Goal: Contribute content: Add original content to the website for others to see

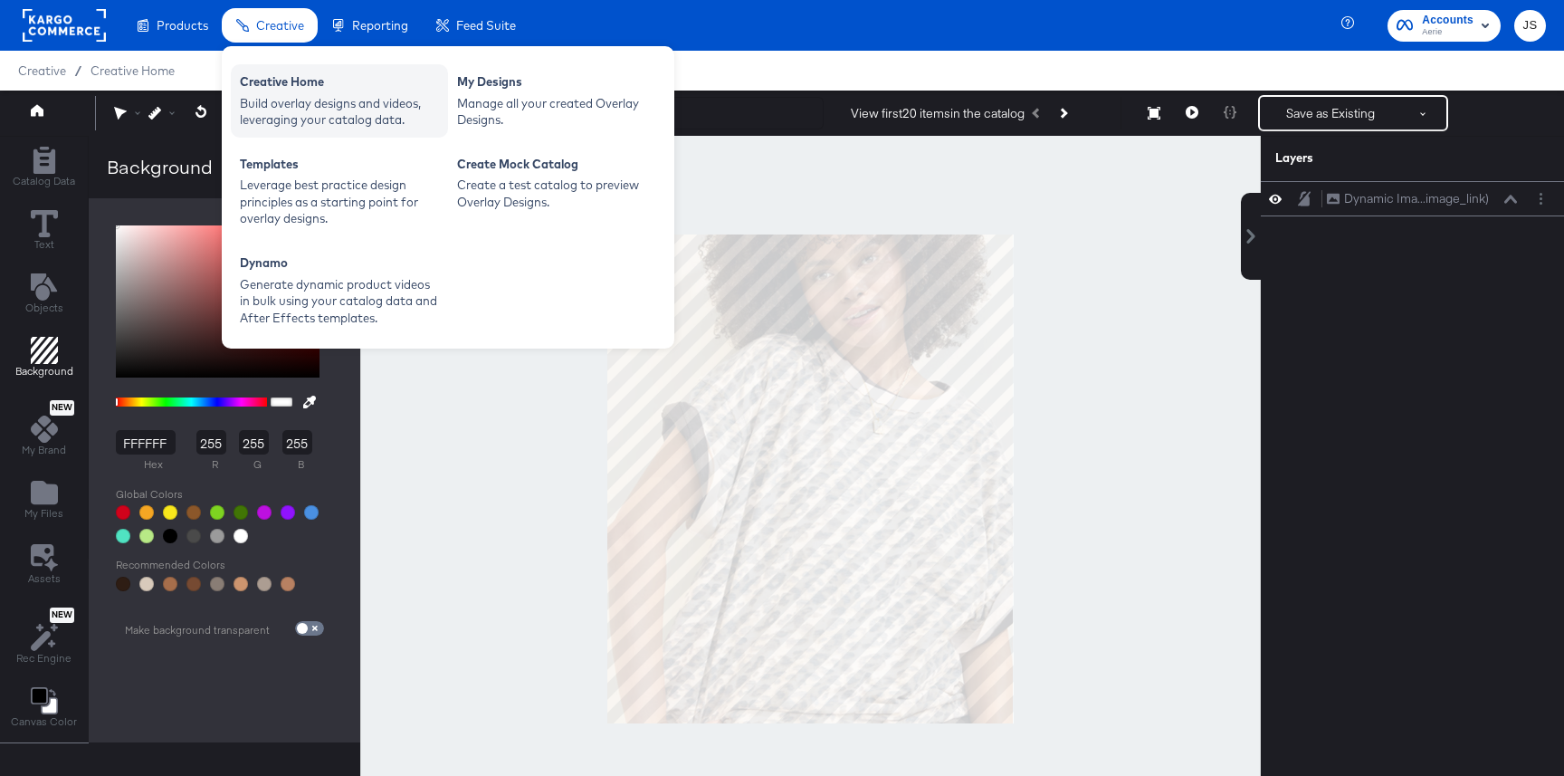
click at [347, 113] on div "Build overlay designs and videos, leveraging your catalog data." at bounding box center [339, 111] width 199 height 33
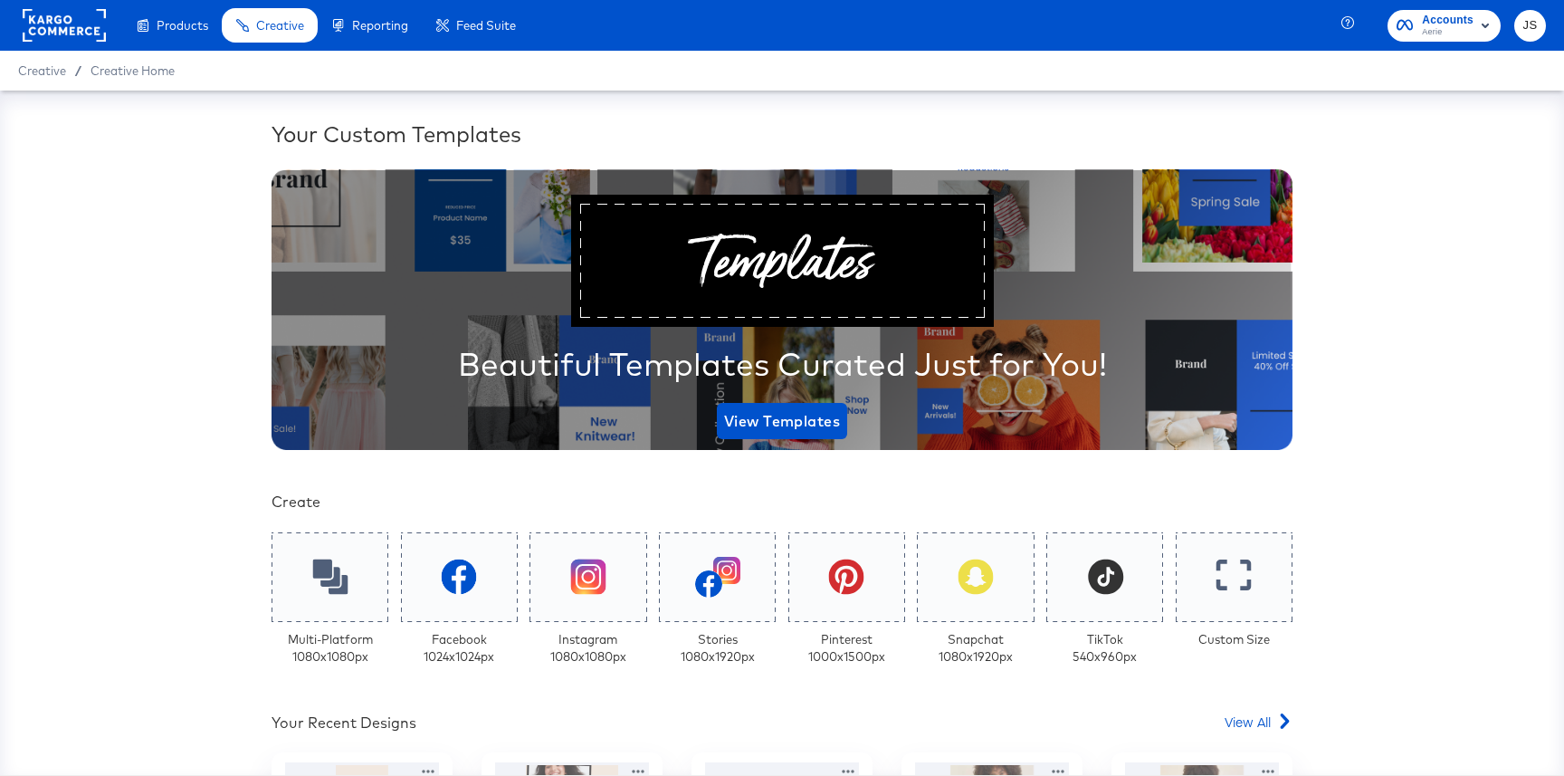
click at [1454, 30] on span "Aerie" at bounding box center [1448, 32] width 52 height 14
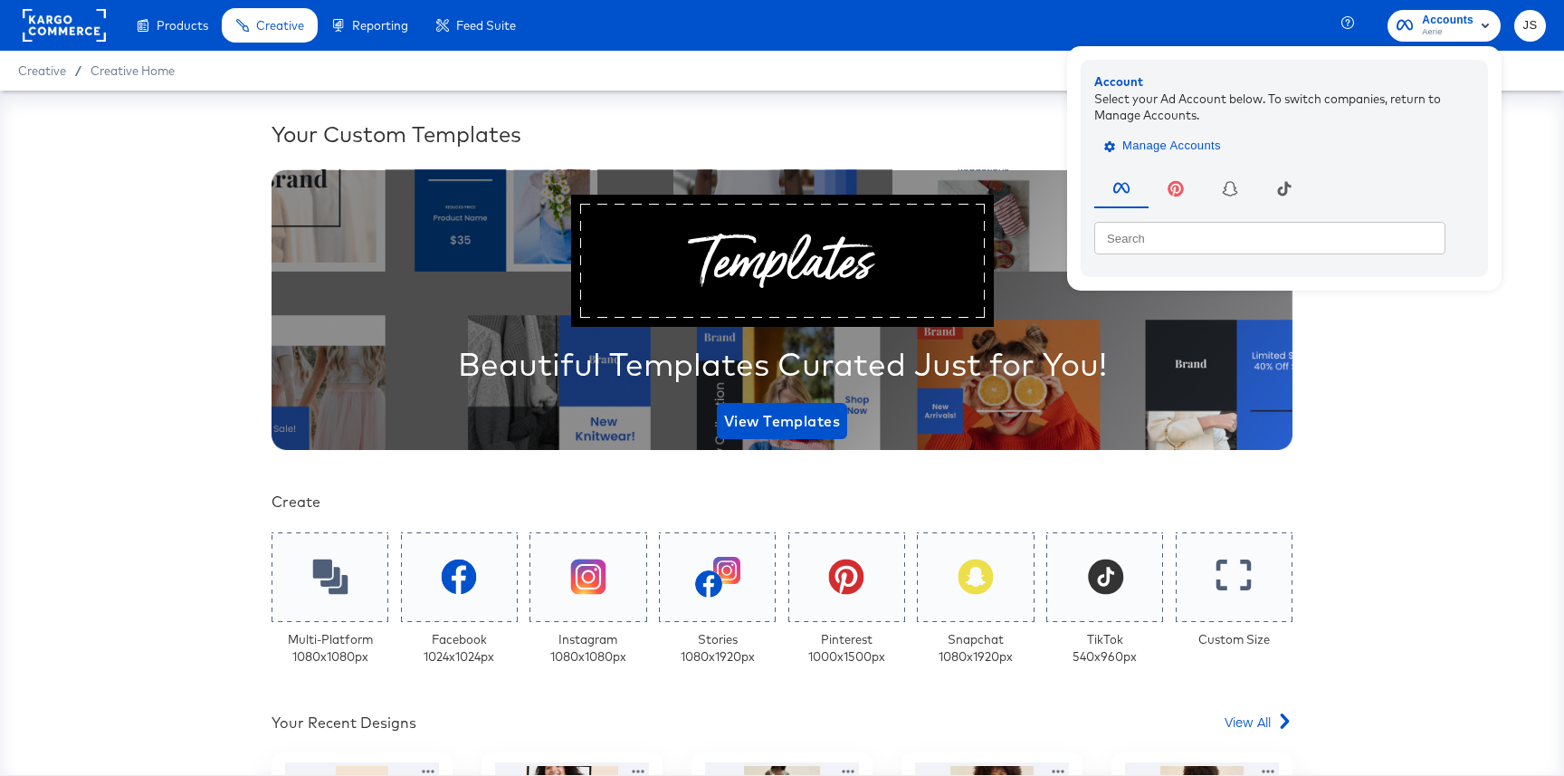
click at [1212, 137] on span "Manage Accounts" at bounding box center [1164, 146] width 113 height 21
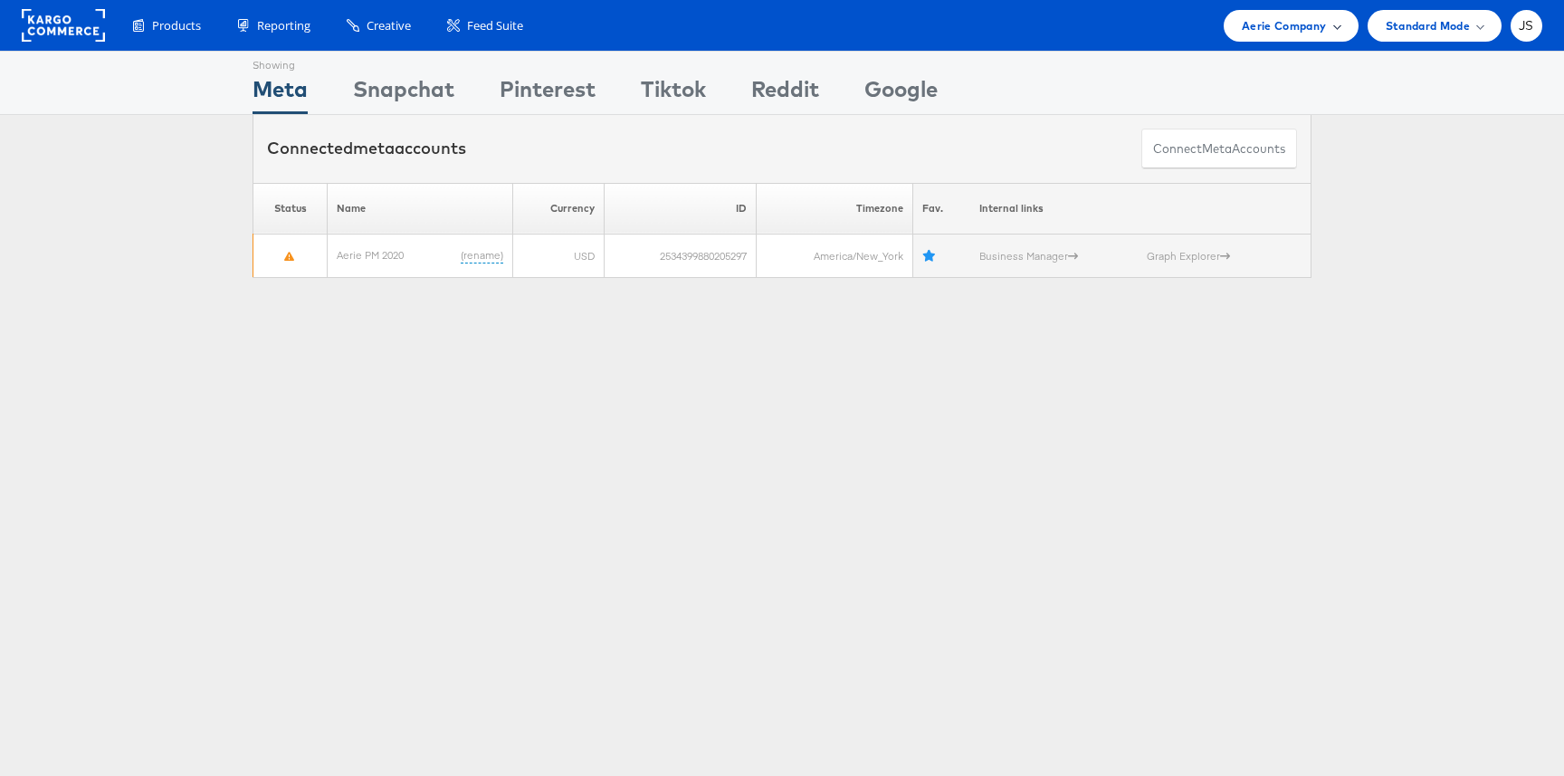
click at [1293, 33] on span "Aerie Company" at bounding box center [1284, 25] width 84 height 19
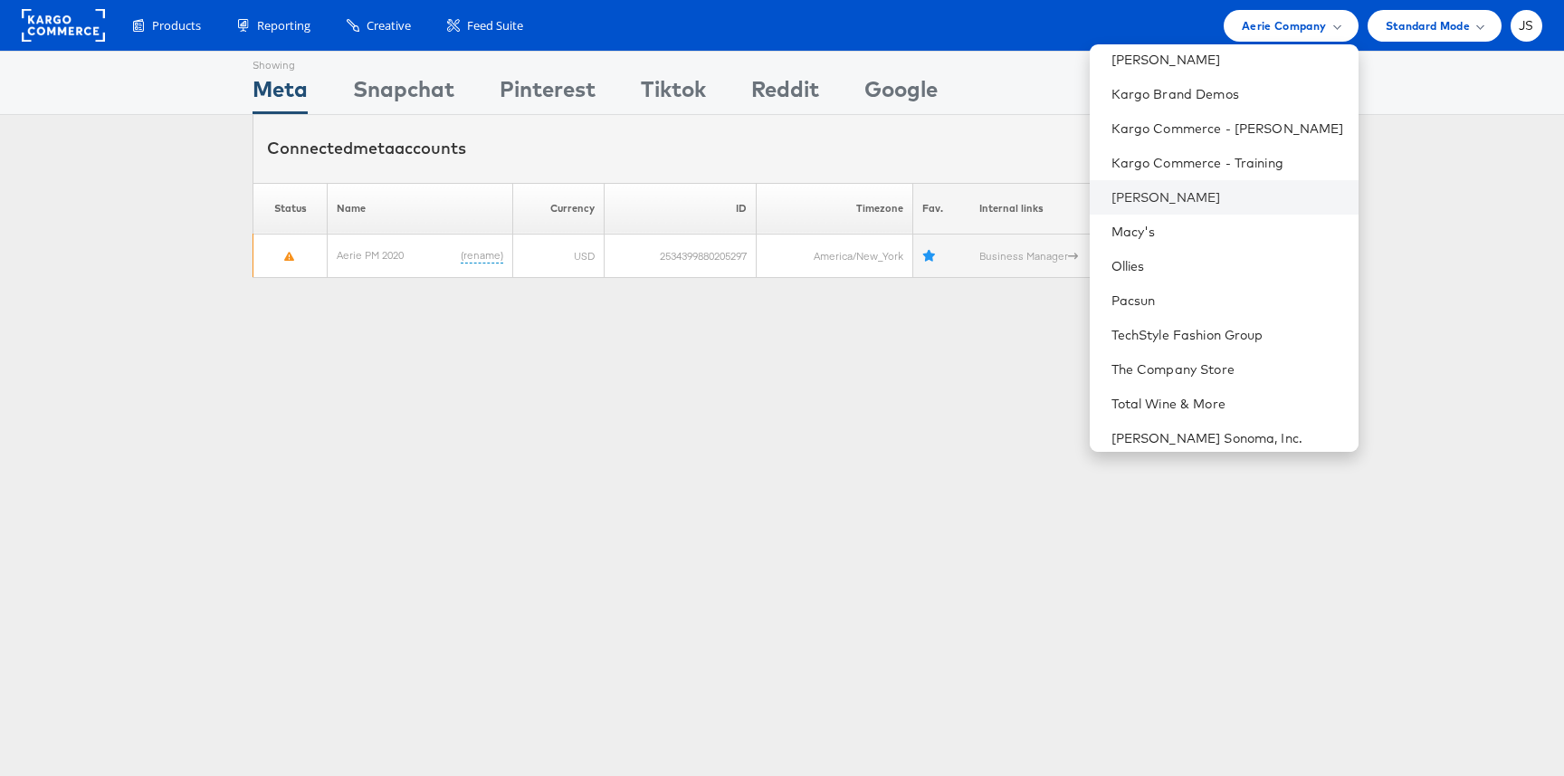
scroll to position [404, 0]
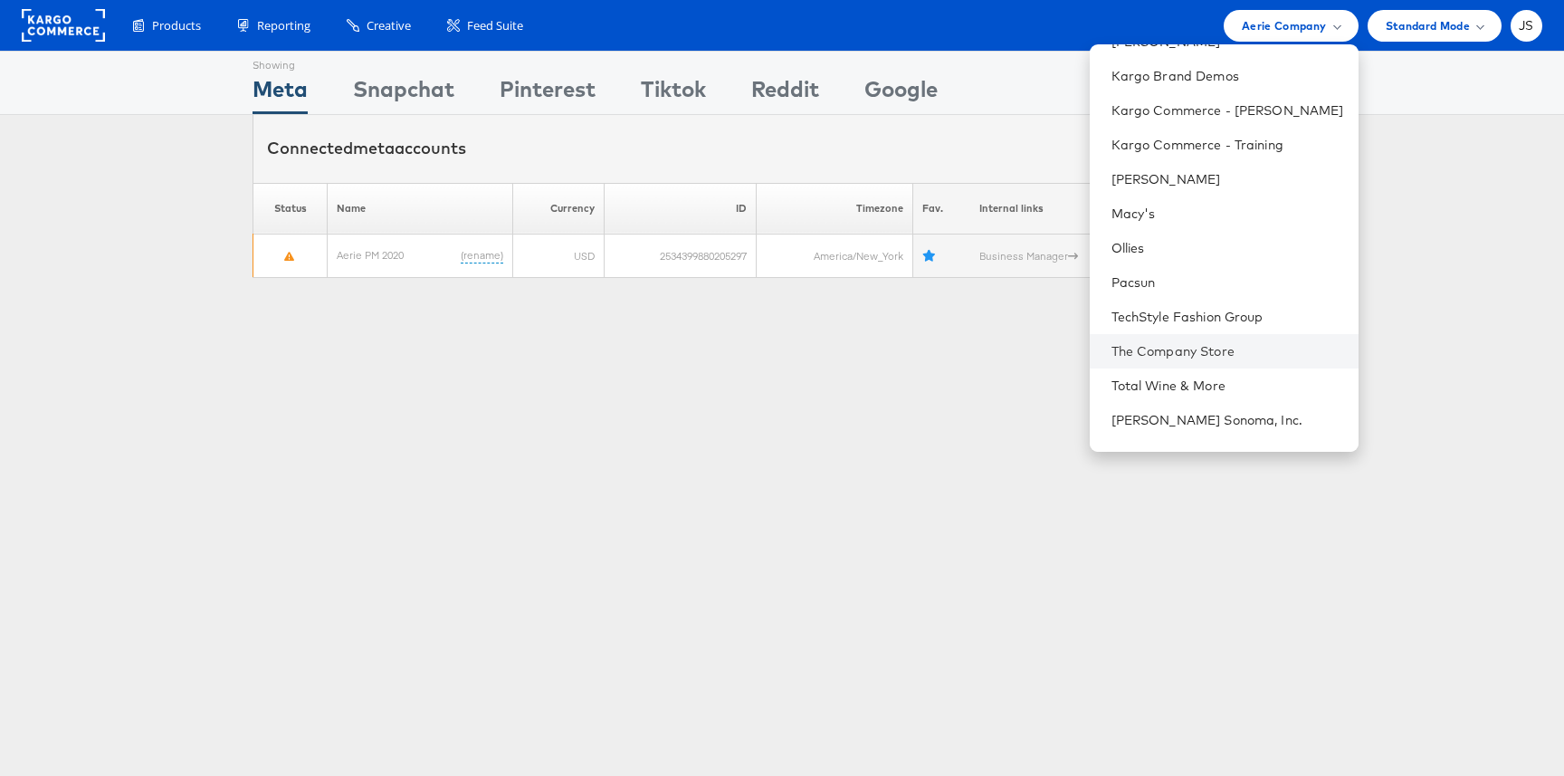
click at [1214, 334] on li "The Company Store" at bounding box center [1224, 351] width 269 height 34
click at [1215, 320] on link "TechStyle Fashion Group" at bounding box center [1227, 317] width 233 height 18
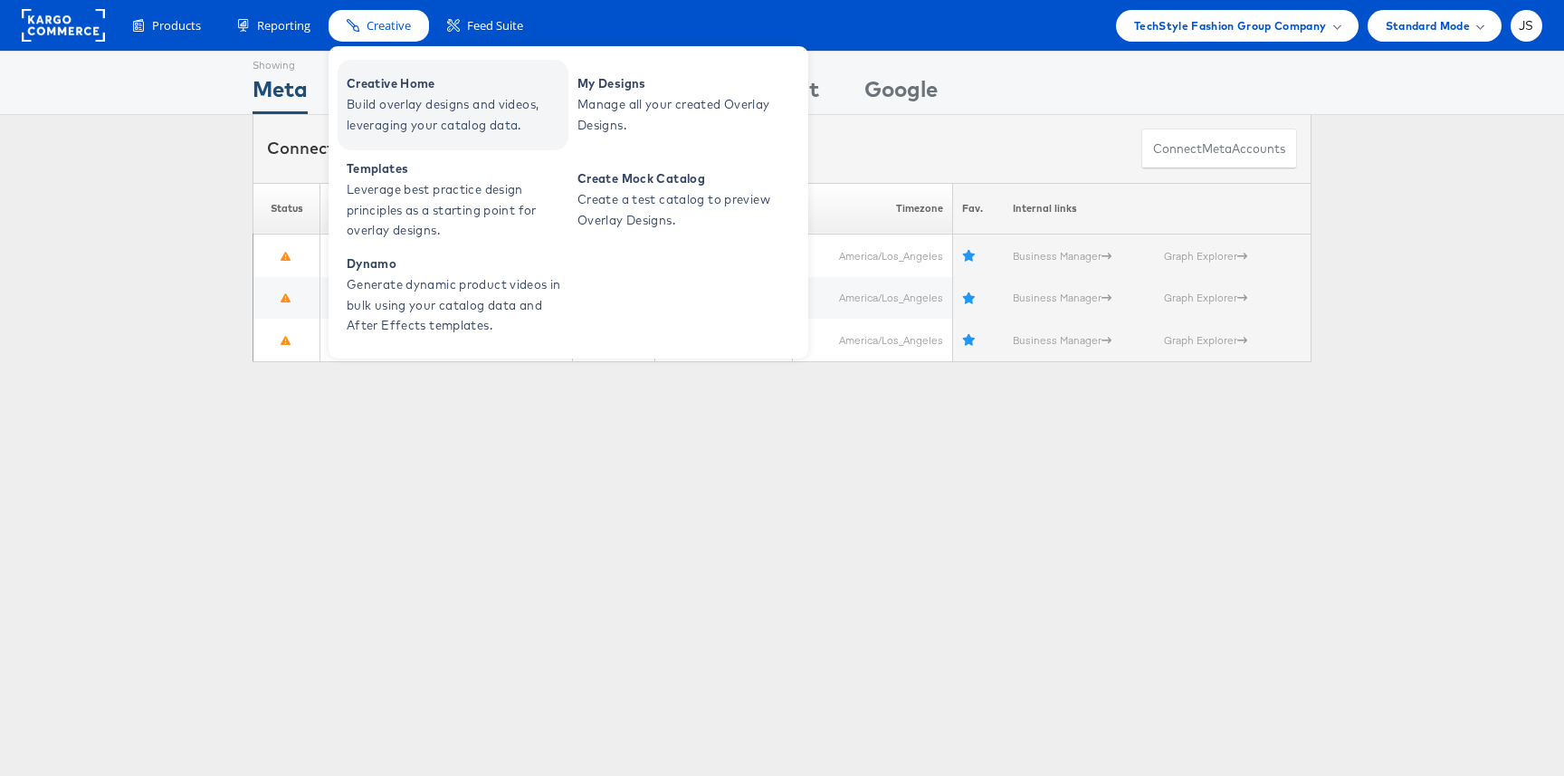
click at [408, 100] on span "Build overlay designs and videos, leveraging your catalog data." at bounding box center [455, 115] width 217 height 42
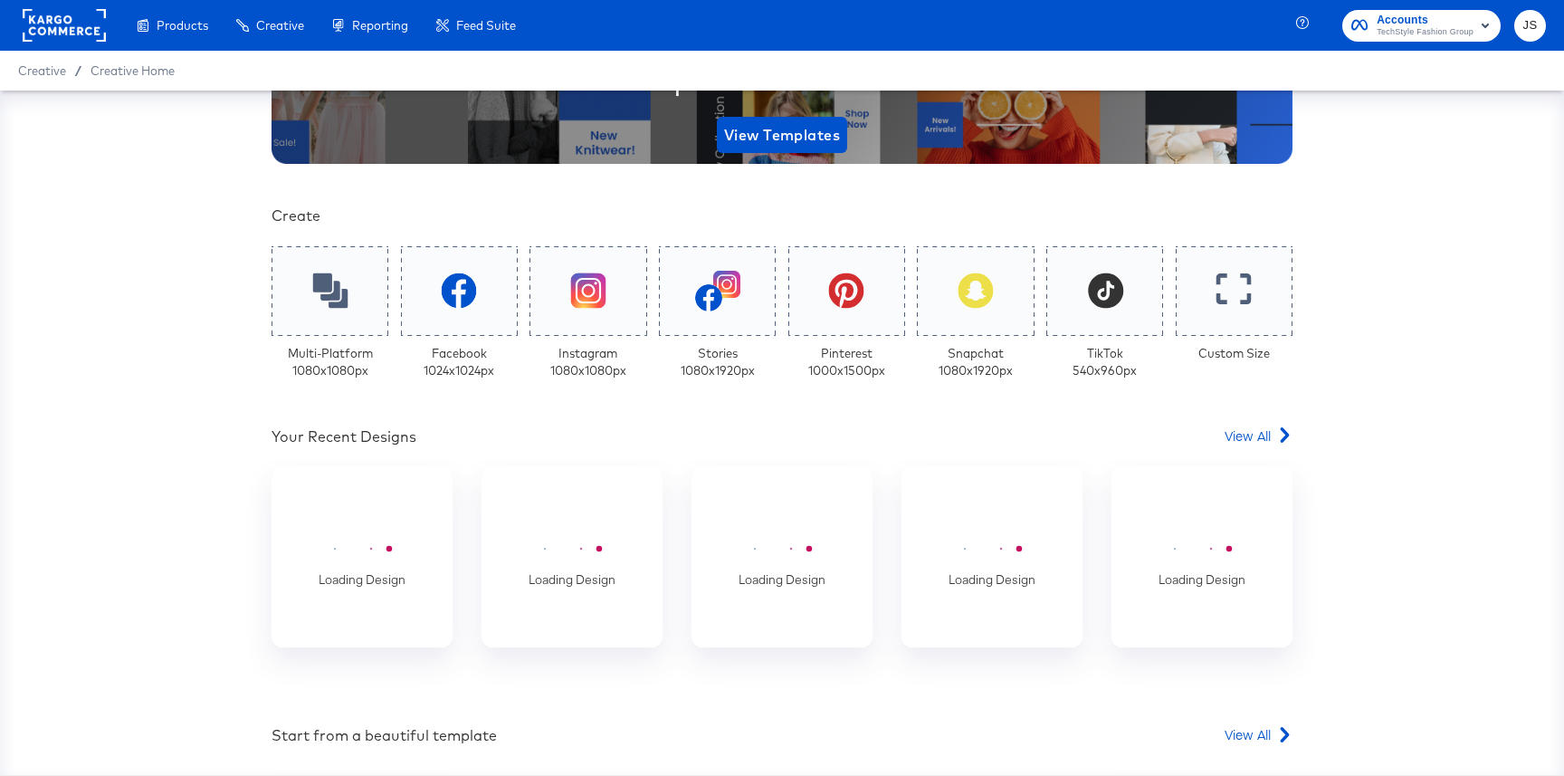
scroll to position [302, 0]
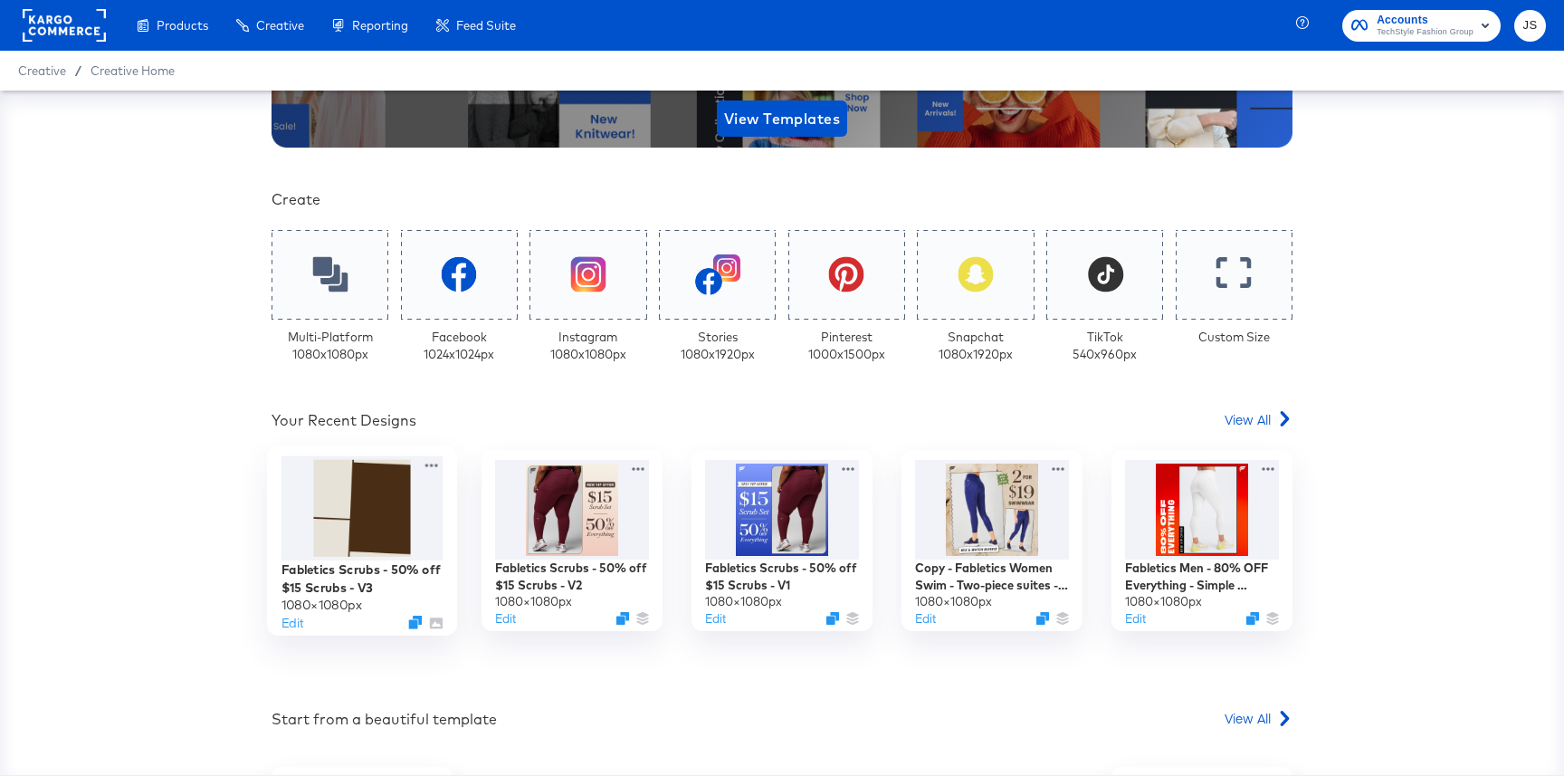
click at [365, 506] on div at bounding box center [362, 508] width 162 height 104
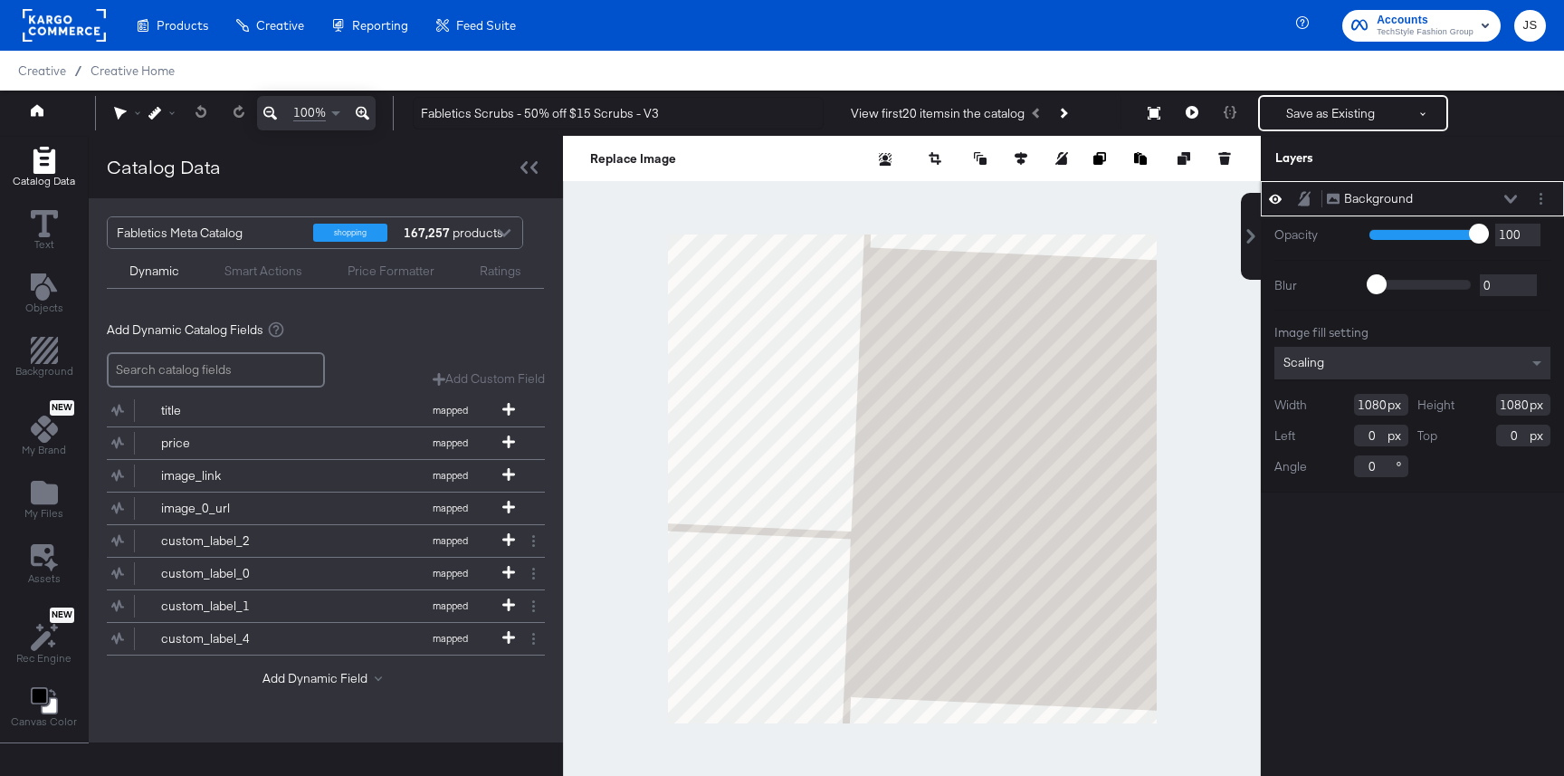
click at [1503, 195] on button at bounding box center [1510, 199] width 14 height 11
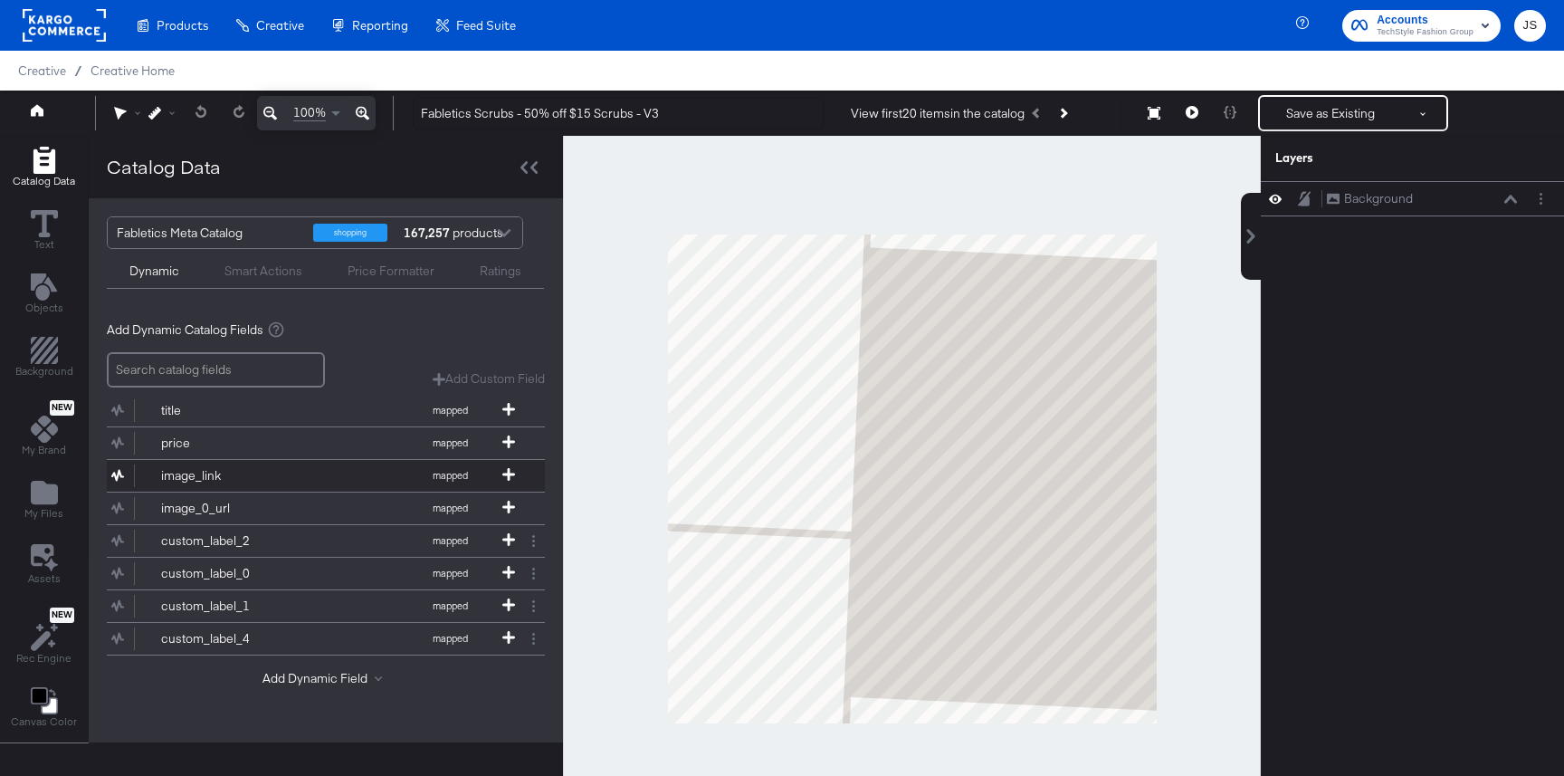
click at [218, 477] on div "image_link" at bounding box center [226, 475] width 131 height 17
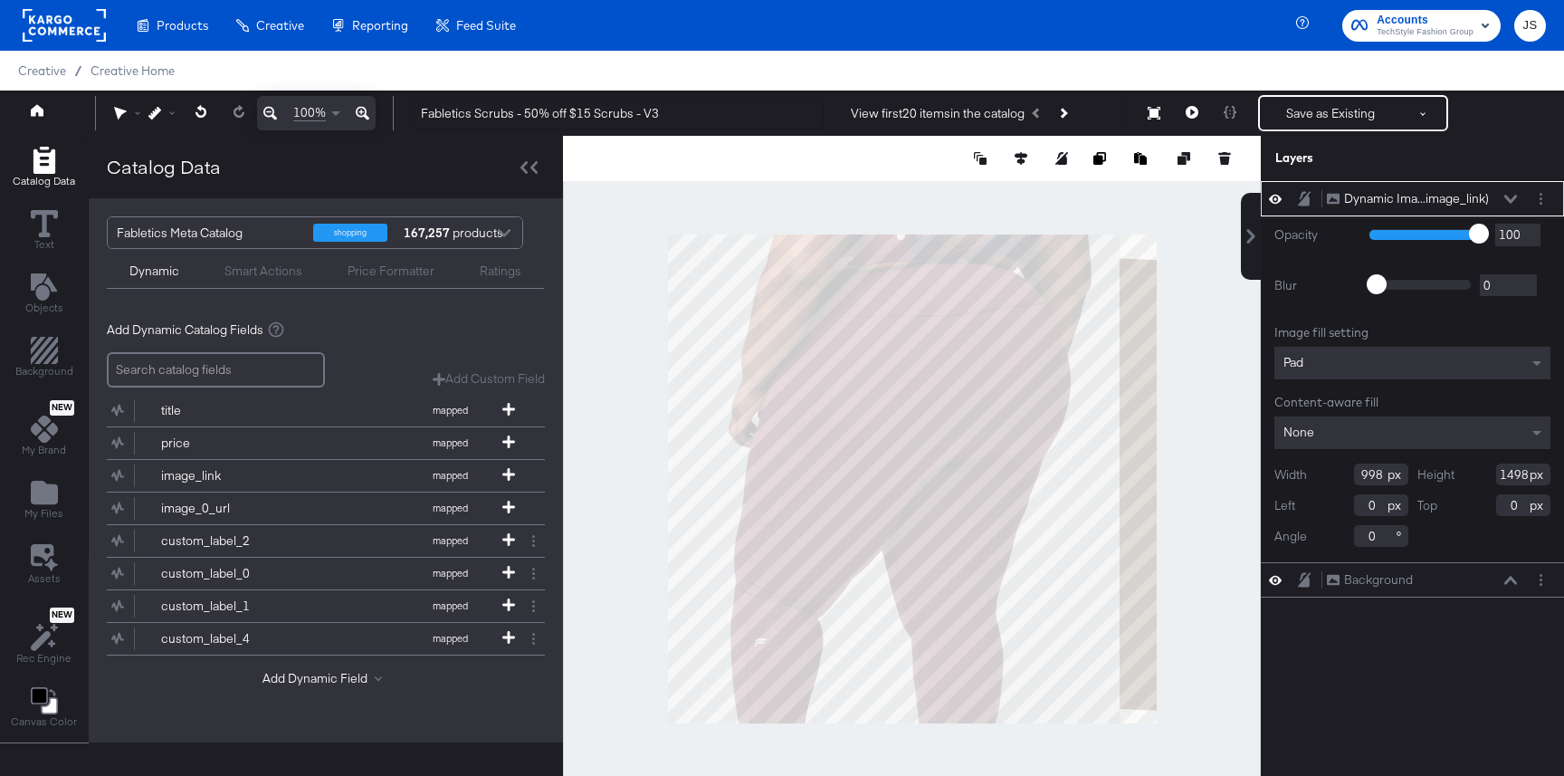
click at [1400, 386] on div "Image fill setting Pad Content-aware fill None Width 998 Height 1498 Left 0 Top…" at bounding box center [1412, 435] width 276 height 223
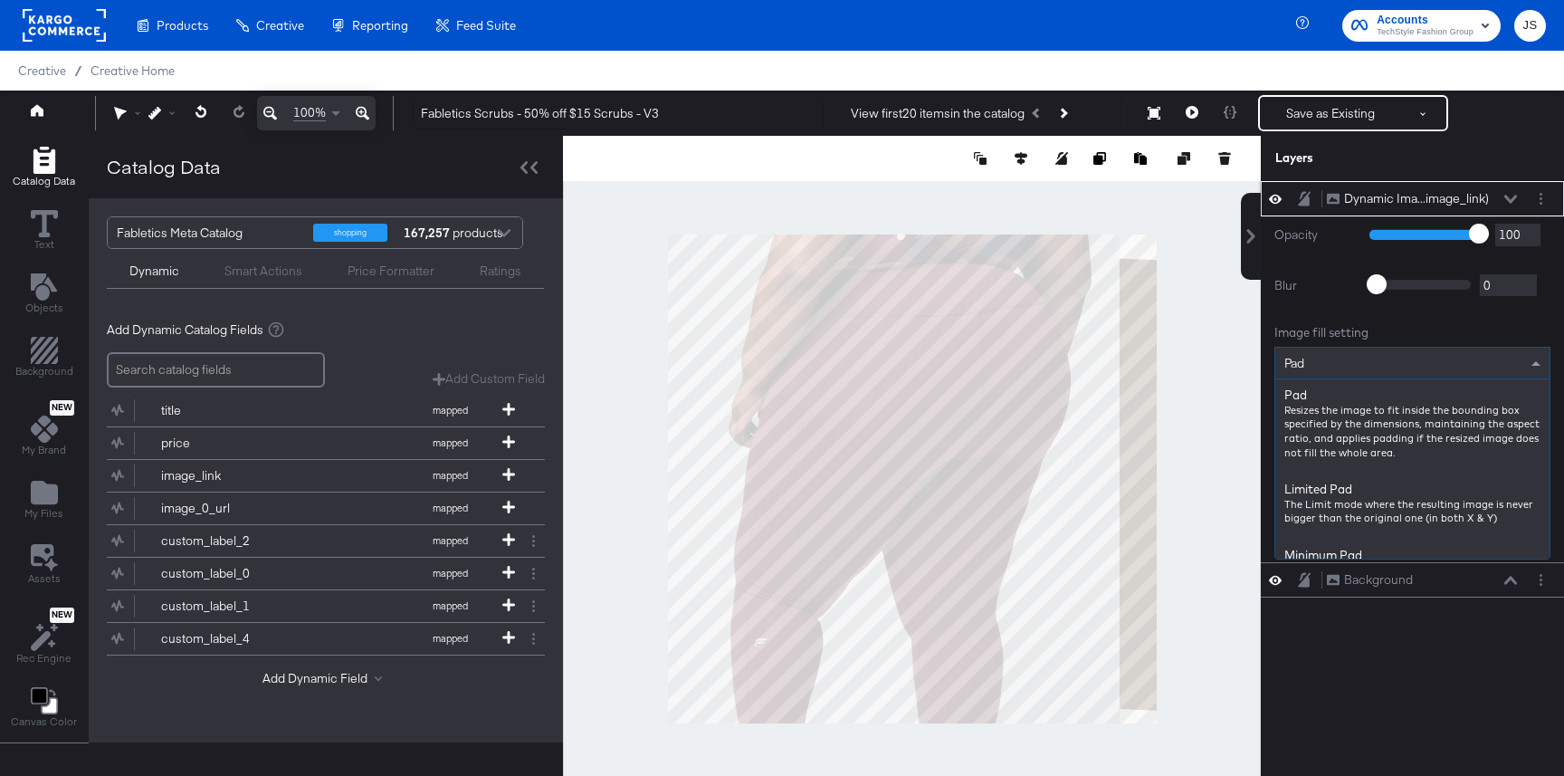
click at [1400, 360] on div "Pad" at bounding box center [1412, 362] width 274 height 31
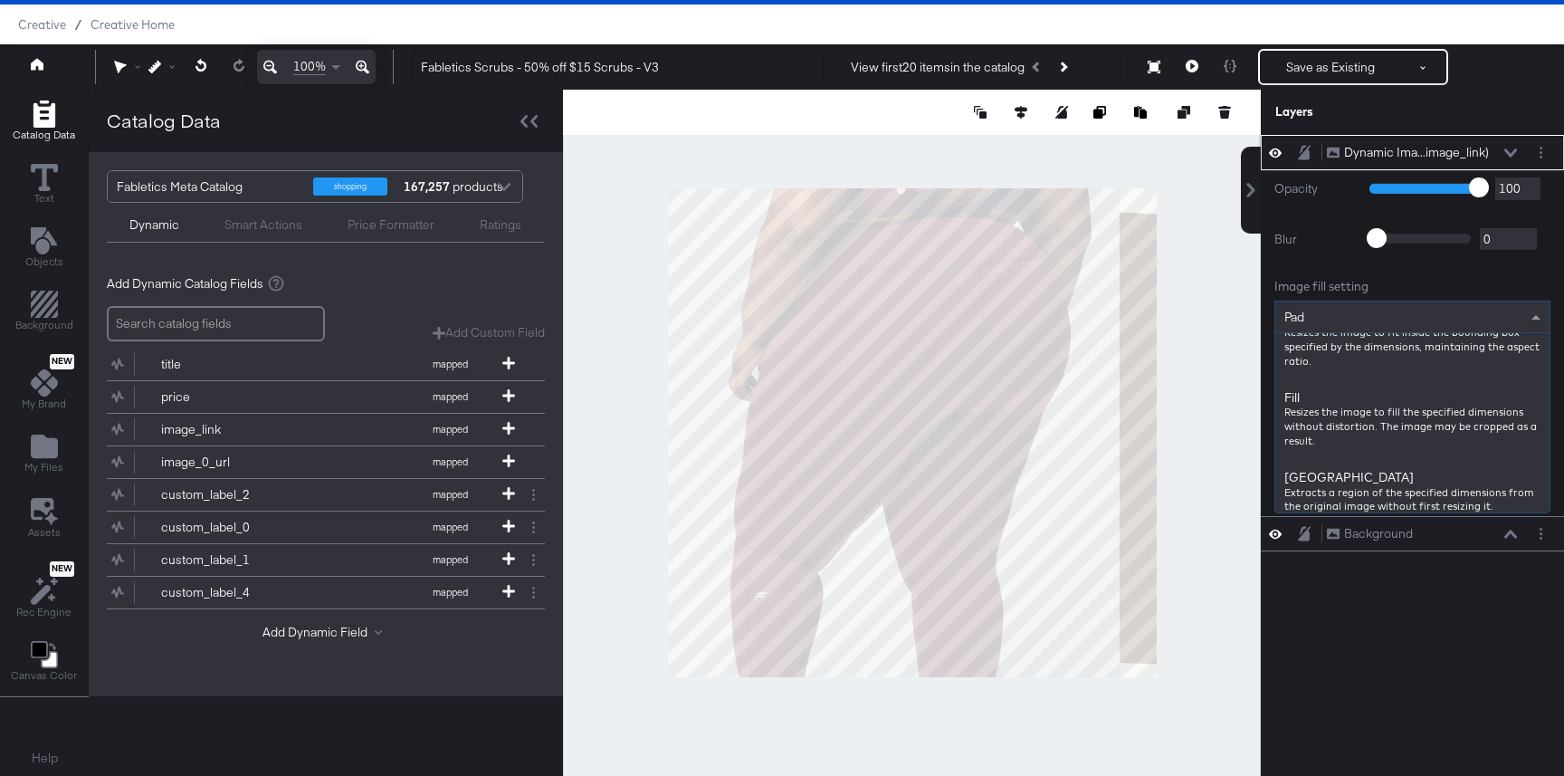
scroll to position [274, 0]
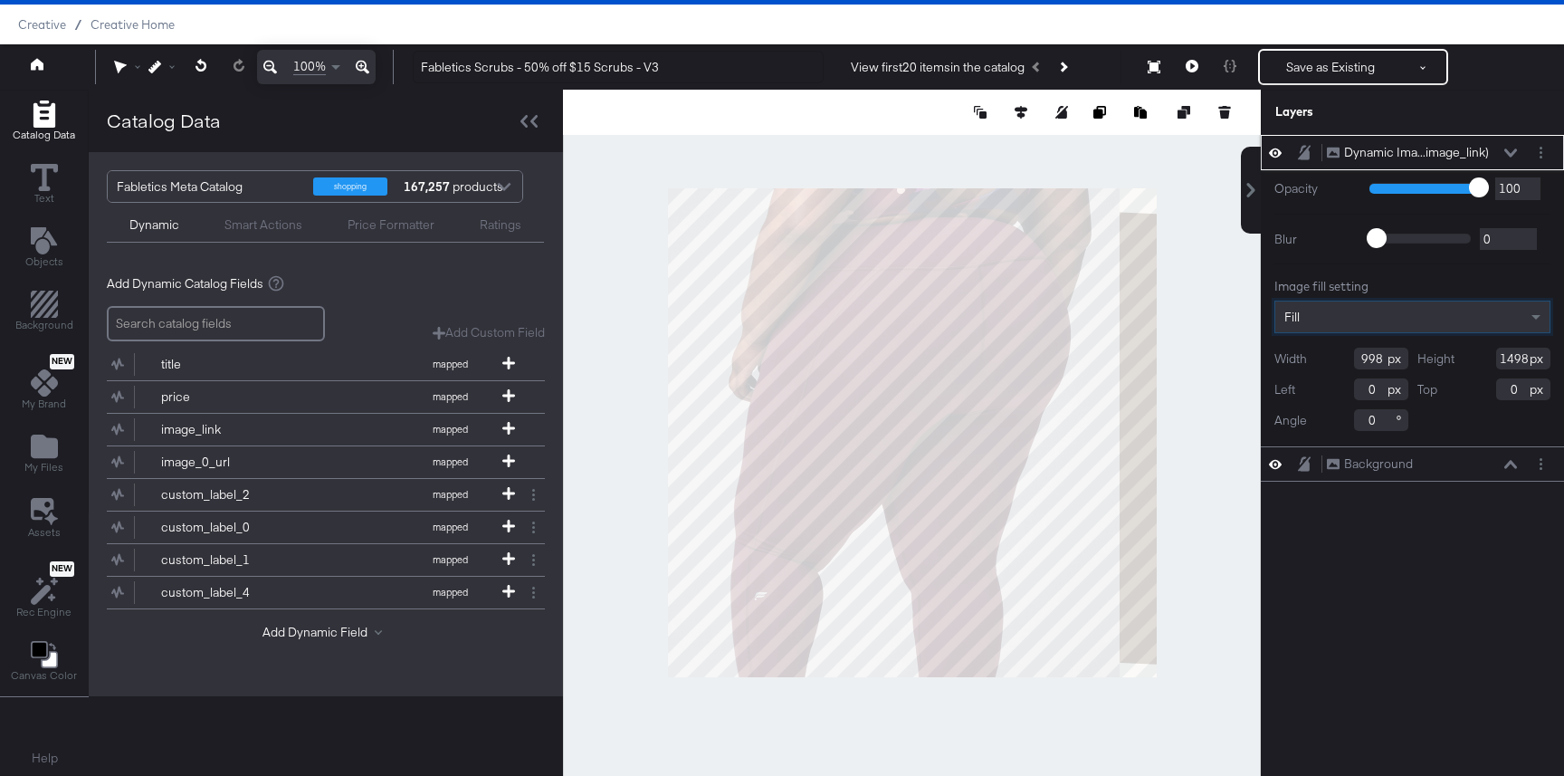
click at [1385, 363] on input "998" at bounding box center [1381, 358] width 54 height 22
drag, startPoint x: 1383, startPoint y: 358, endPoint x: 1311, endPoint y: 358, distance: 71.5
click at [1311, 358] on div "Width 998" at bounding box center [1341, 358] width 134 height 22
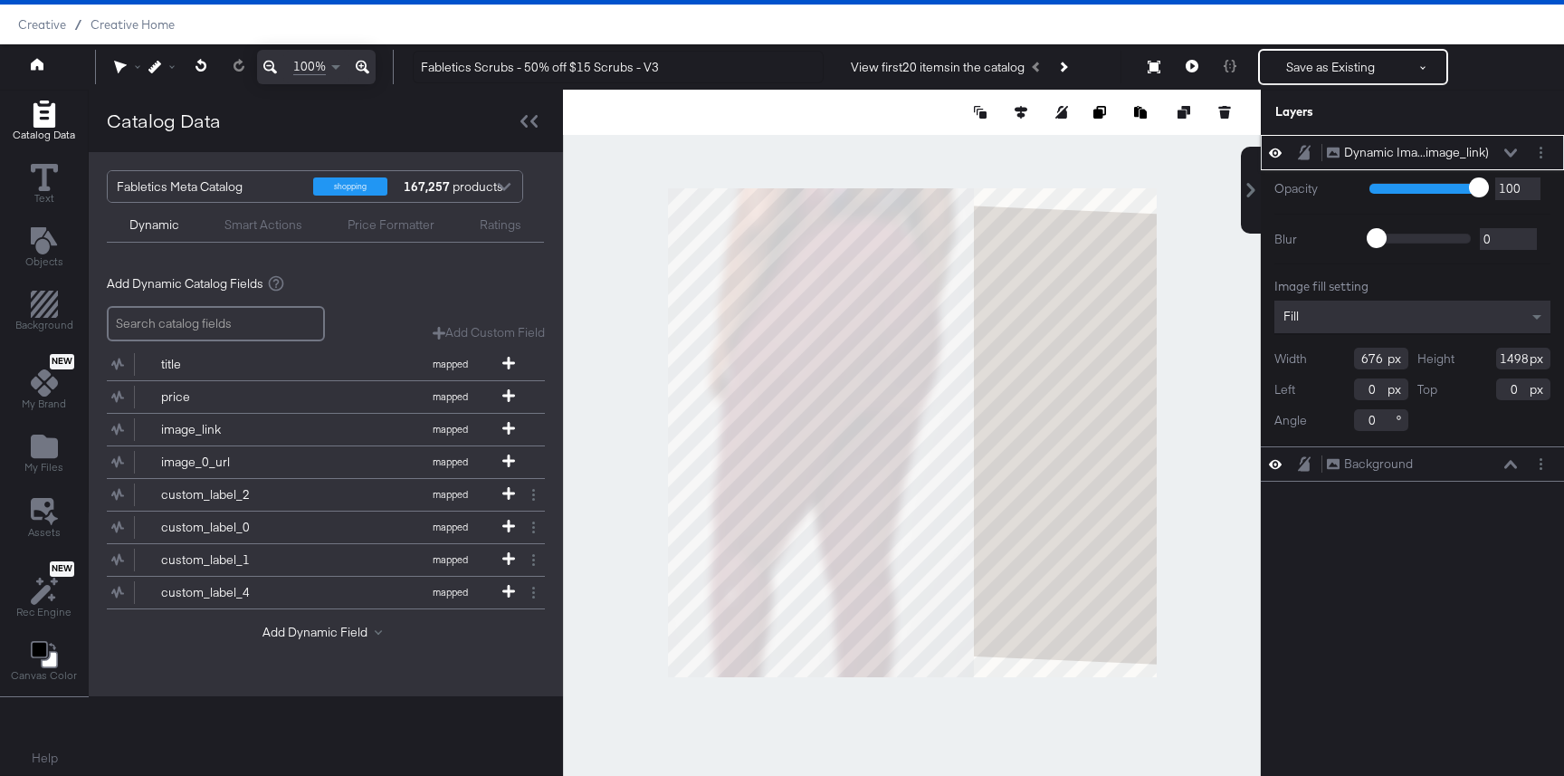
type input "676"
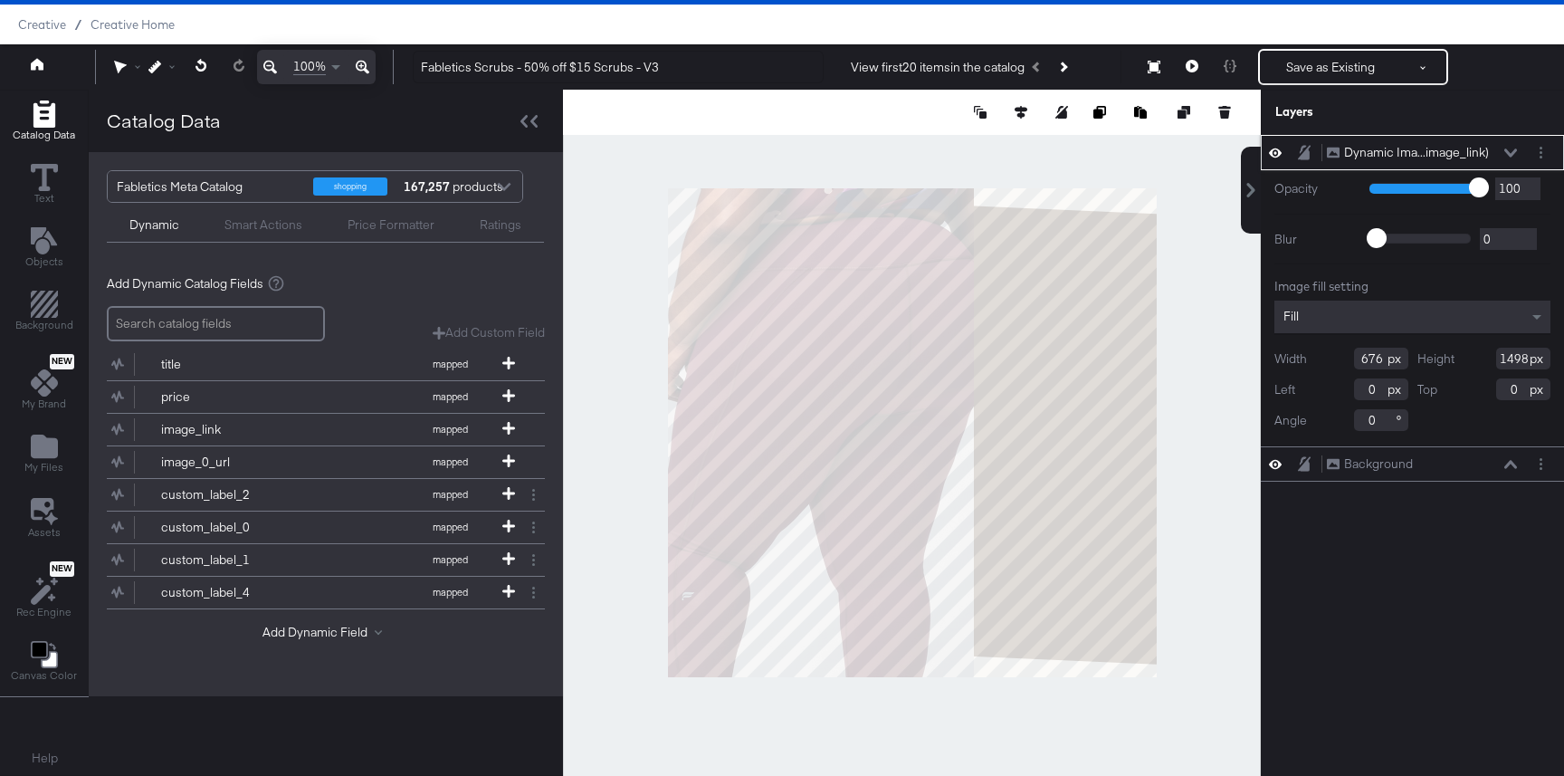
drag, startPoint x: 1530, startPoint y: 356, endPoint x: 1500, endPoint y: 356, distance: 29.9
click at [1500, 356] on div "Height 1498" at bounding box center [1484, 358] width 134 height 22
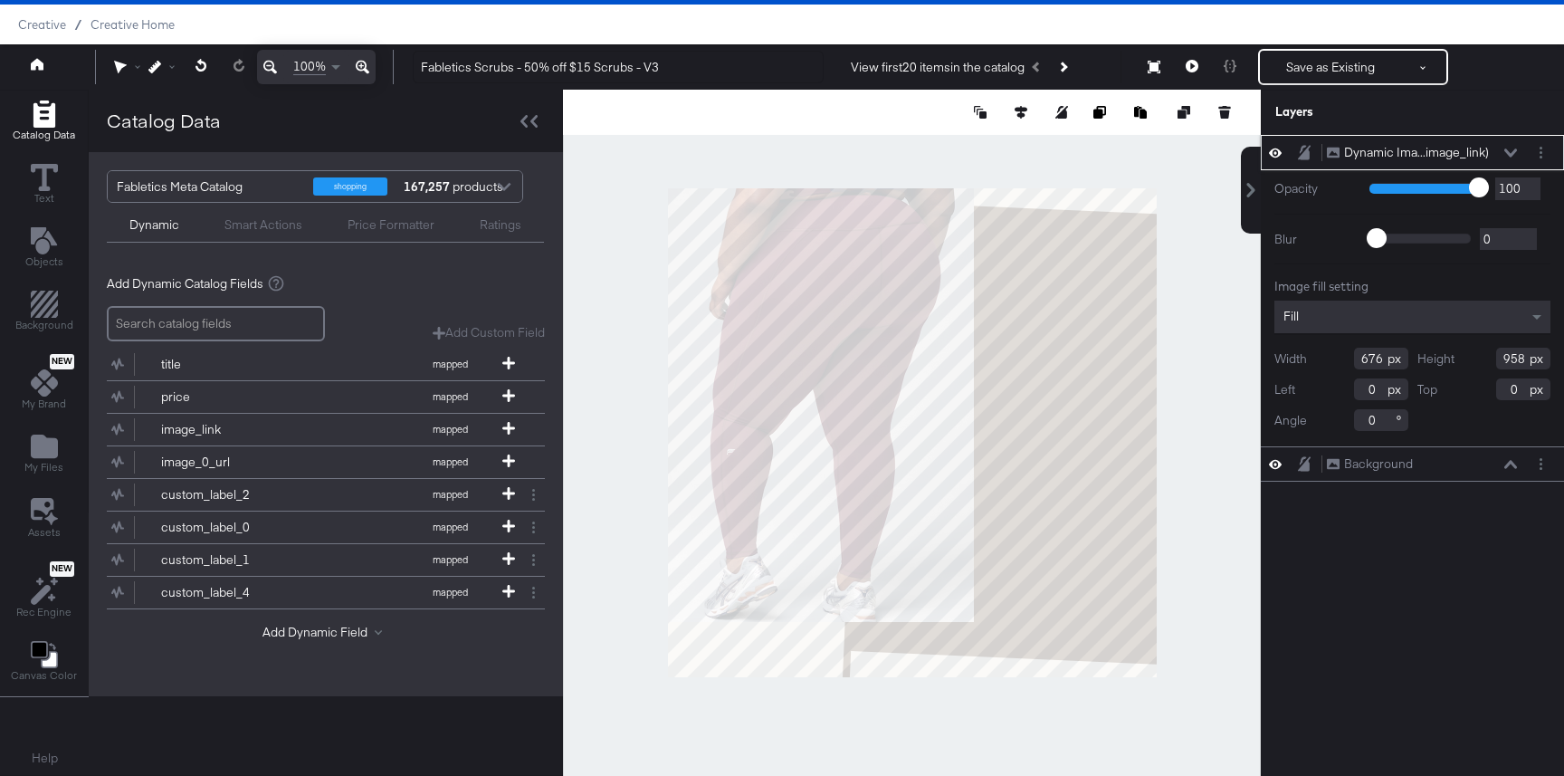
type input "958"
drag, startPoint x: 1376, startPoint y: 386, endPoint x: 1334, endPoint y: 386, distance: 41.6
click at [1334, 386] on div "Left 0" at bounding box center [1341, 389] width 134 height 22
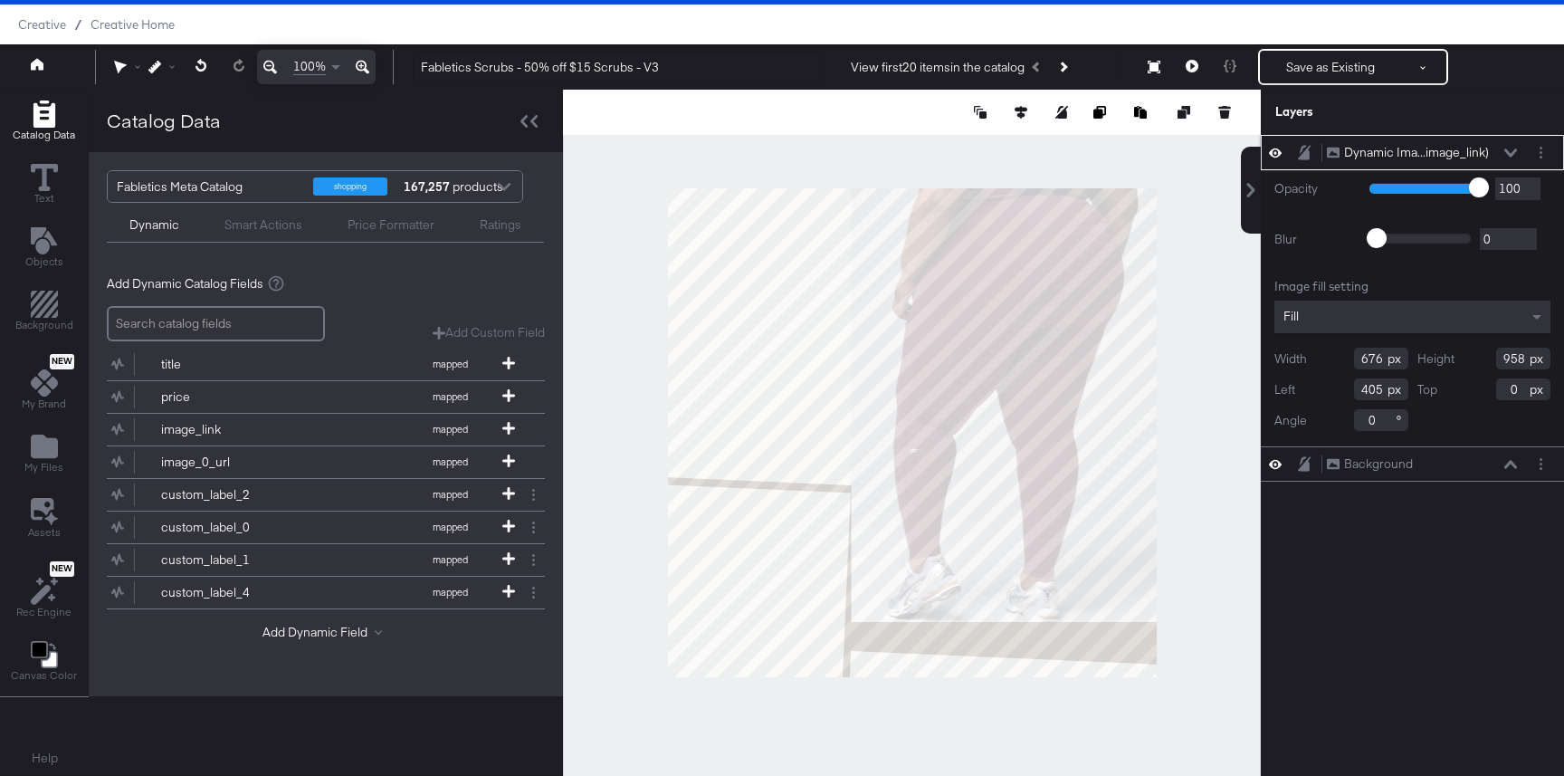
type input "405"
drag, startPoint x: 1520, startPoint y: 396, endPoint x: 1455, endPoint y: 396, distance: 65.2
click at [1459, 396] on div "Top 0" at bounding box center [1484, 389] width 134 height 22
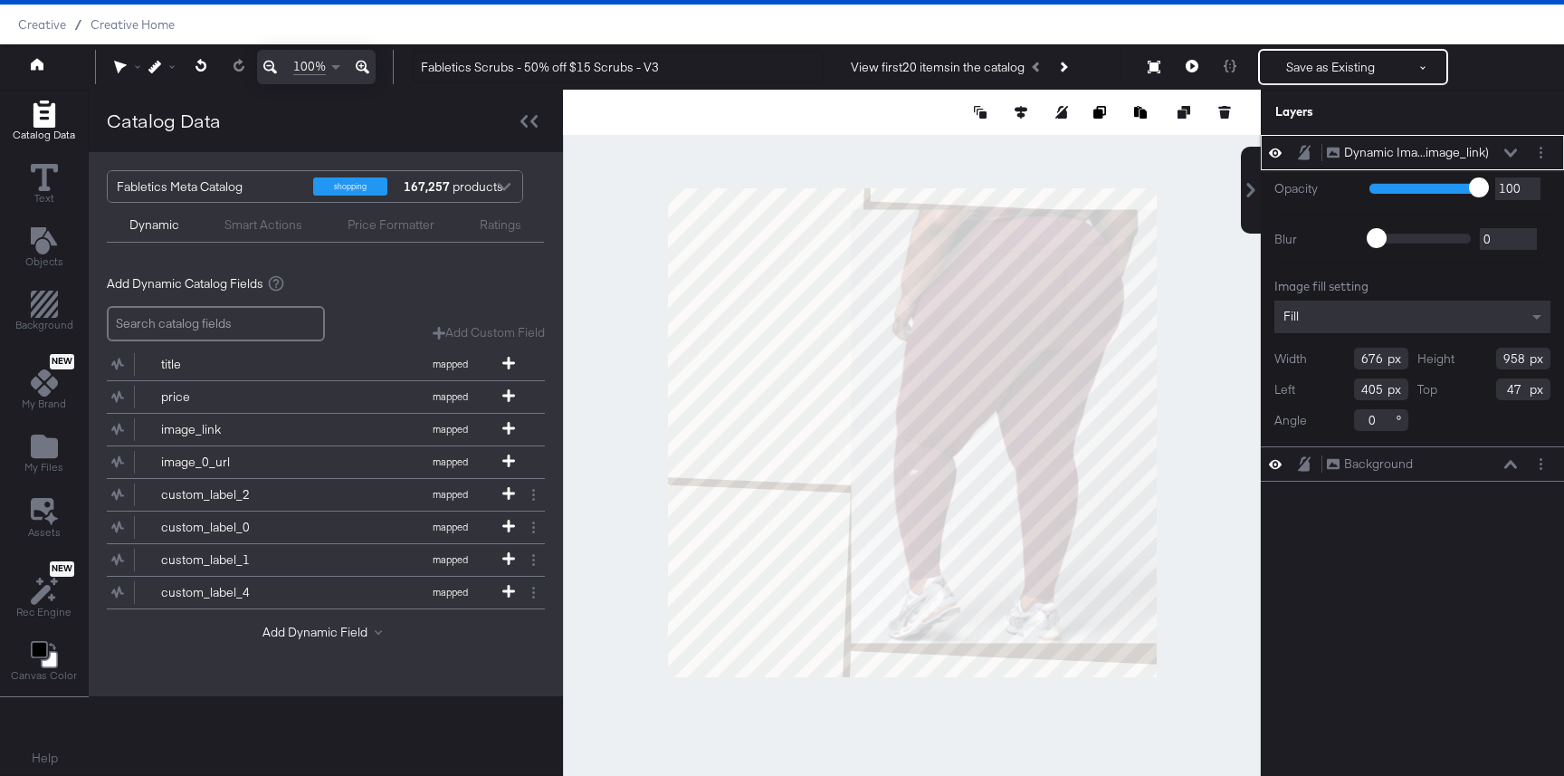
type input "47"
click at [1369, 421] on input "0" at bounding box center [1381, 420] width 54 height 22
type input "2"
type input "485"
type input "49"
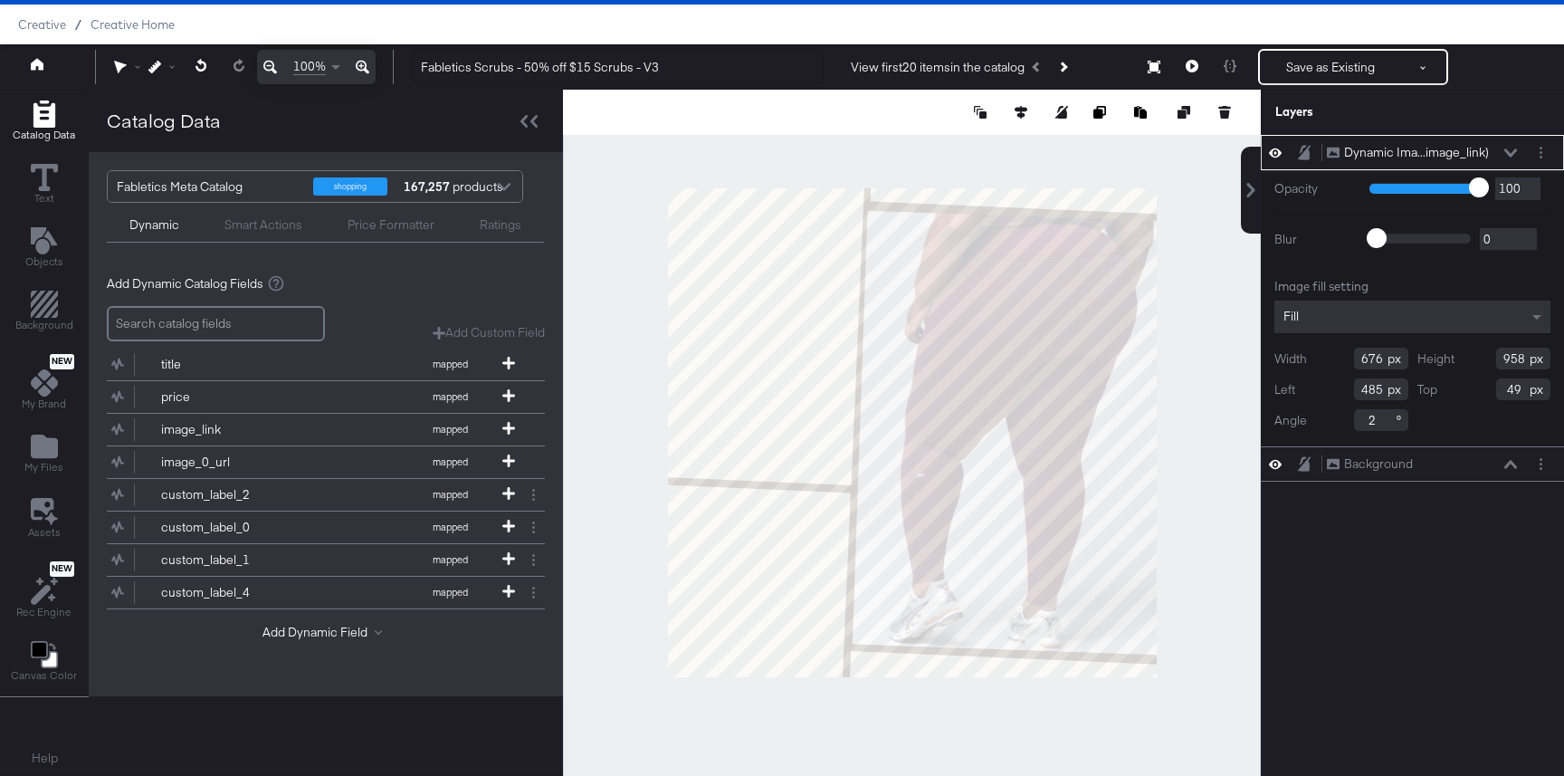
type input "441"
click at [1178, 420] on div at bounding box center [912, 433] width 698 height 686
type input "447"
click at [1215, 402] on div at bounding box center [912, 433] width 698 height 686
click at [1388, 417] on input "2" at bounding box center [1381, 420] width 54 height 22
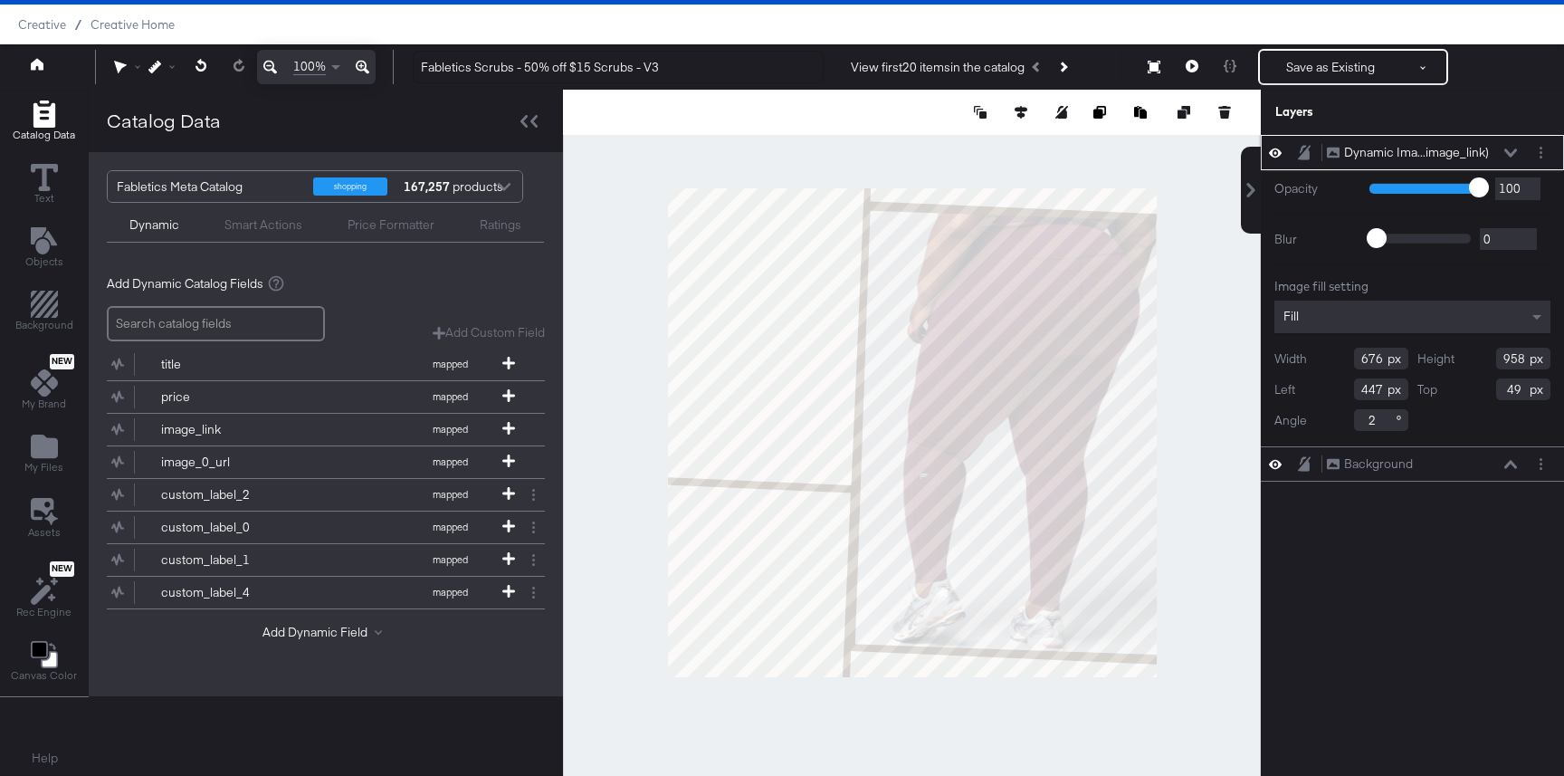
type input "2"
type input "3"
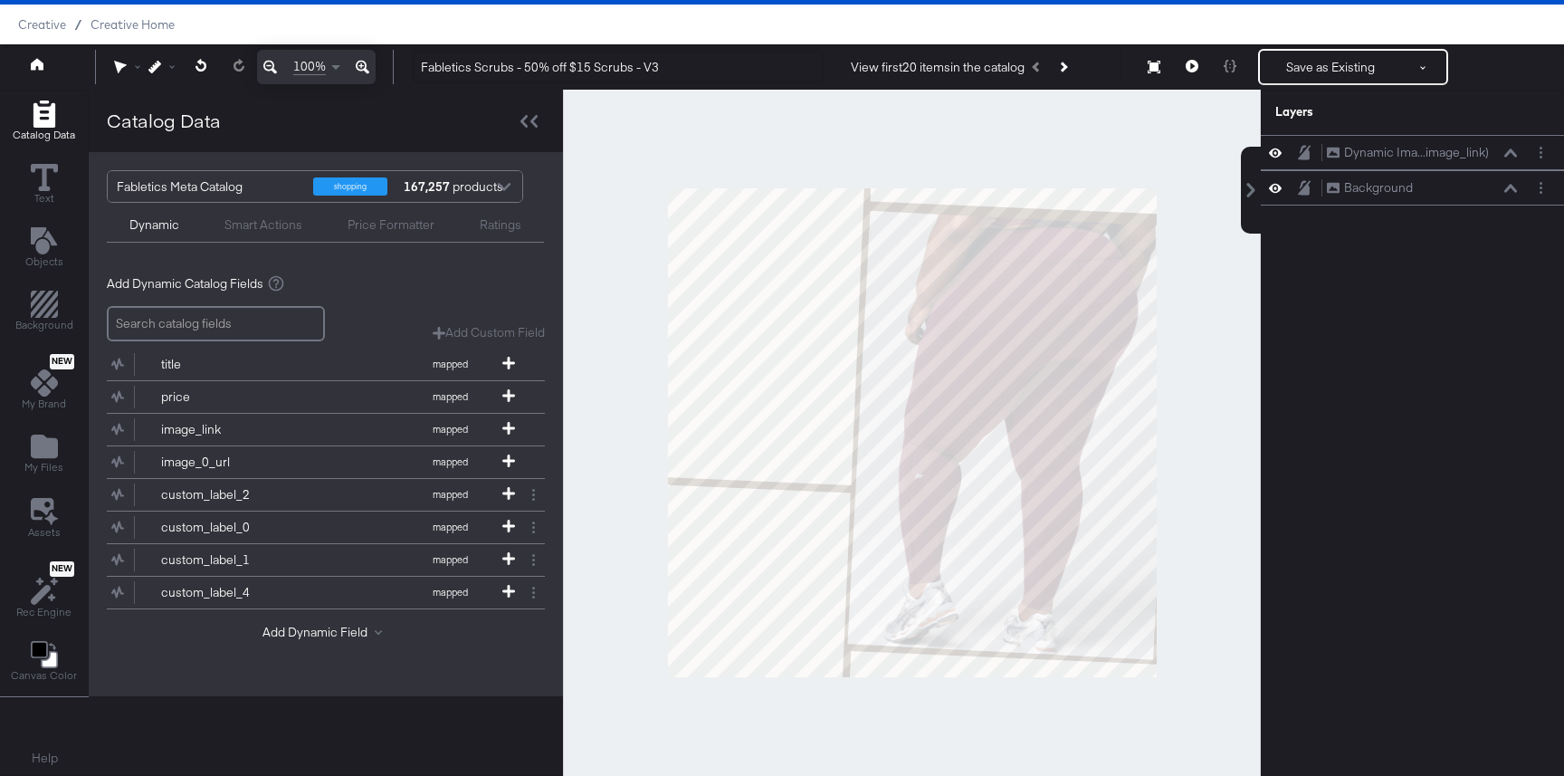
click at [1199, 371] on div at bounding box center [912, 433] width 698 height 686
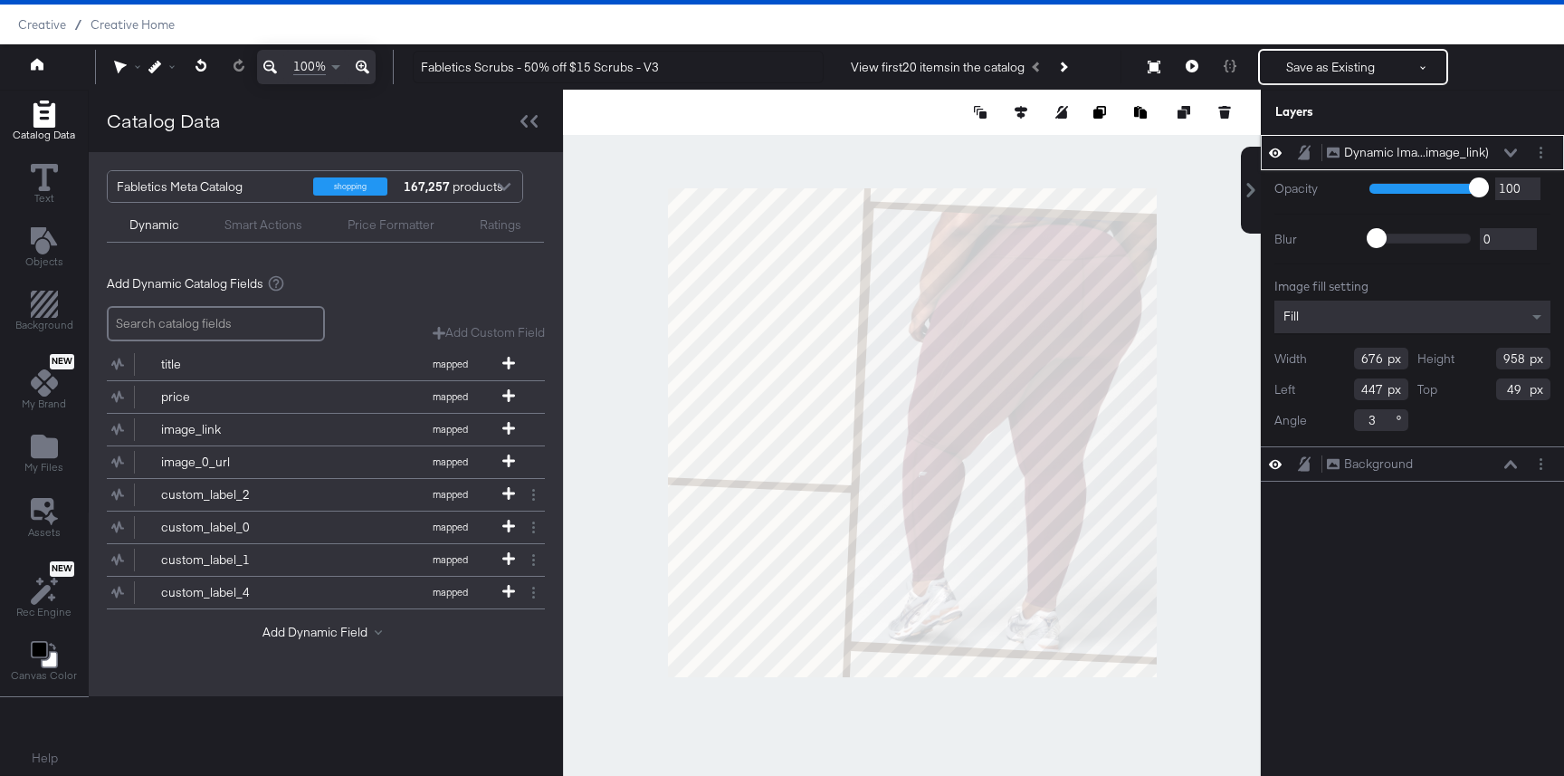
type input "455"
type input "44"
click at [50, 475] on button "My Files" at bounding box center [44, 455] width 61 height 52
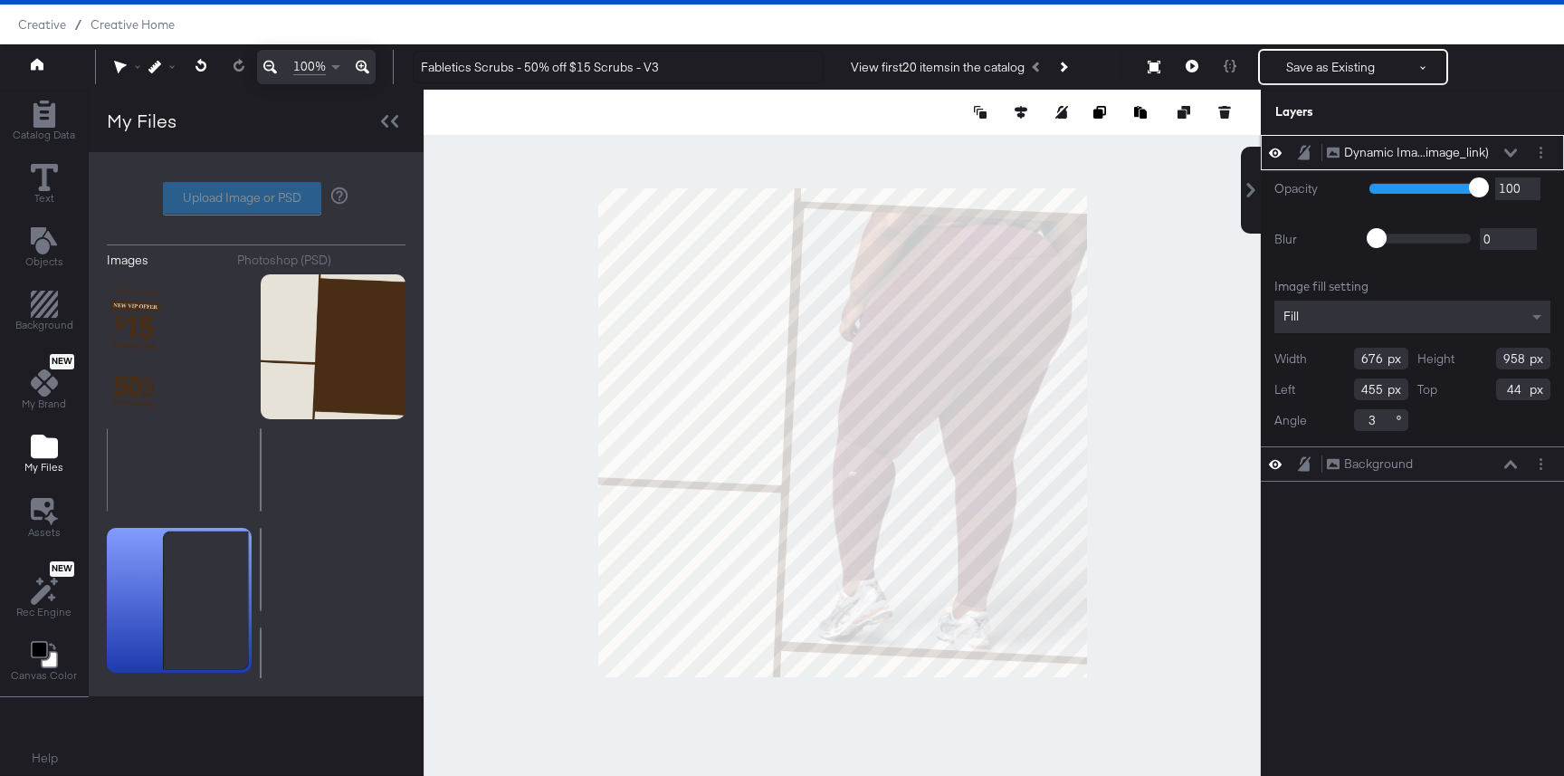
click at [252, 204] on div "Upload Image or PSD" at bounding box center [256, 198] width 299 height 33
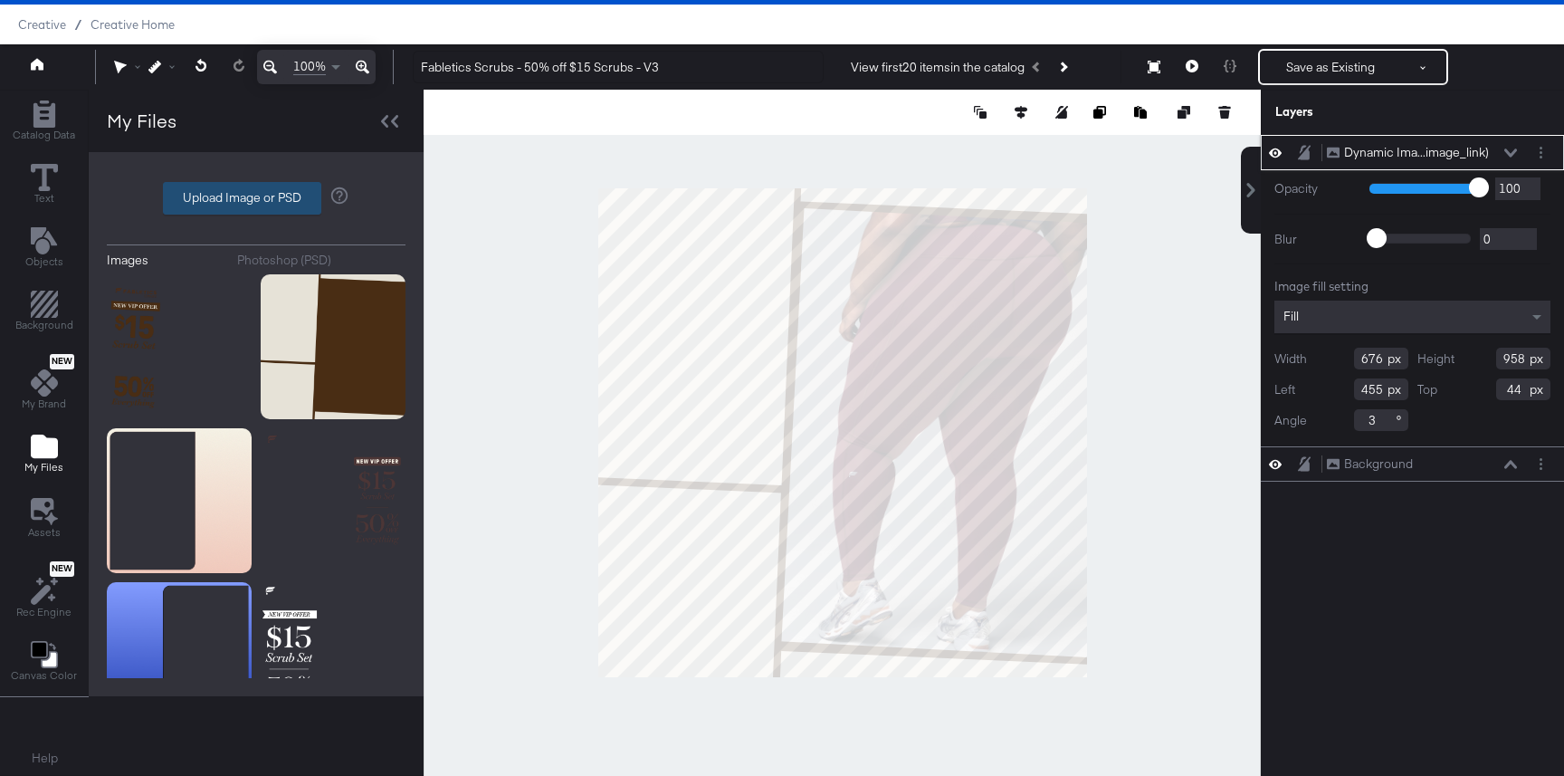
click at [252, 206] on label "Upload Image or PSD" at bounding box center [242, 198] width 157 height 31
click at [256, 198] on input "Upload Image or PSD" at bounding box center [256, 198] width 0 height 0
type input "C:\fakepath\Frame.png"
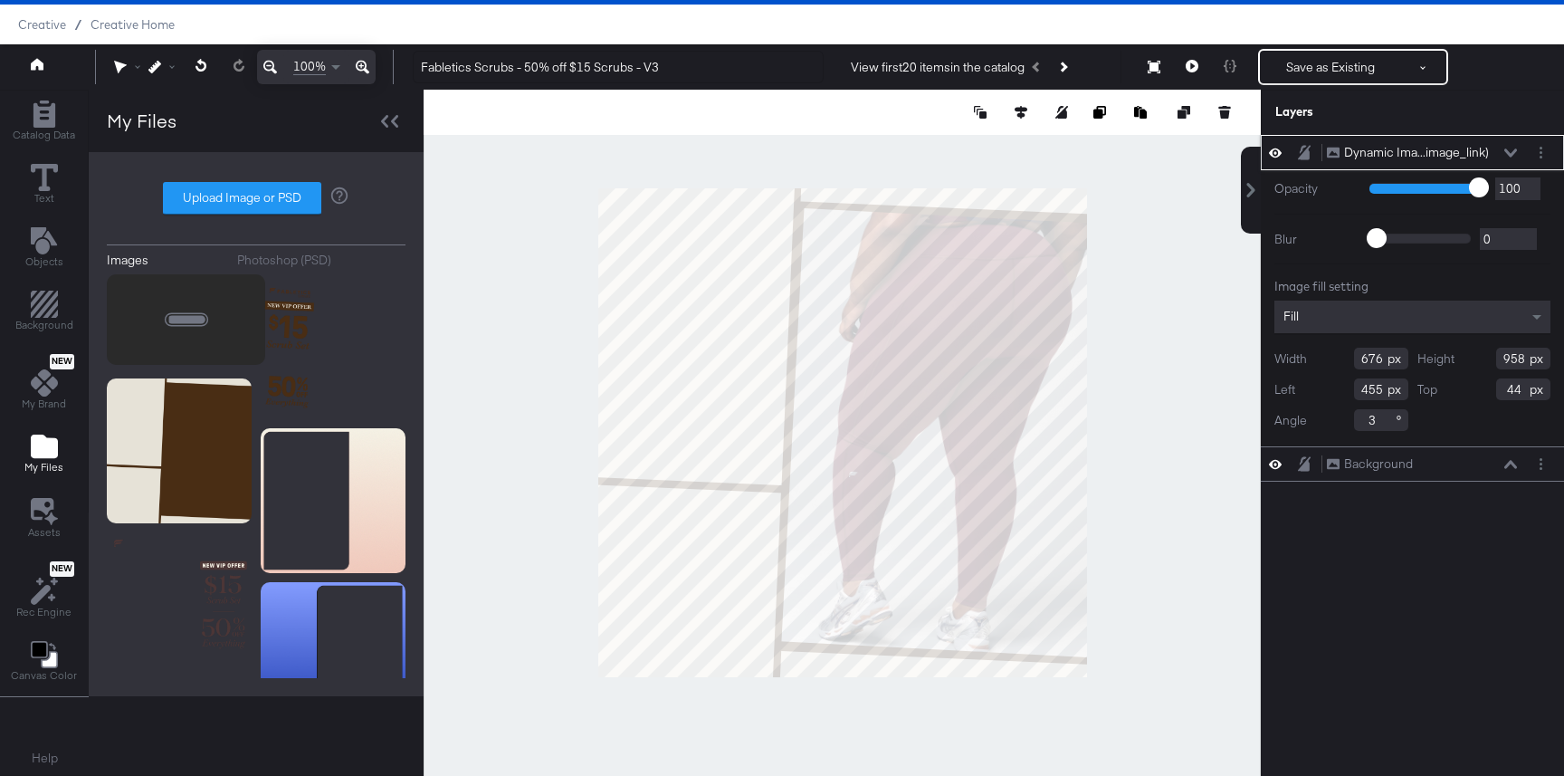
click at [1512, 152] on icon at bounding box center [1510, 152] width 13 height 8
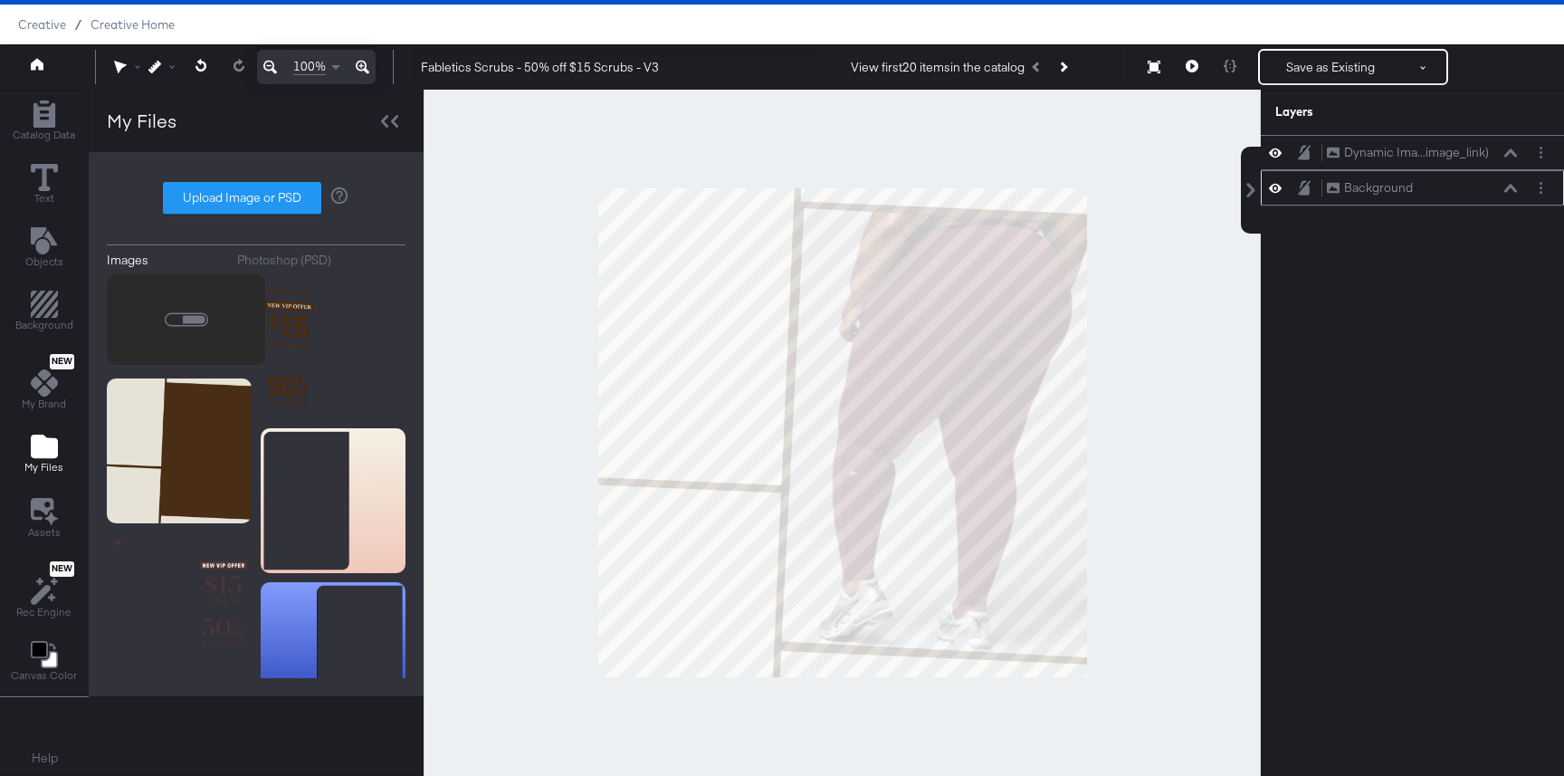
click at [1543, 182] on button "Layer Options" at bounding box center [1540, 187] width 19 height 19
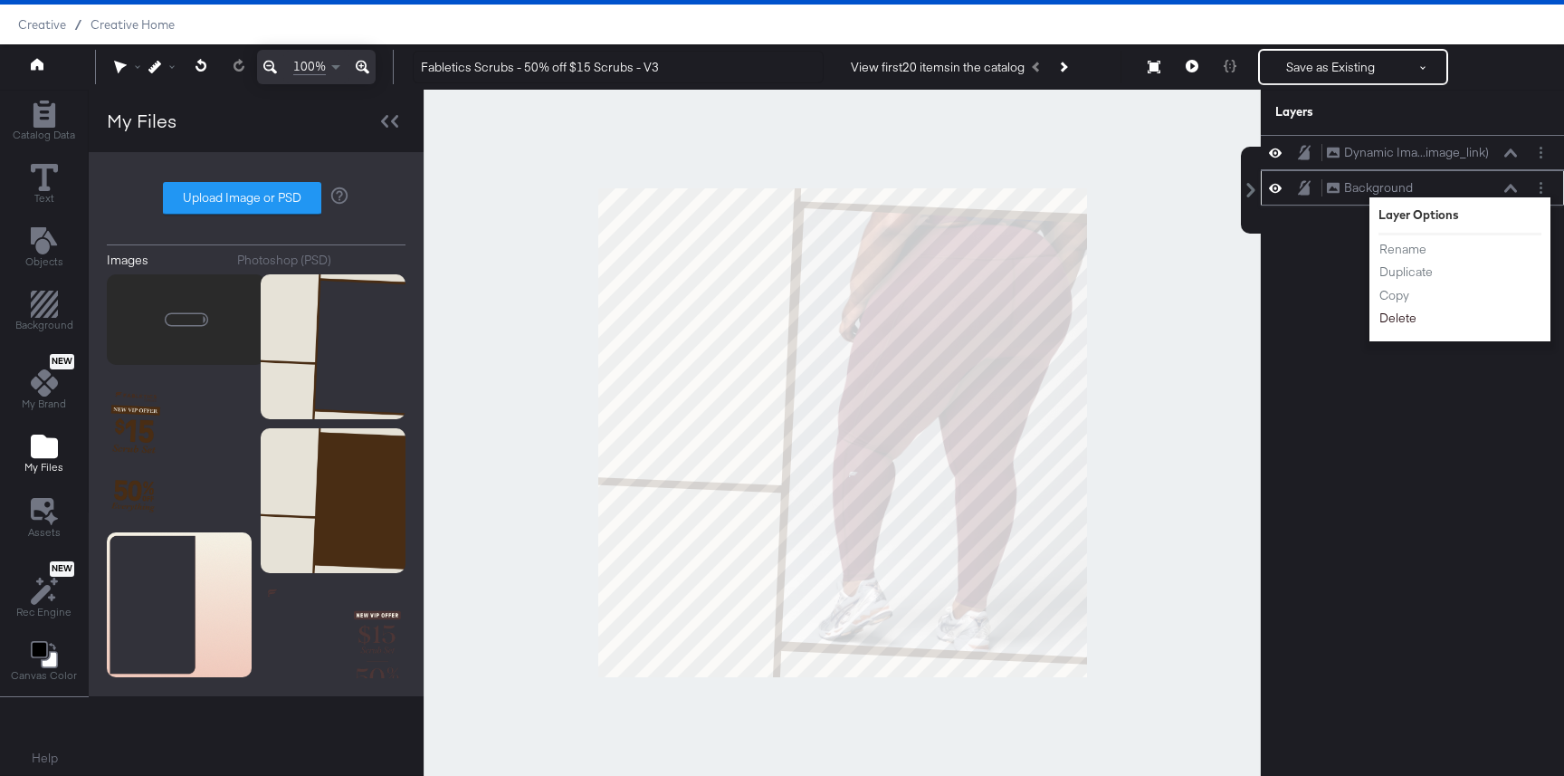
click at [1404, 310] on button "Delete" at bounding box center [1397, 318] width 39 height 19
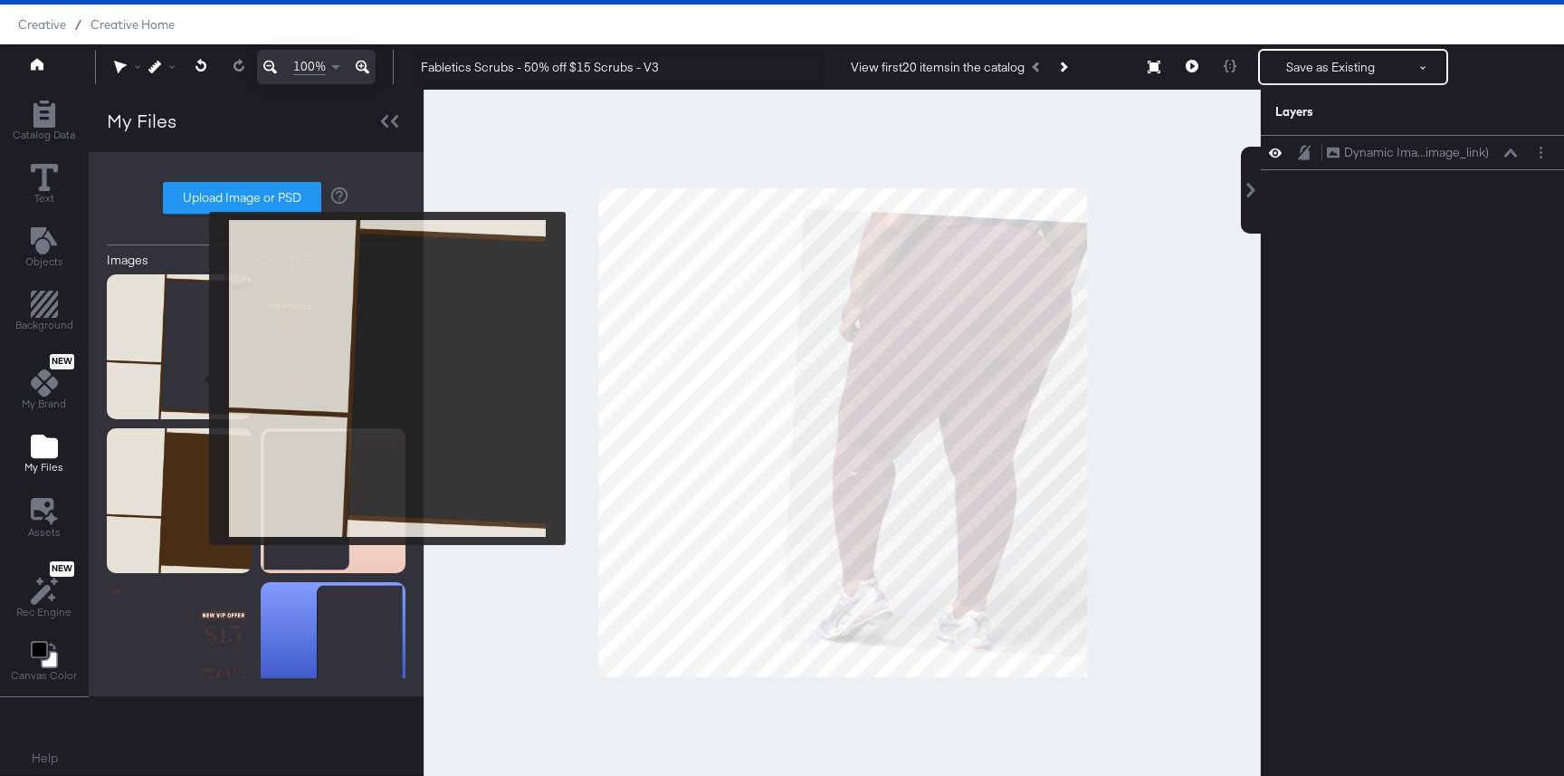
click at [197, 378] on img at bounding box center [179, 346] width 145 height 145
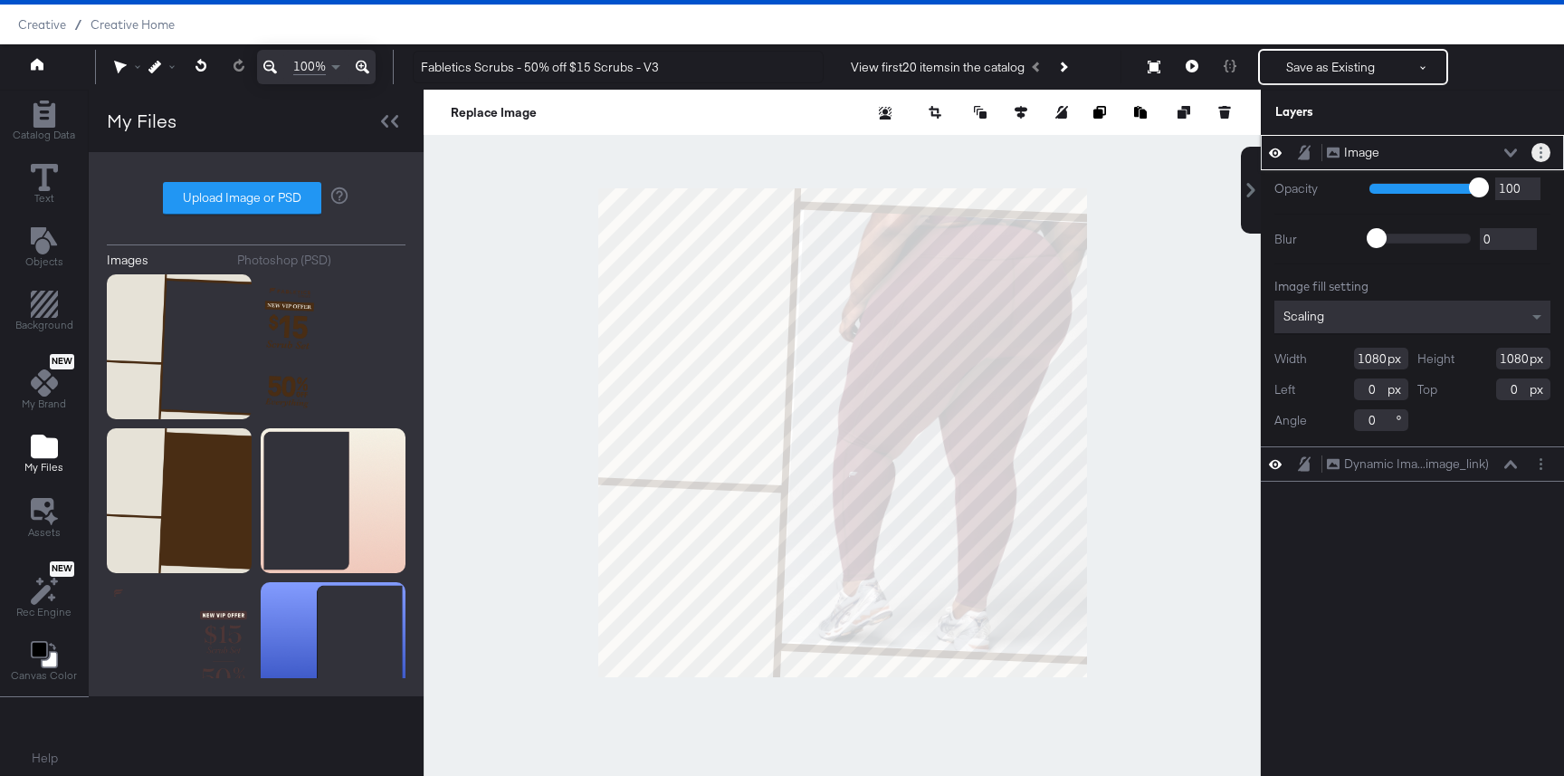
click at [1542, 147] on button "Layer Options" at bounding box center [1540, 152] width 19 height 19
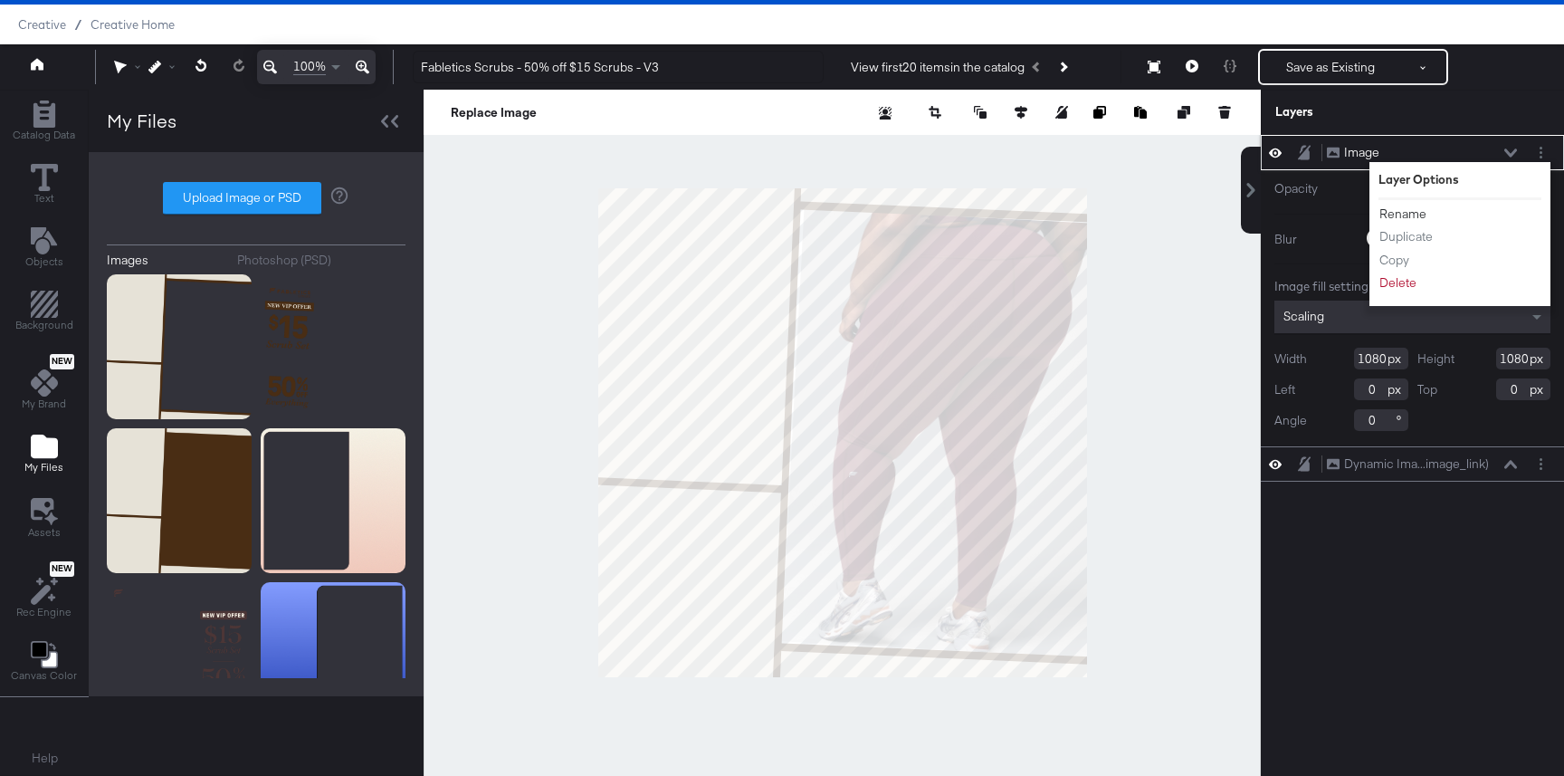
click at [1390, 218] on button "Rename" at bounding box center [1402, 214] width 49 height 19
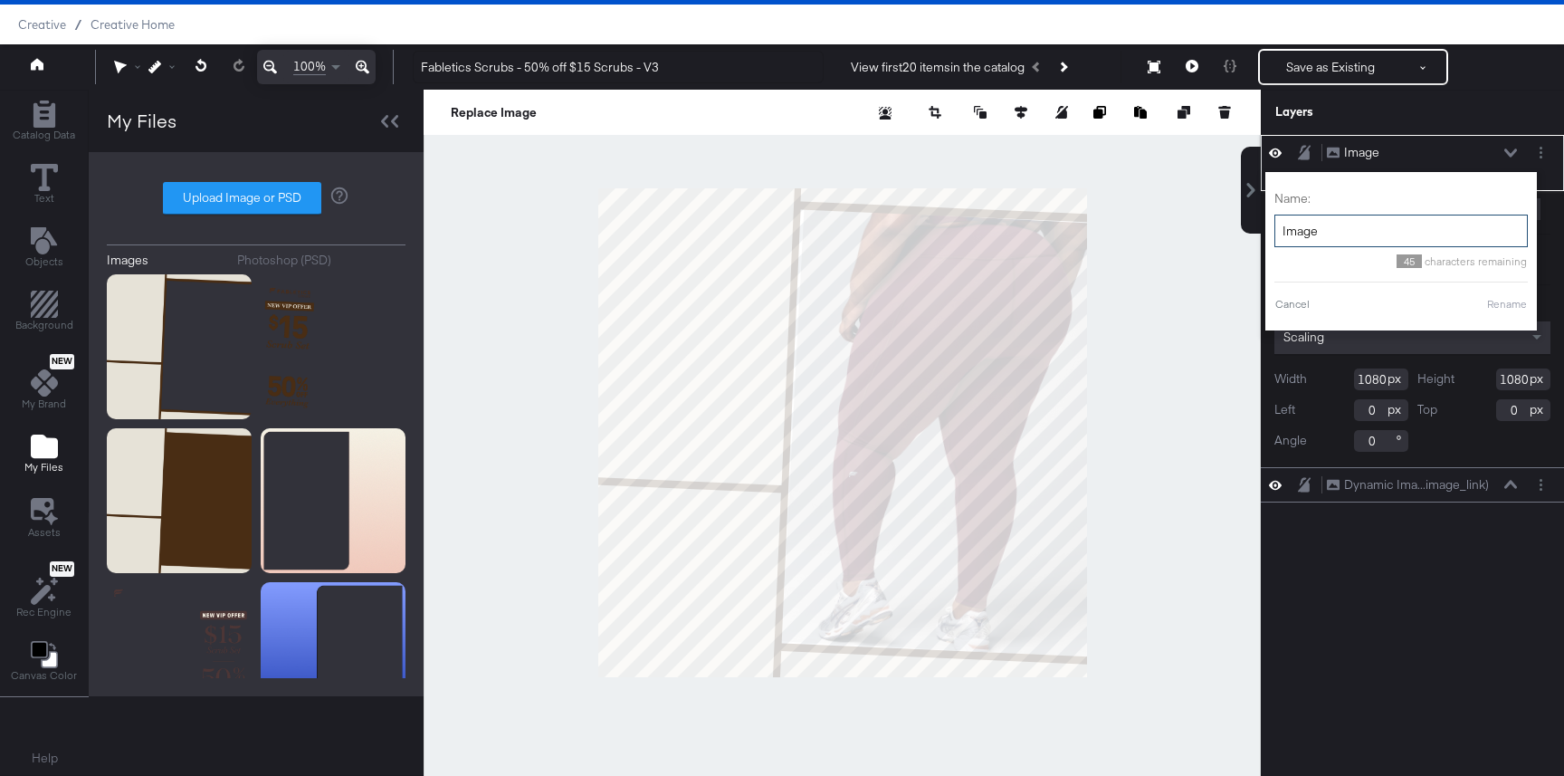
click at [1397, 218] on input "Image" at bounding box center [1400, 230] width 253 height 33
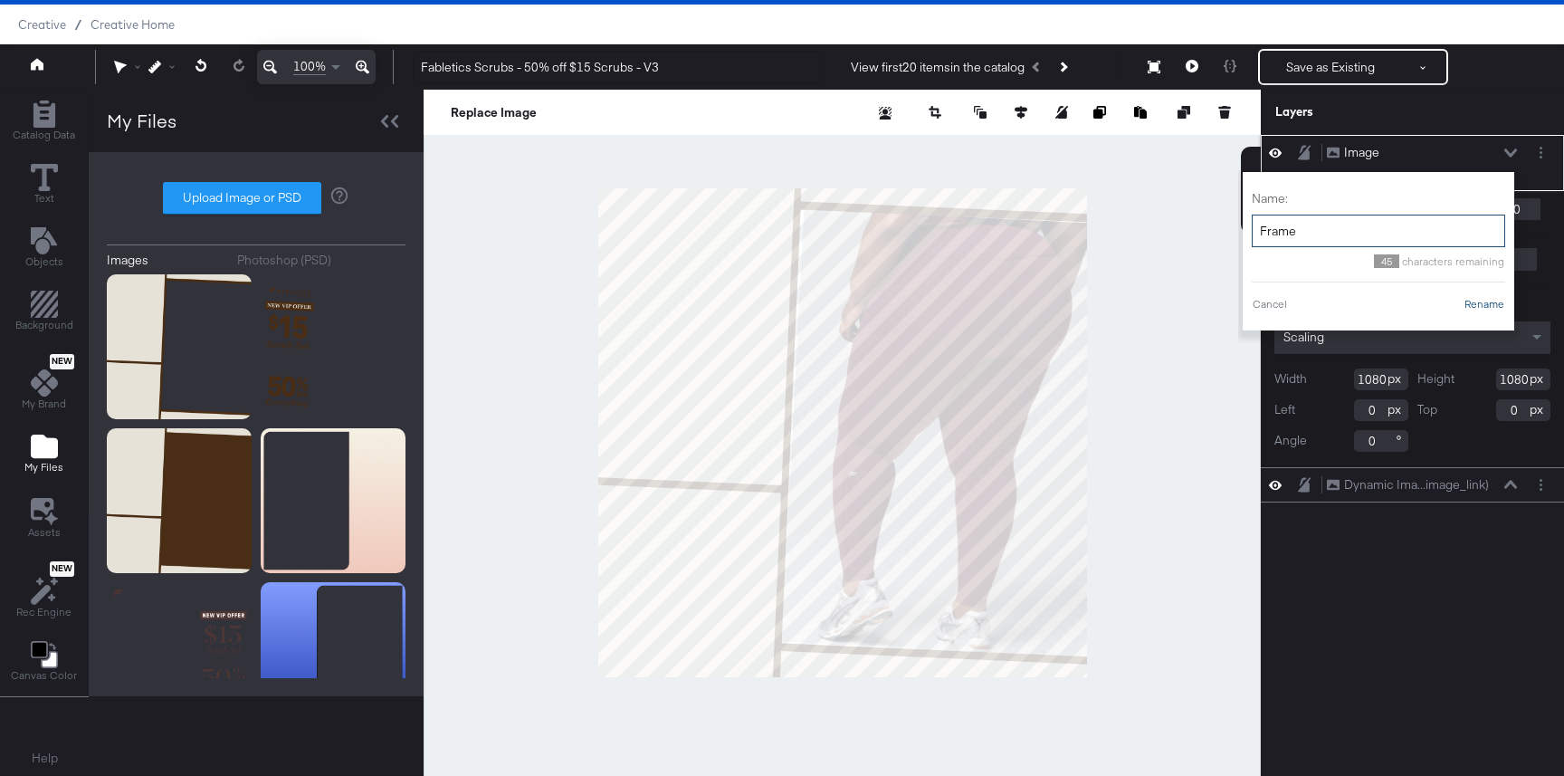
type input "Frame"
click at [1470, 306] on button "Rename" at bounding box center [1484, 304] width 42 height 16
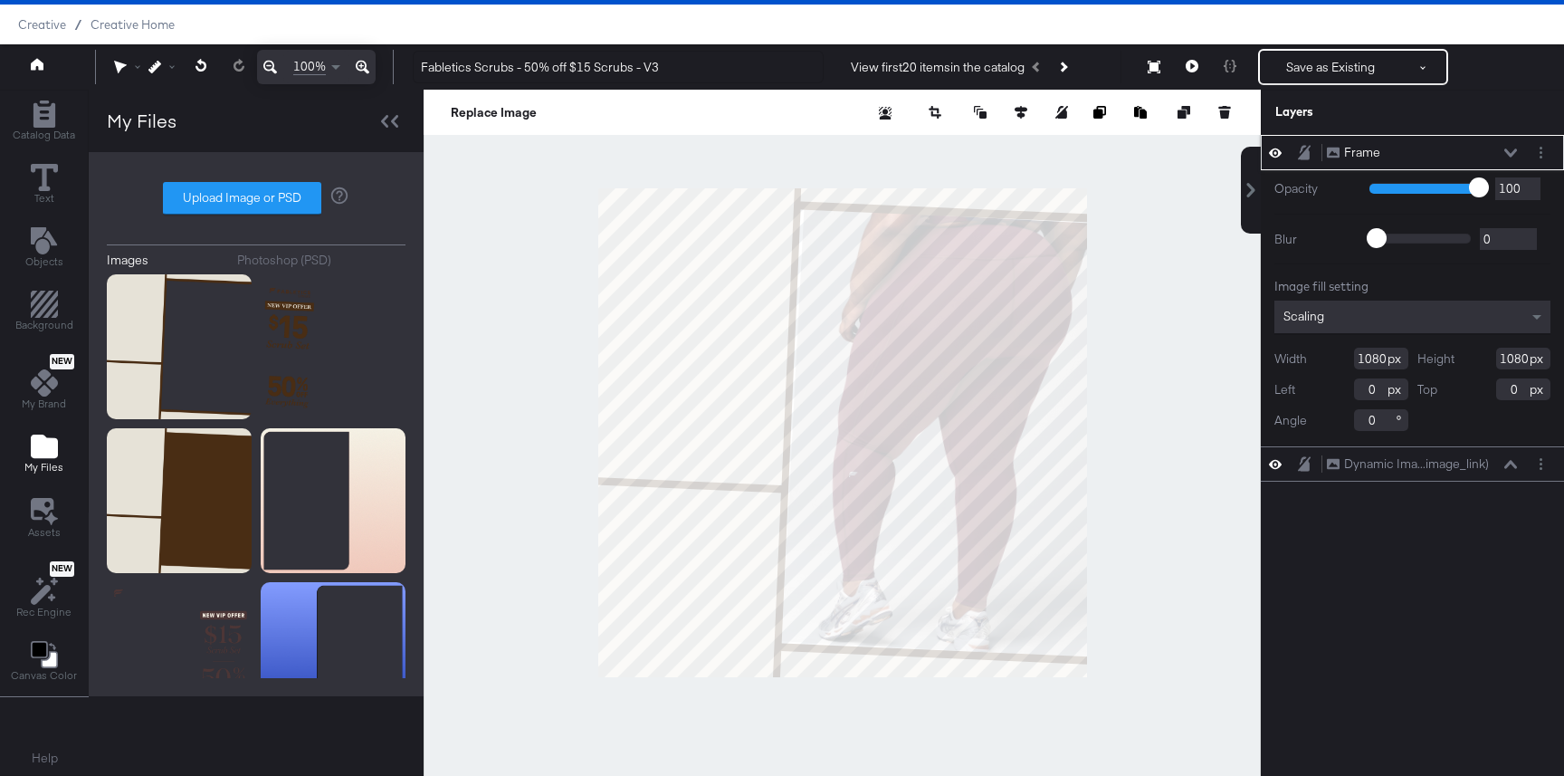
click at [1507, 149] on icon at bounding box center [1510, 152] width 13 height 9
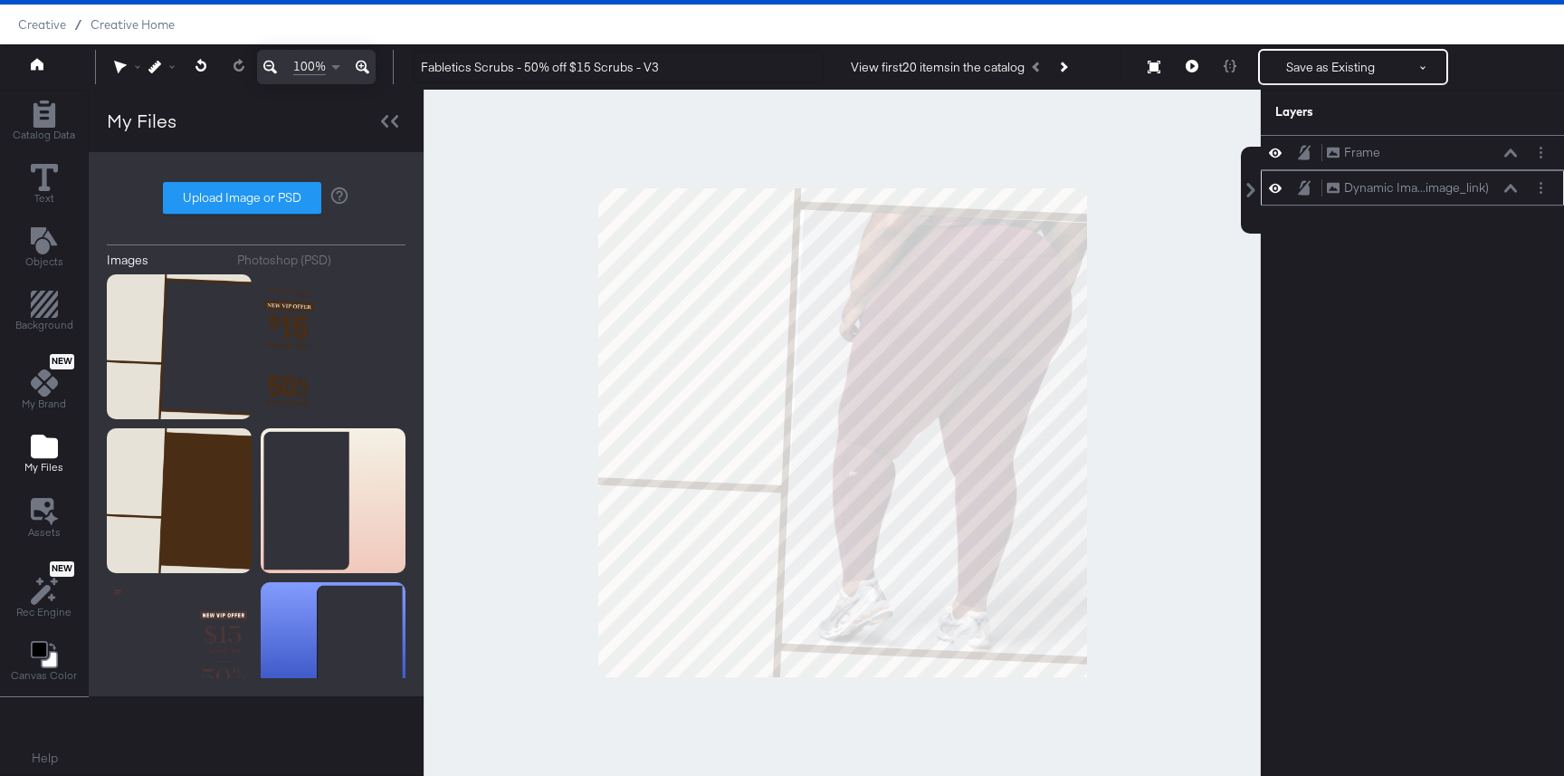
click at [1490, 195] on button "Dynamic Ima...image_link) Dynamic Image (image_link)" at bounding box center [1408, 187] width 164 height 19
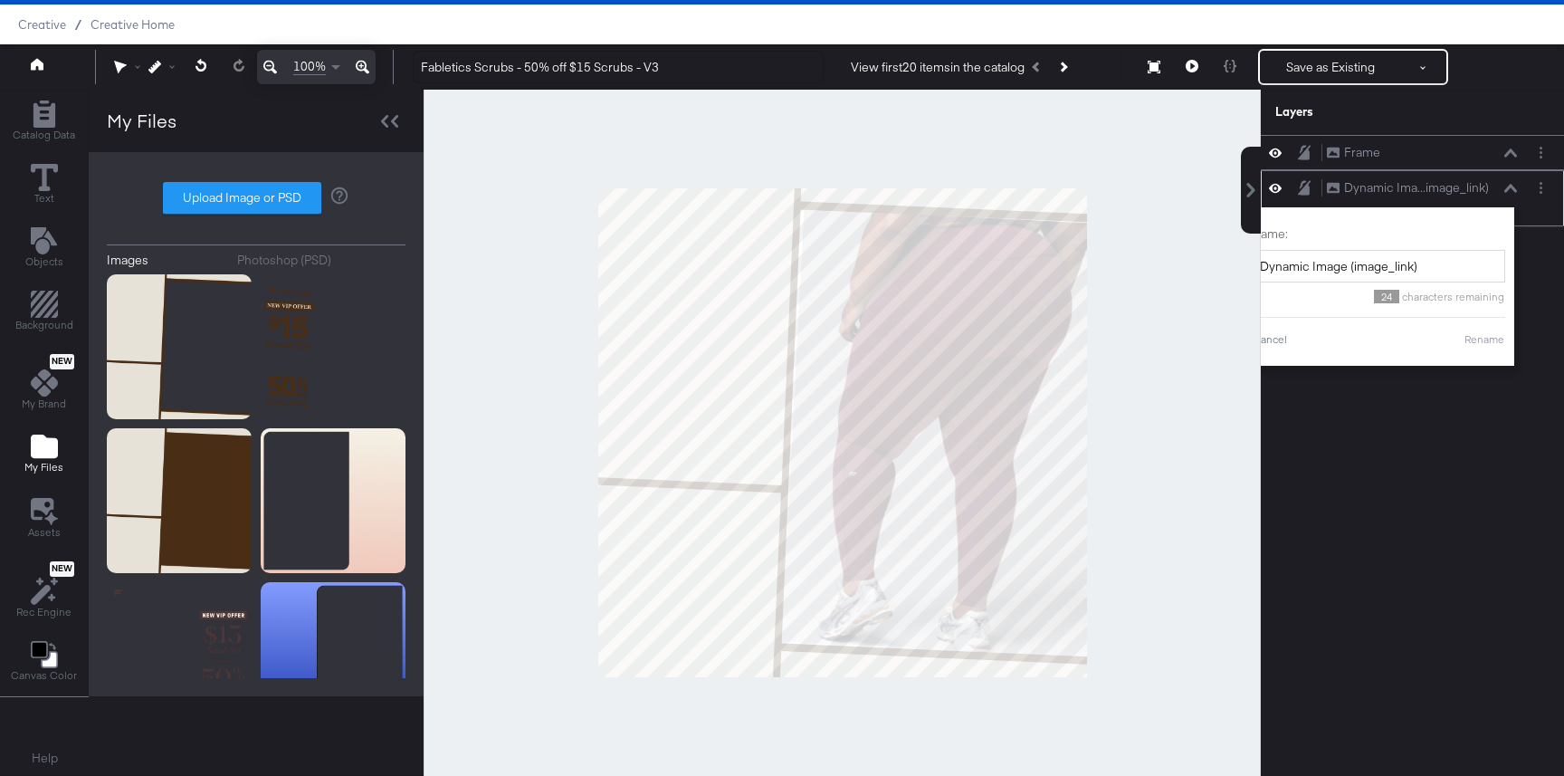
click at [1499, 194] on div "Dynamic Ima...image_link) Dynamic Image (image_link)" at bounding box center [1422, 187] width 192 height 19
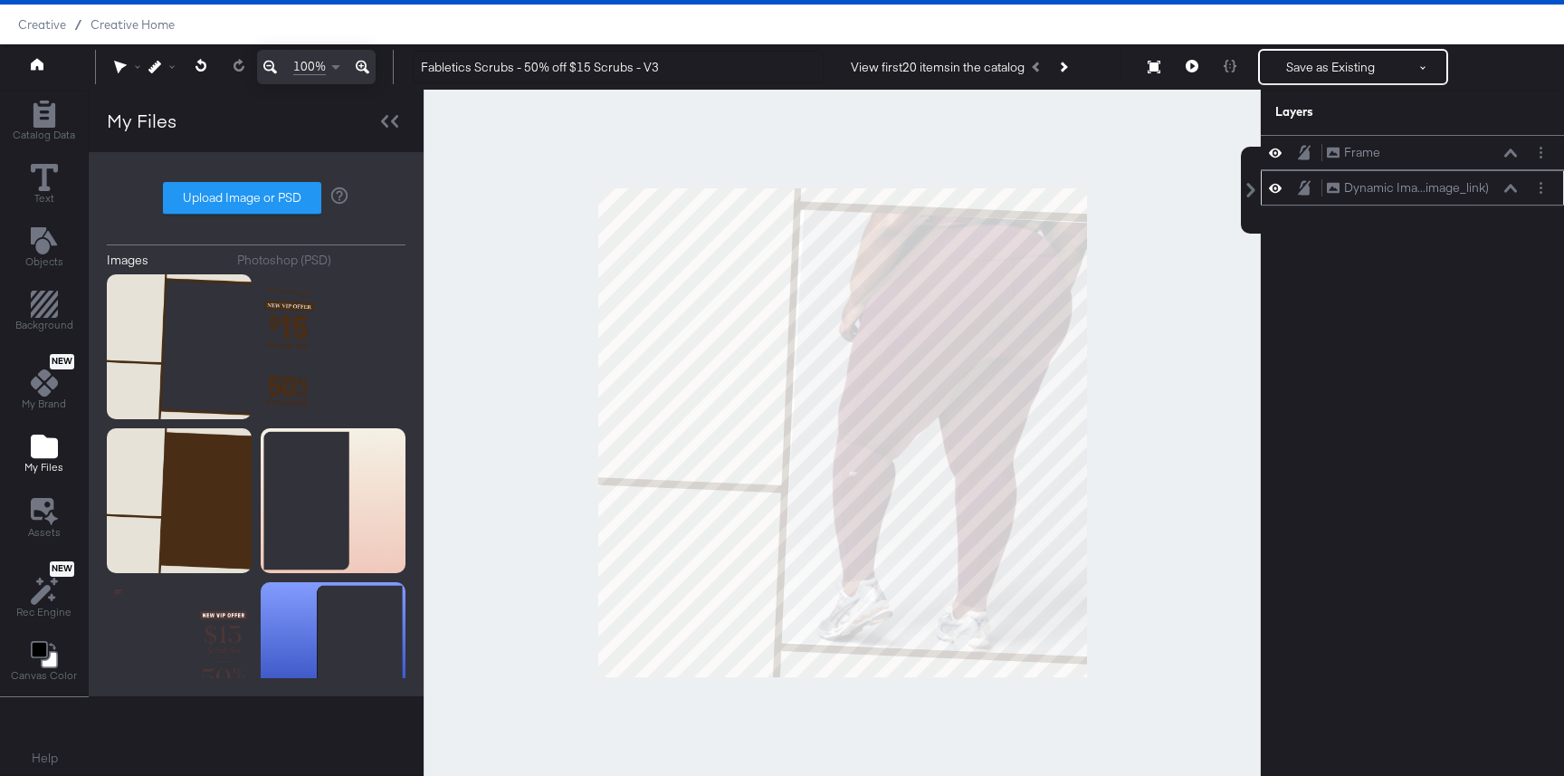
click at [1516, 193] on div "Dynamic Ima...image_link) Dynamic Image (image_link)" at bounding box center [1422, 187] width 192 height 19
click at [1508, 190] on icon at bounding box center [1510, 188] width 13 height 9
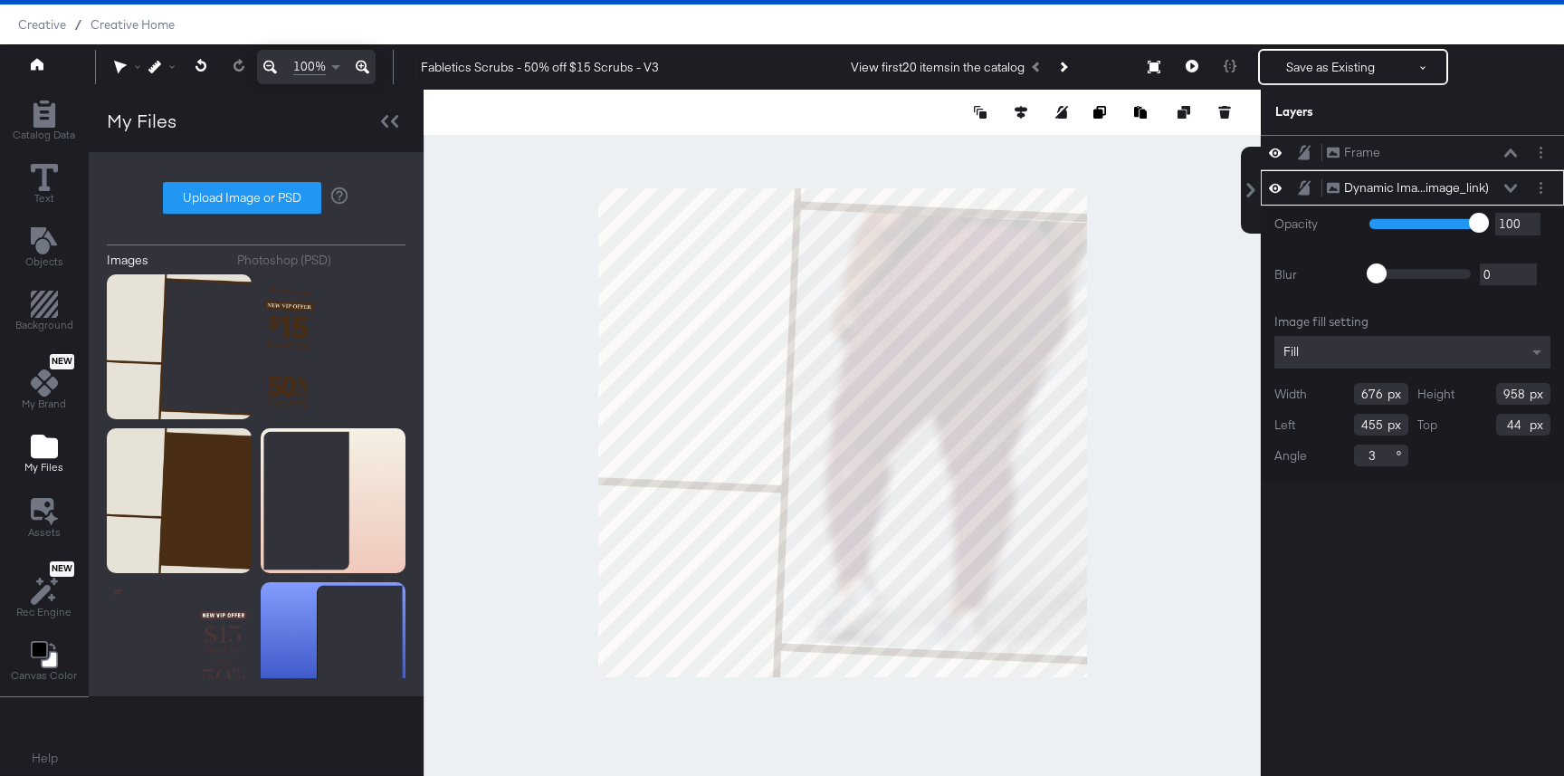
type input "693"
type input "438"
type input "43"
type input "975"
type input "38"
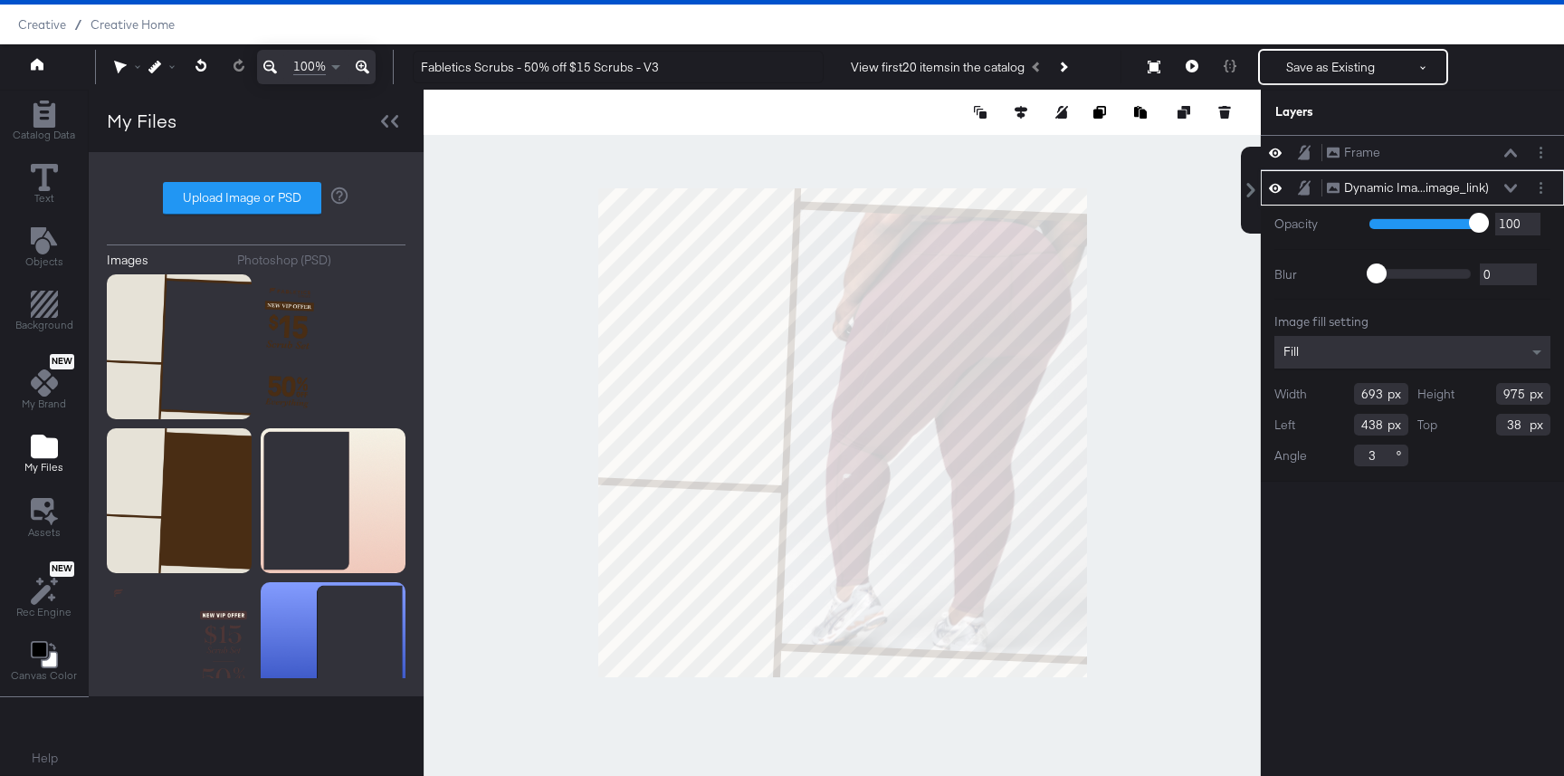
drag, startPoint x: 1377, startPoint y: 448, endPoint x: 1318, endPoint y: 448, distance: 58.8
click at [1318, 448] on div "Angle 3" at bounding box center [1341, 455] width 134 height 22
type input "2"
type input "690"
type input "971"
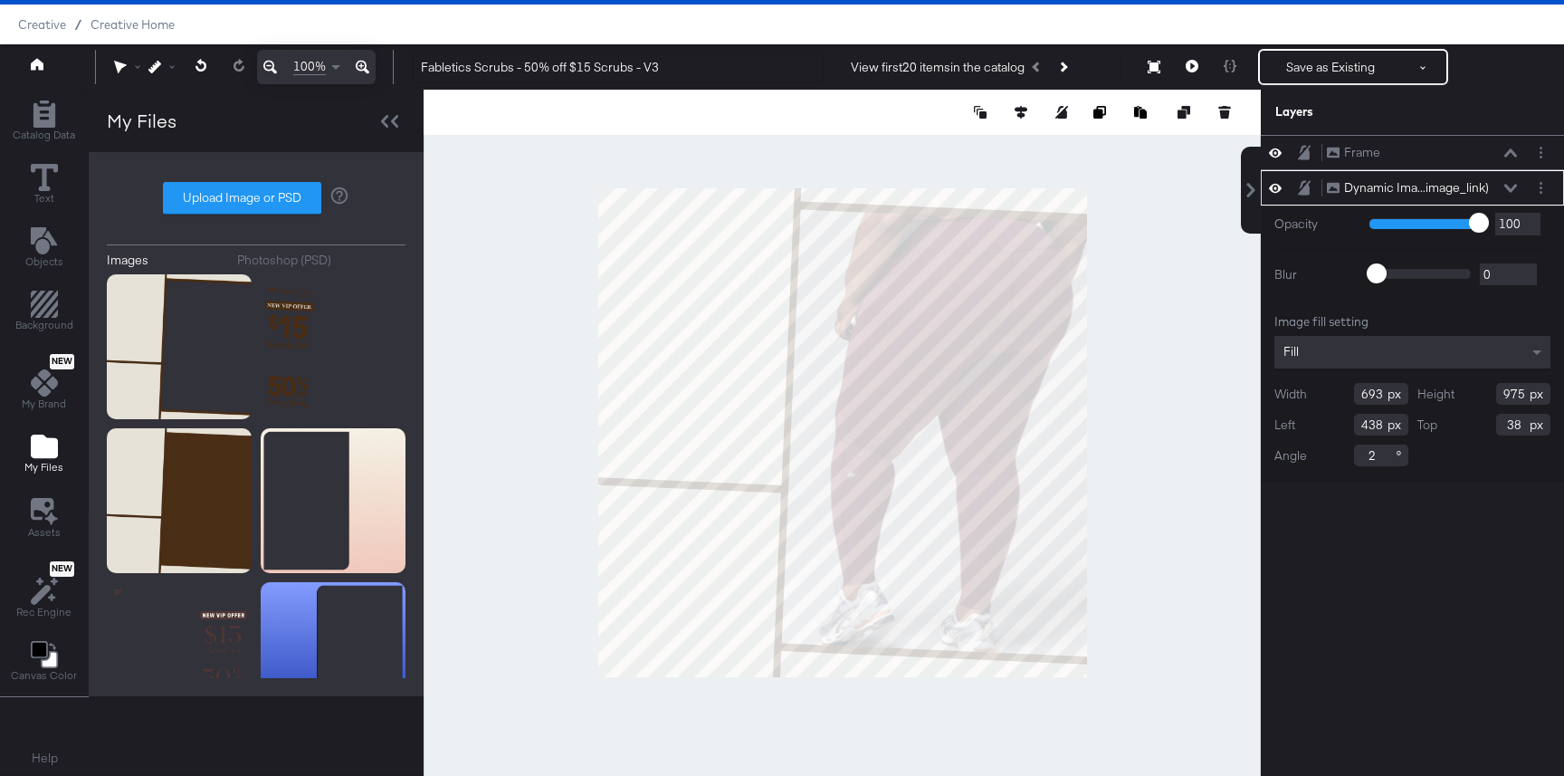
type input "441"
type input "42"
type input "689"
type input "970"
type input "442"
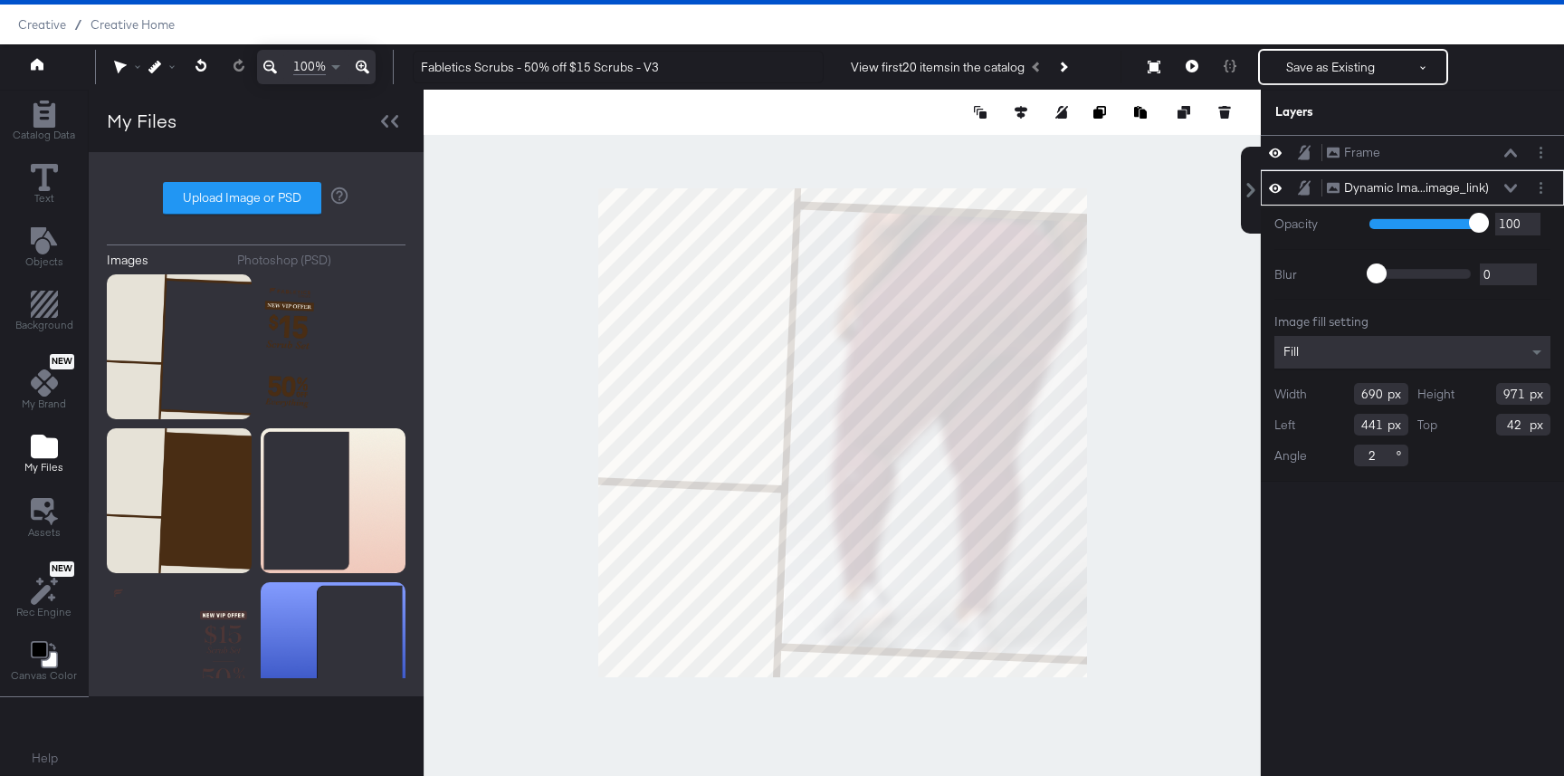
type input "44"
click at [1222, 369] on div at bounding box center [842, 433] width 837 height 686
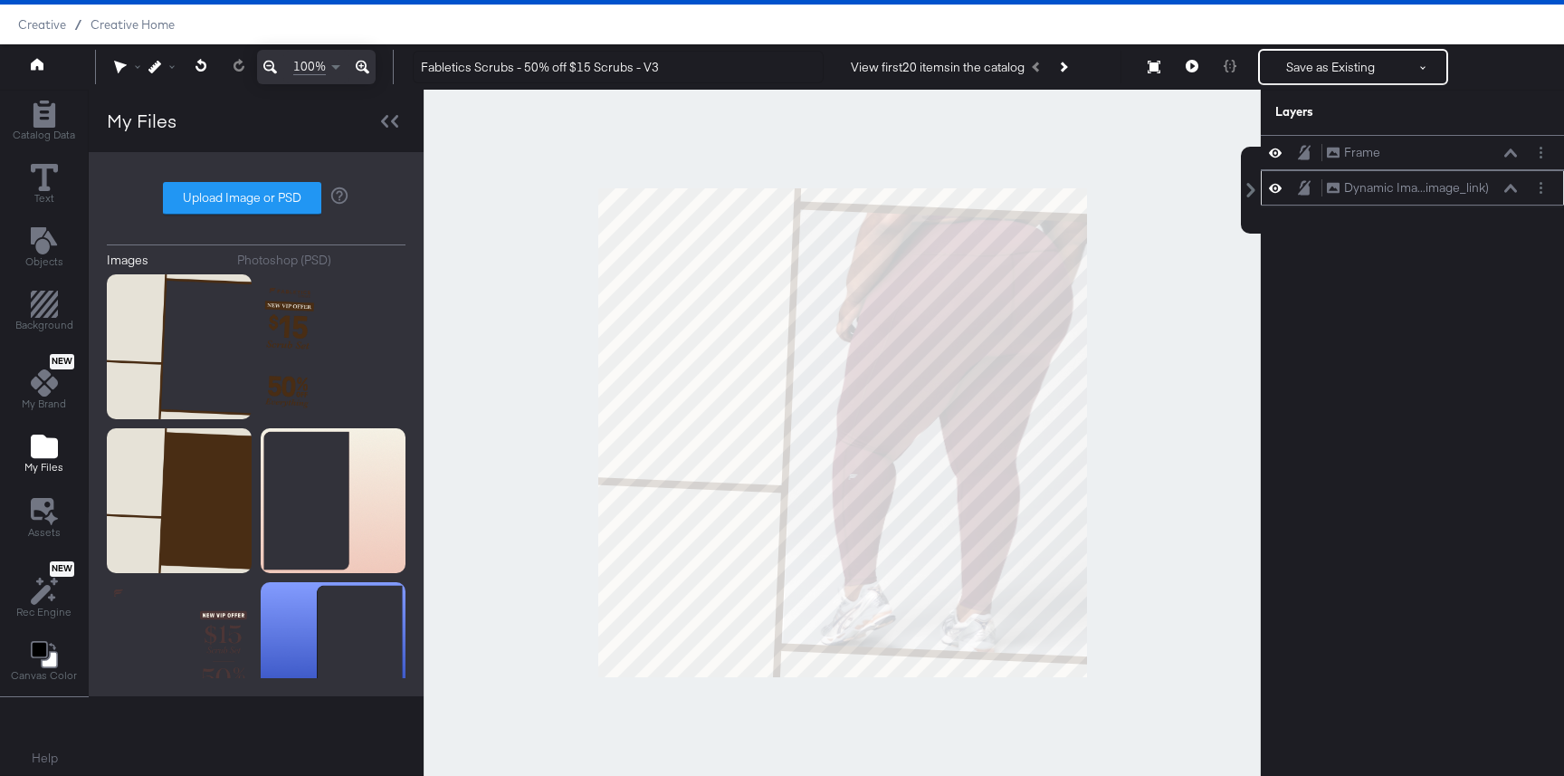
click at [1508, 186] on icon at bounding box center [1510, 188] width 13 height 9
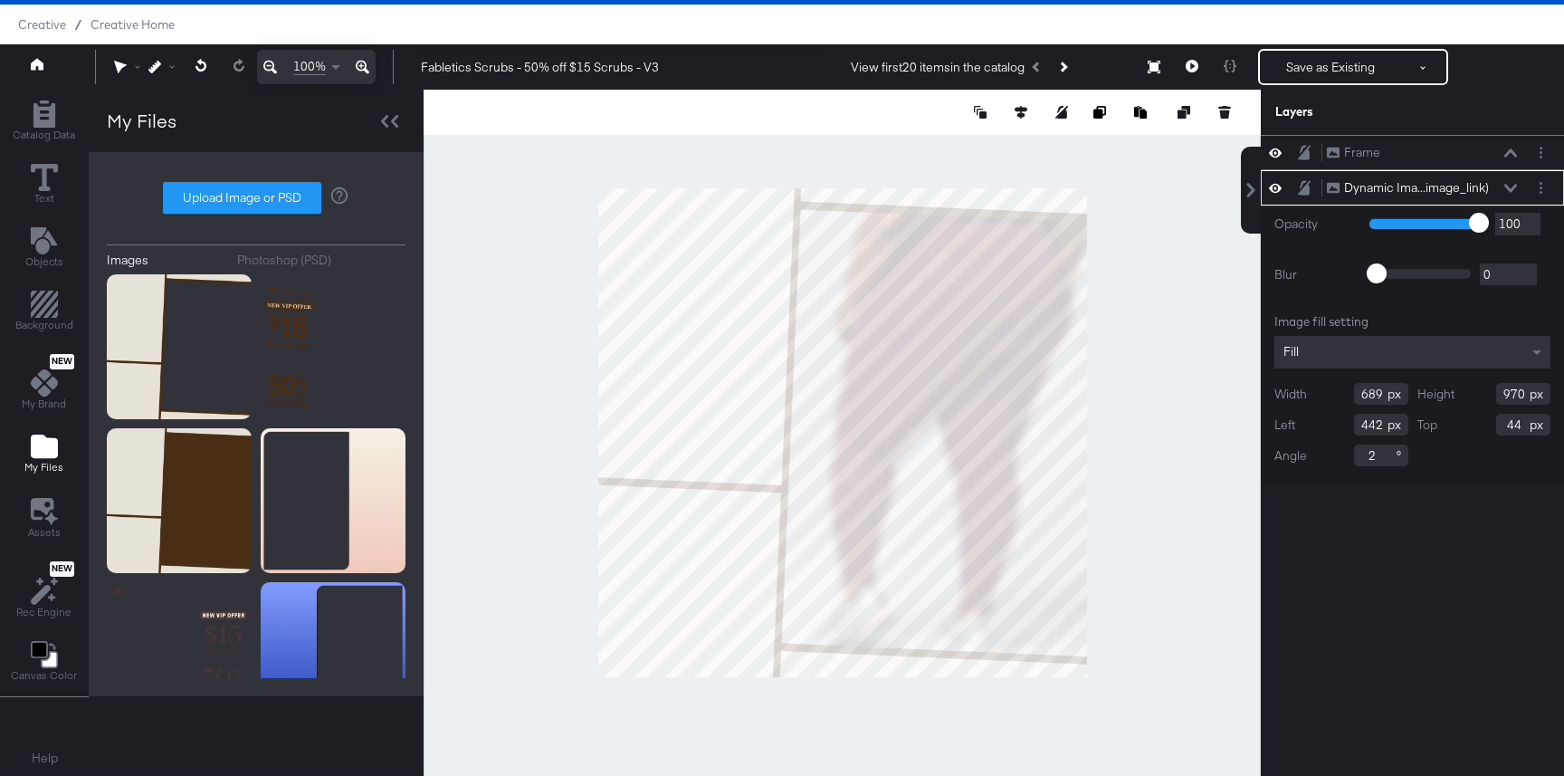
type input "693"
type input "975"
type input "438"
type input "43"
click at [1185, 591] on div at bounding box center [842, 433] width 837 height 686
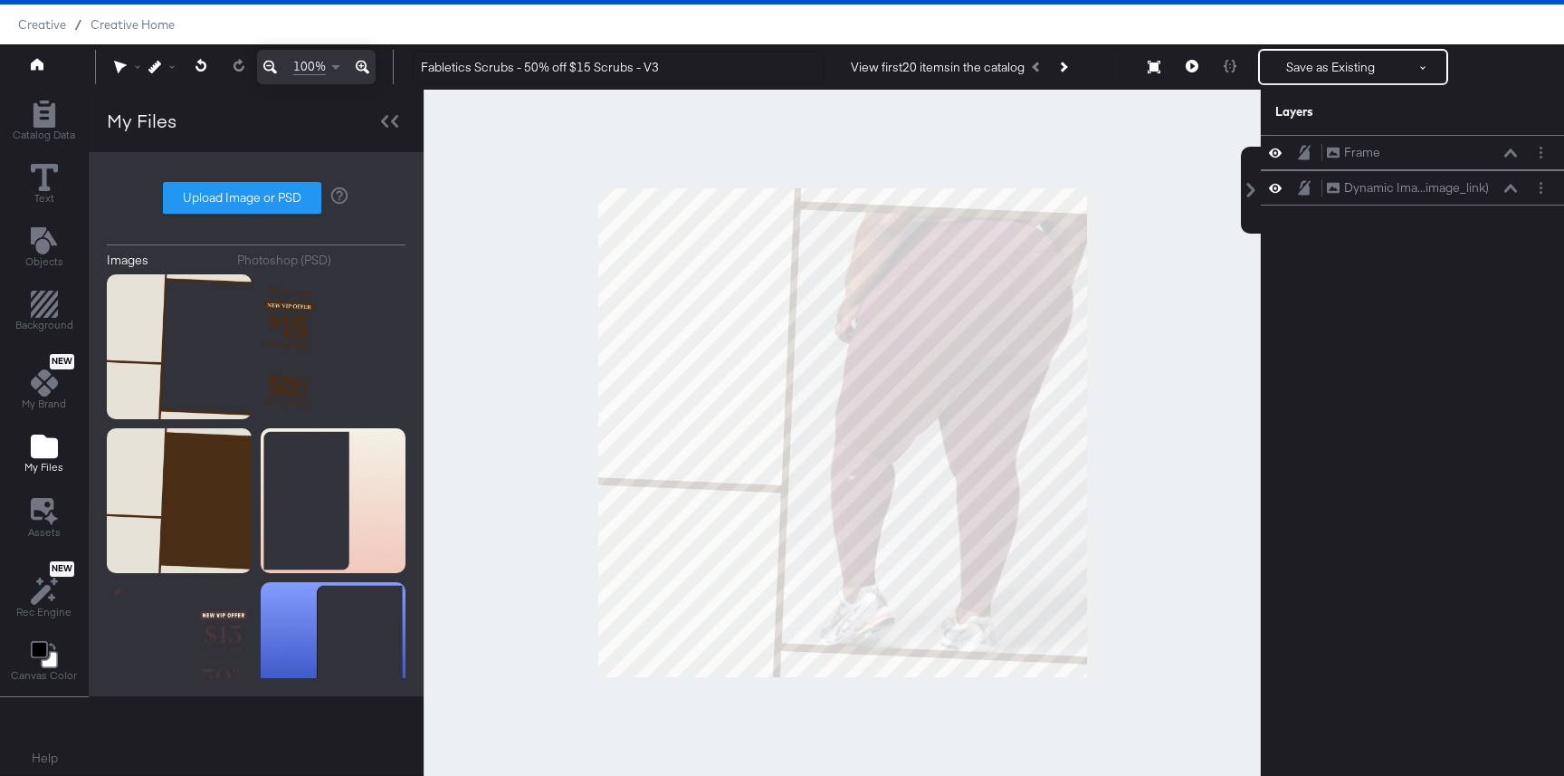
click at [1188, 67] on icon at bounding box center [1191, 66] width 13 height 13
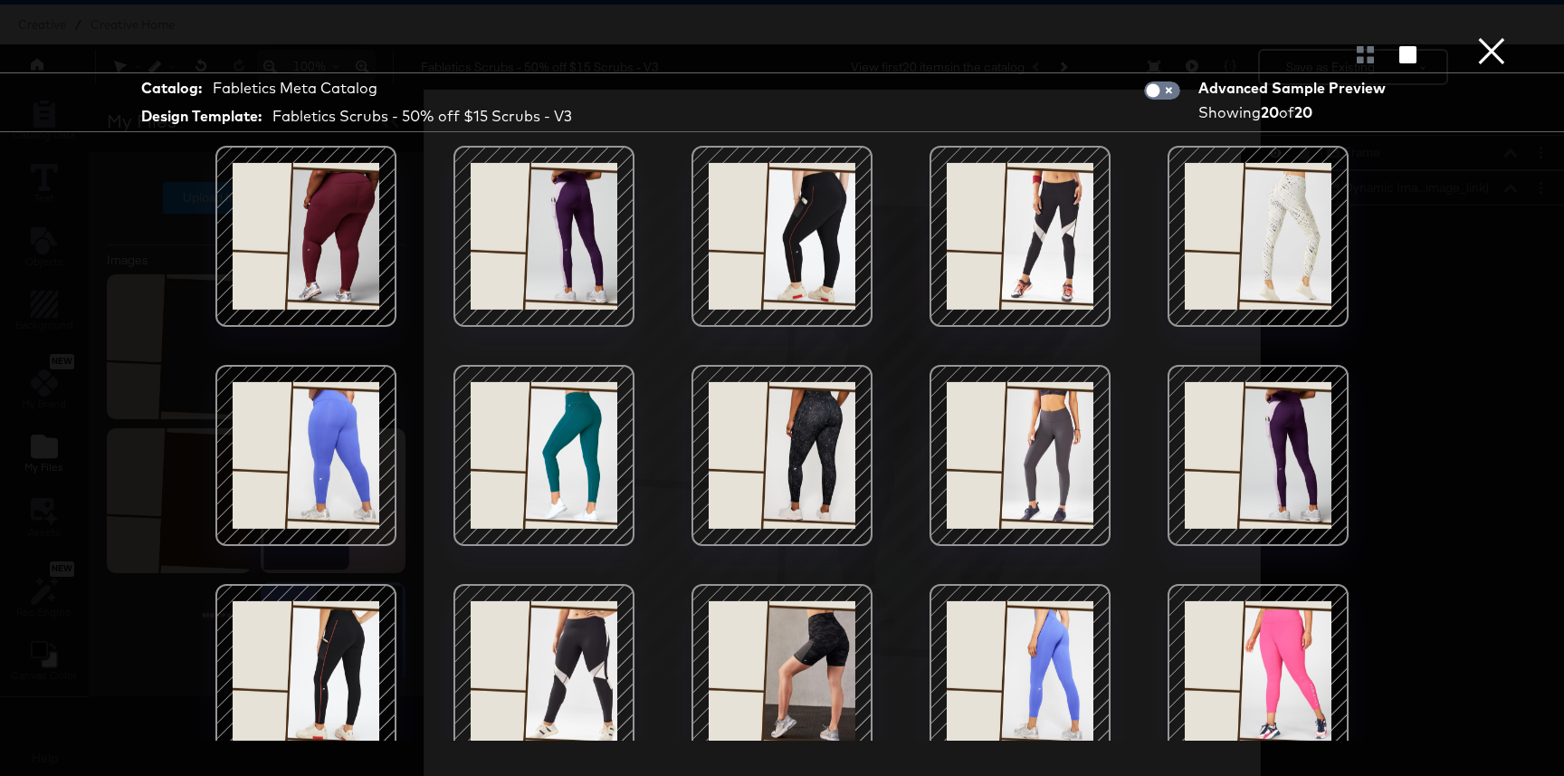
click at [823, 421] on div at bounding box center [782, 455] width 154 height 154
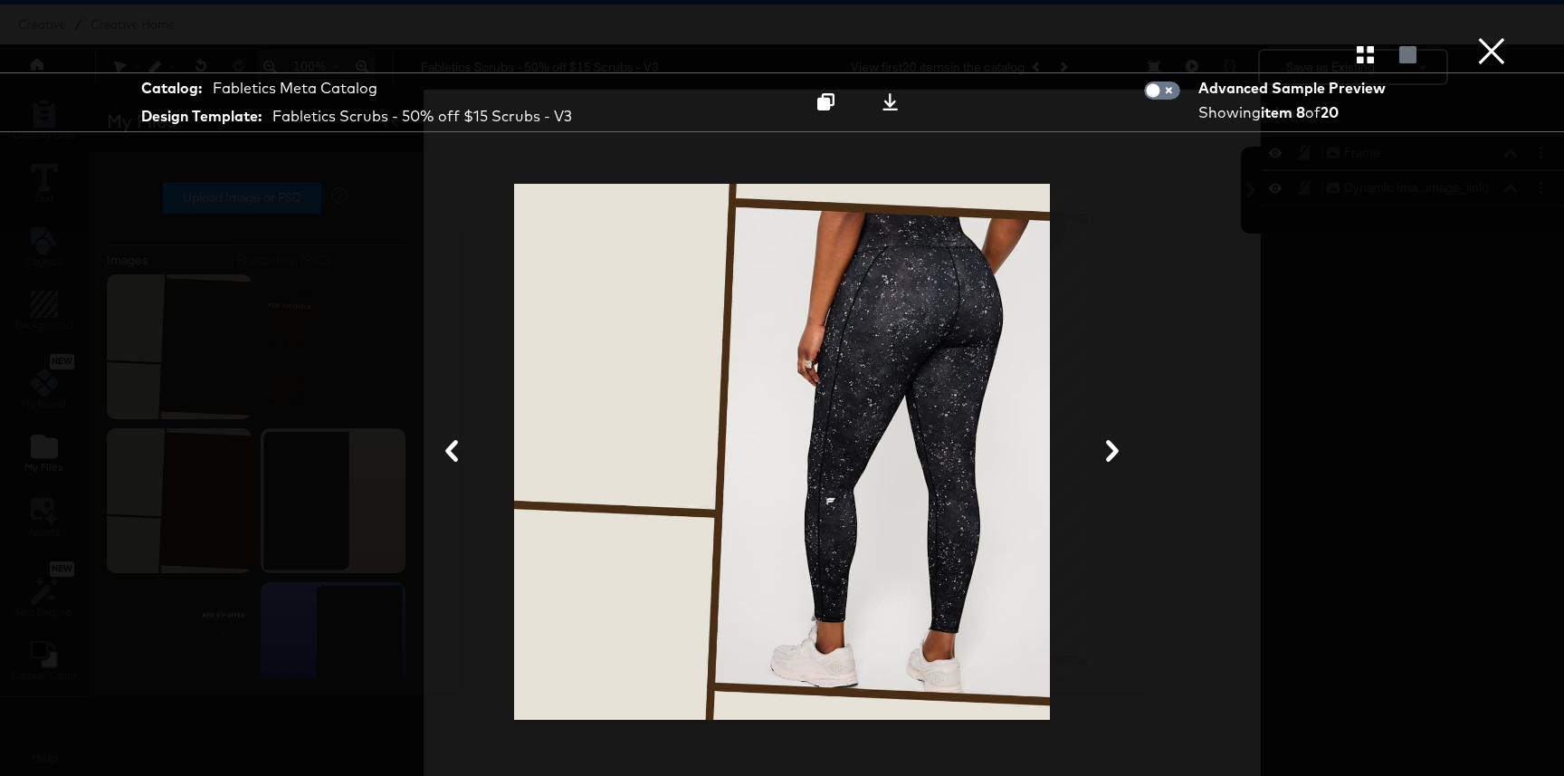
click at [1374, 57] on button "button" at bounding box center [1365, 54] width 32 height 17
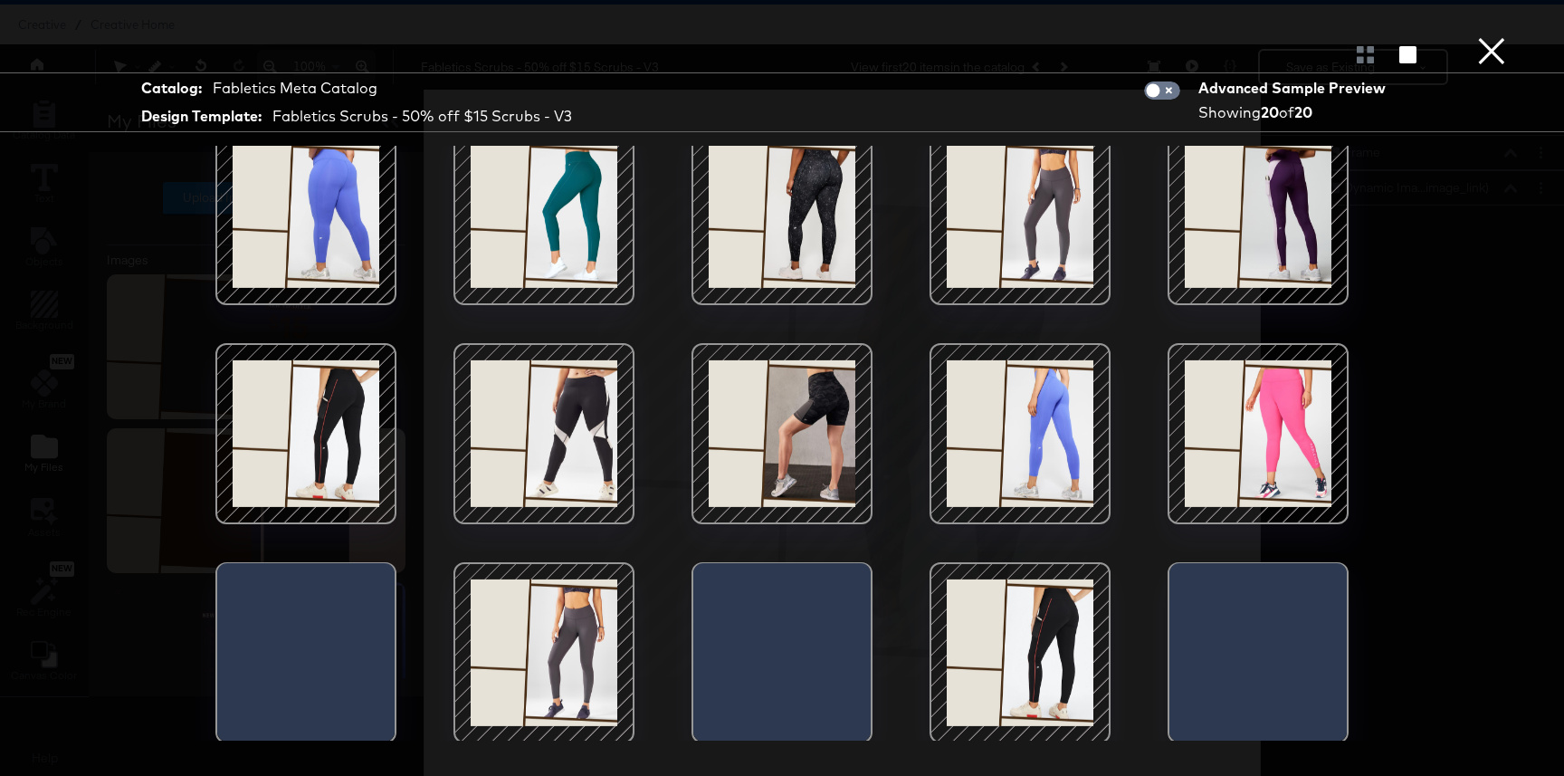
scroll to position [243, 0]
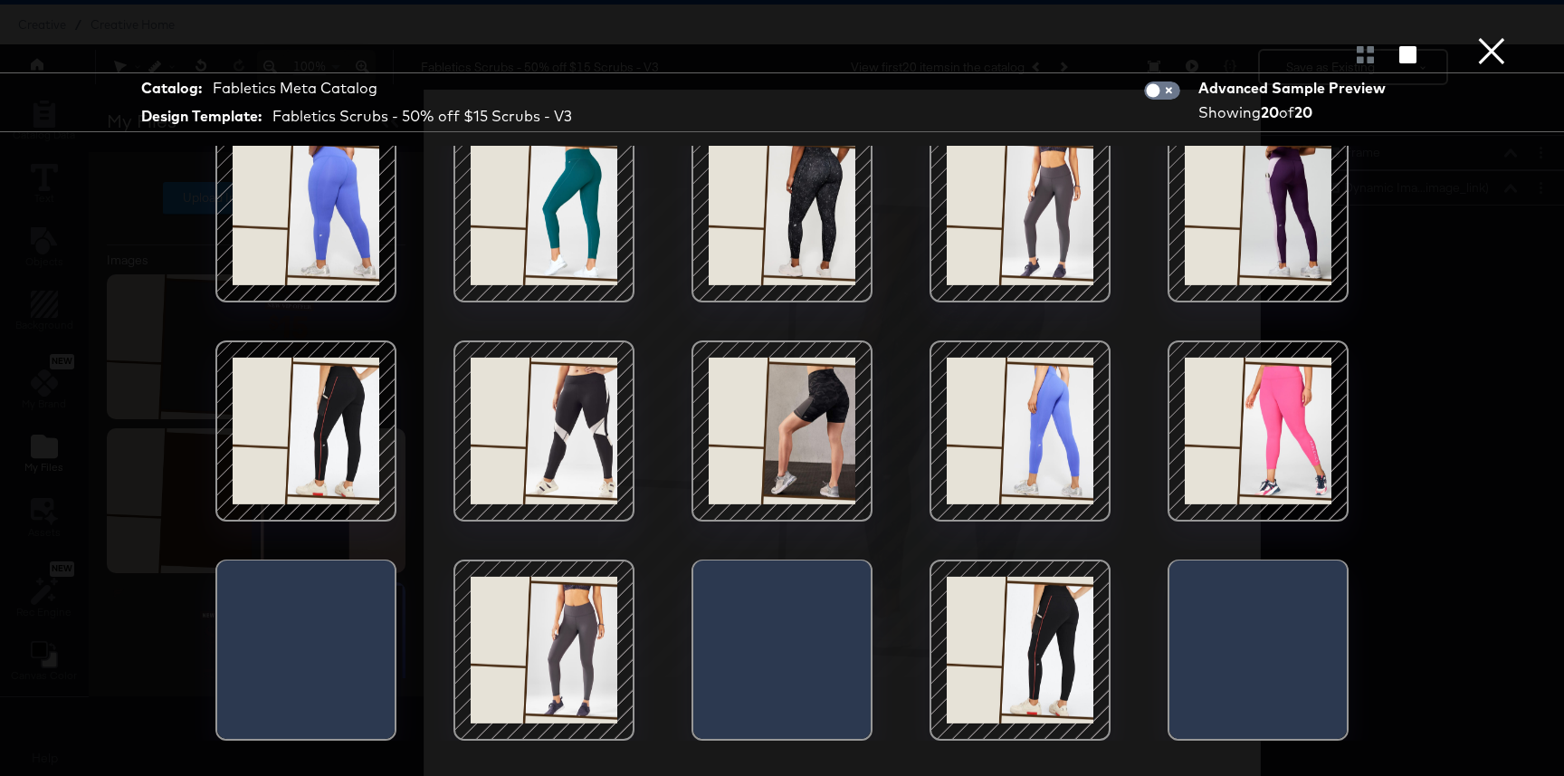
click at [576, 438] on div at bounding box center [544, 431] width 154 height 154
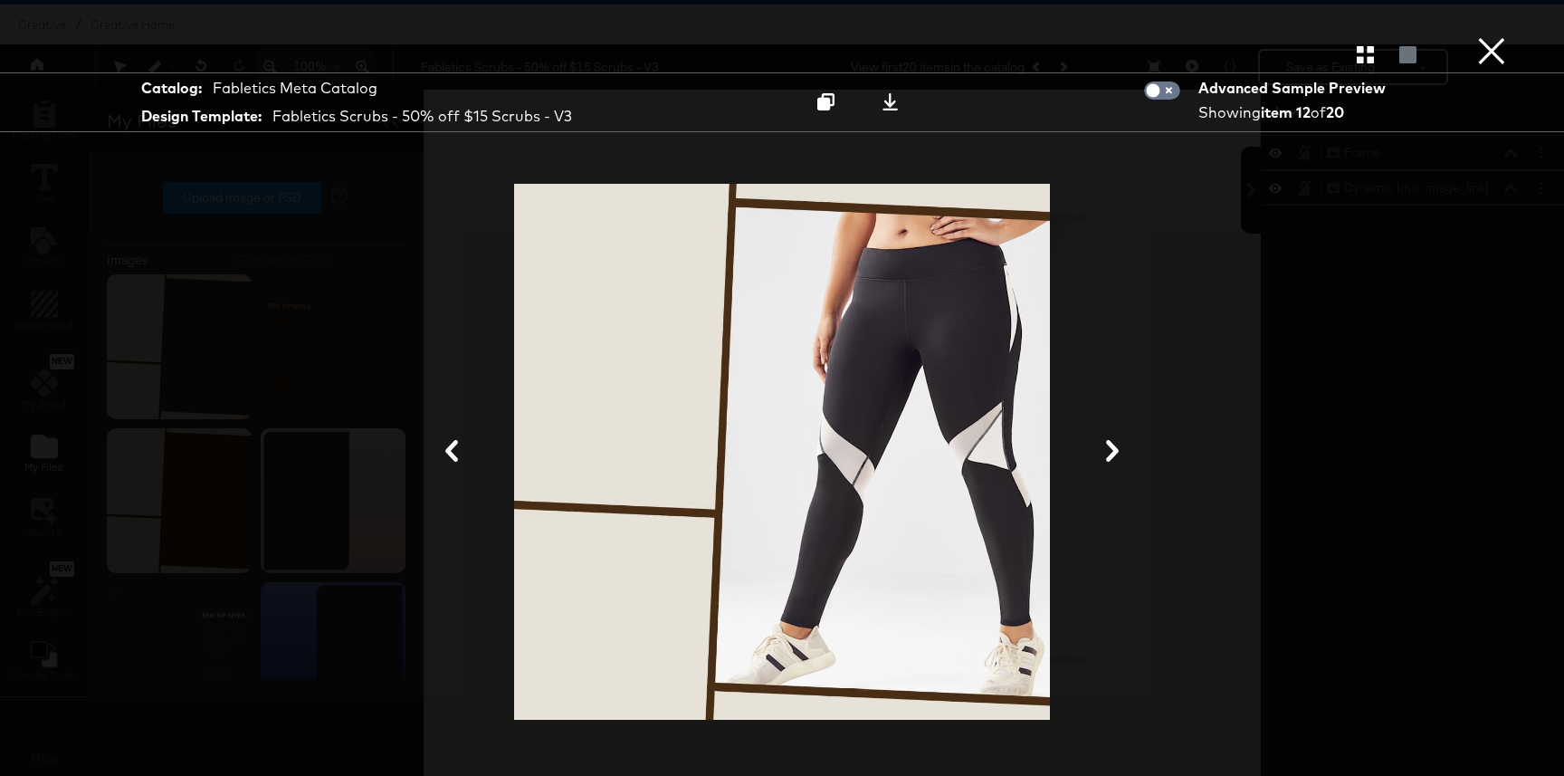
click at [1495, 36] on button "×" at bounding box center [1491, 18] width 36 height 36
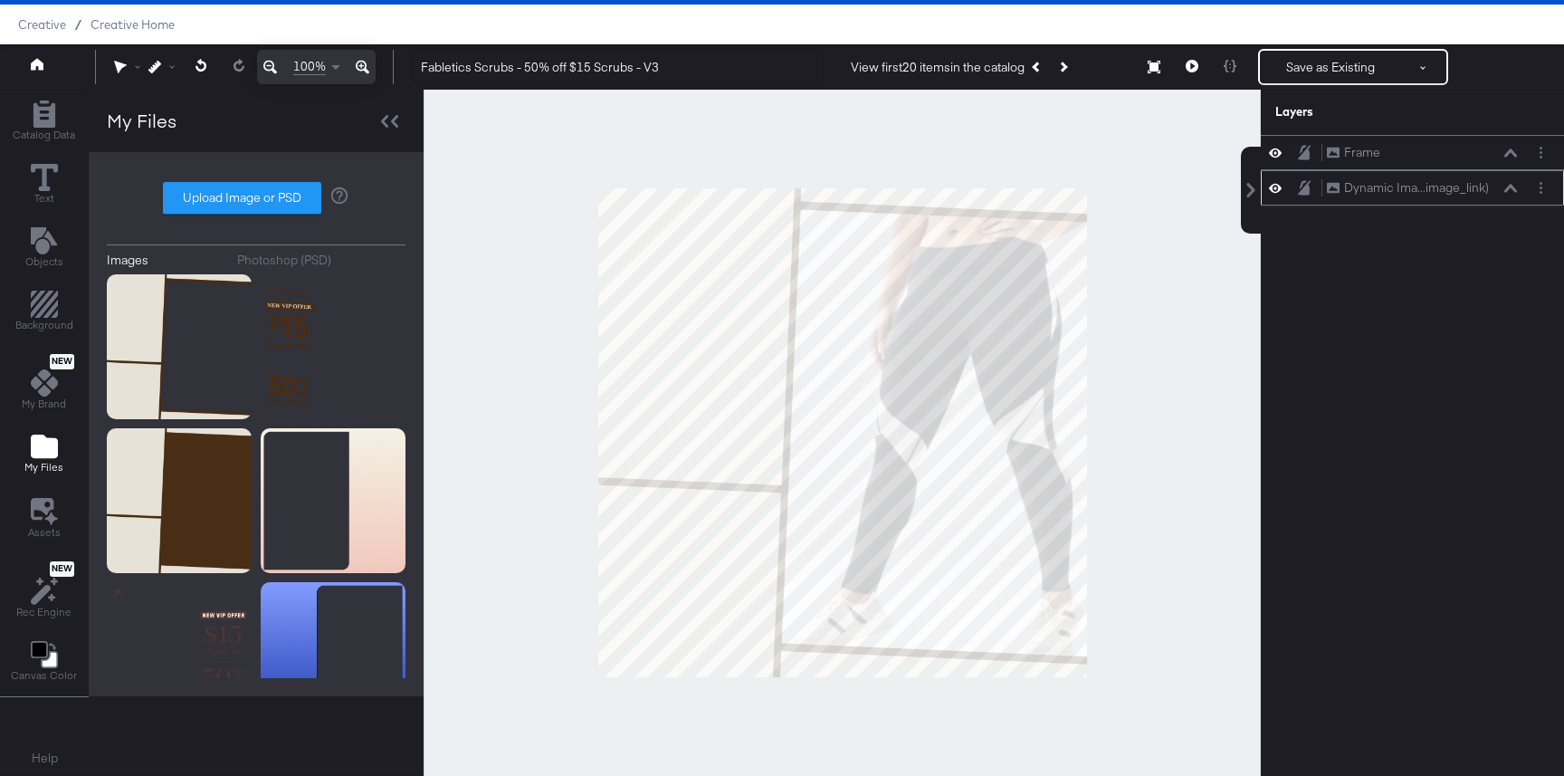
click at [1506, 189] on icon at bounding box center [1510, 188] width 13 height 8
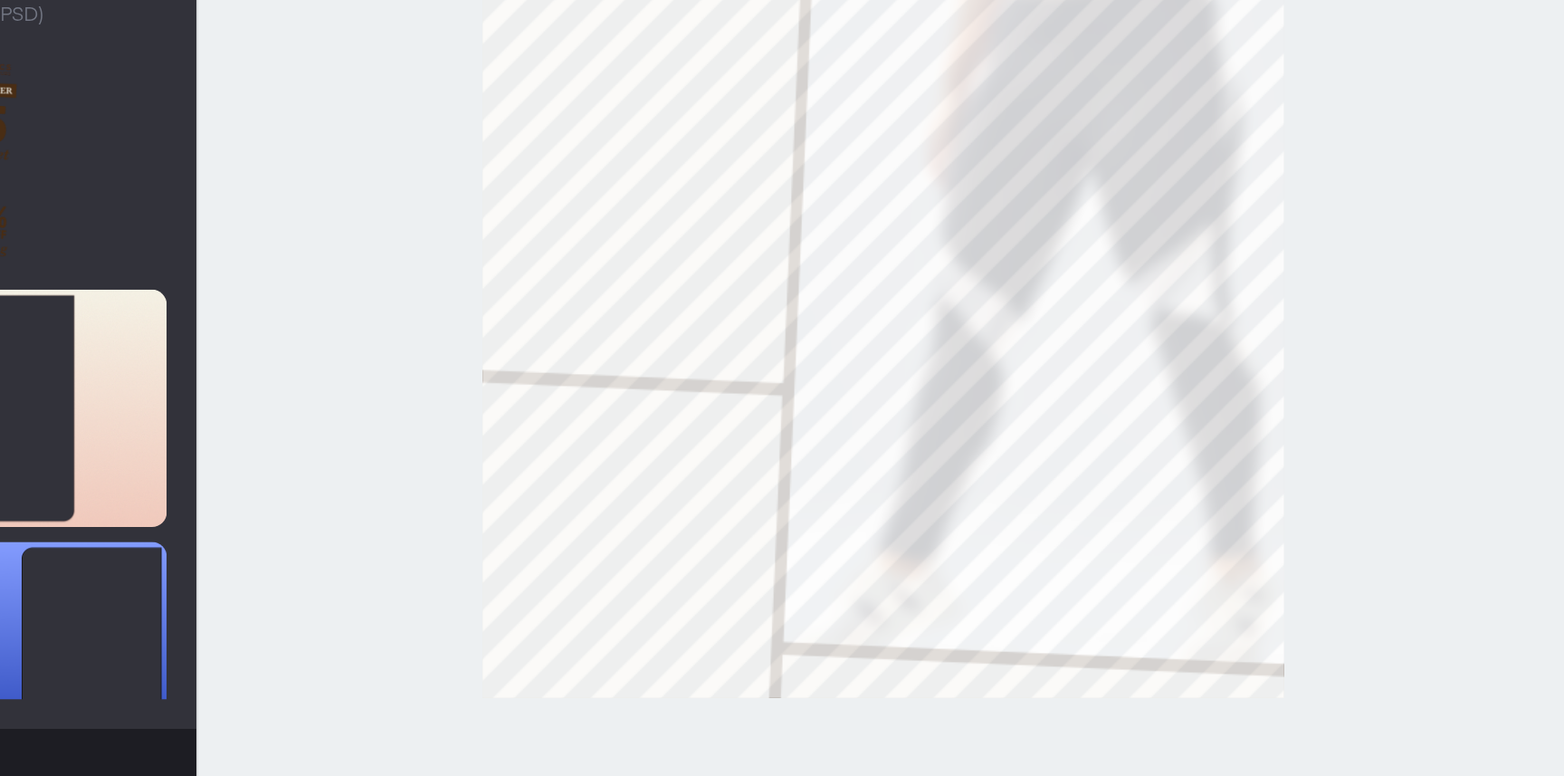
type input "697"
type input "434"
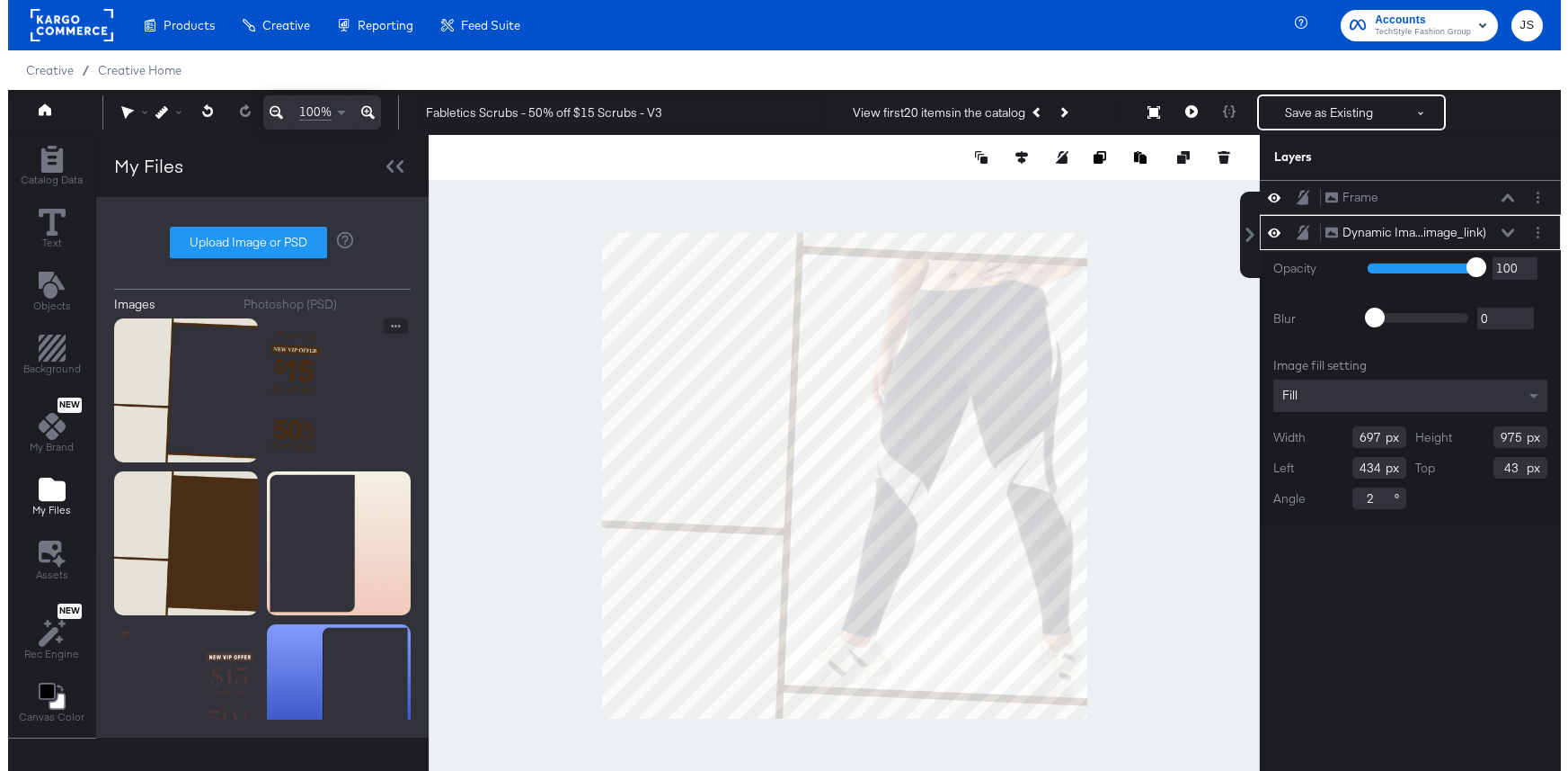
scroll to position [45, 0]
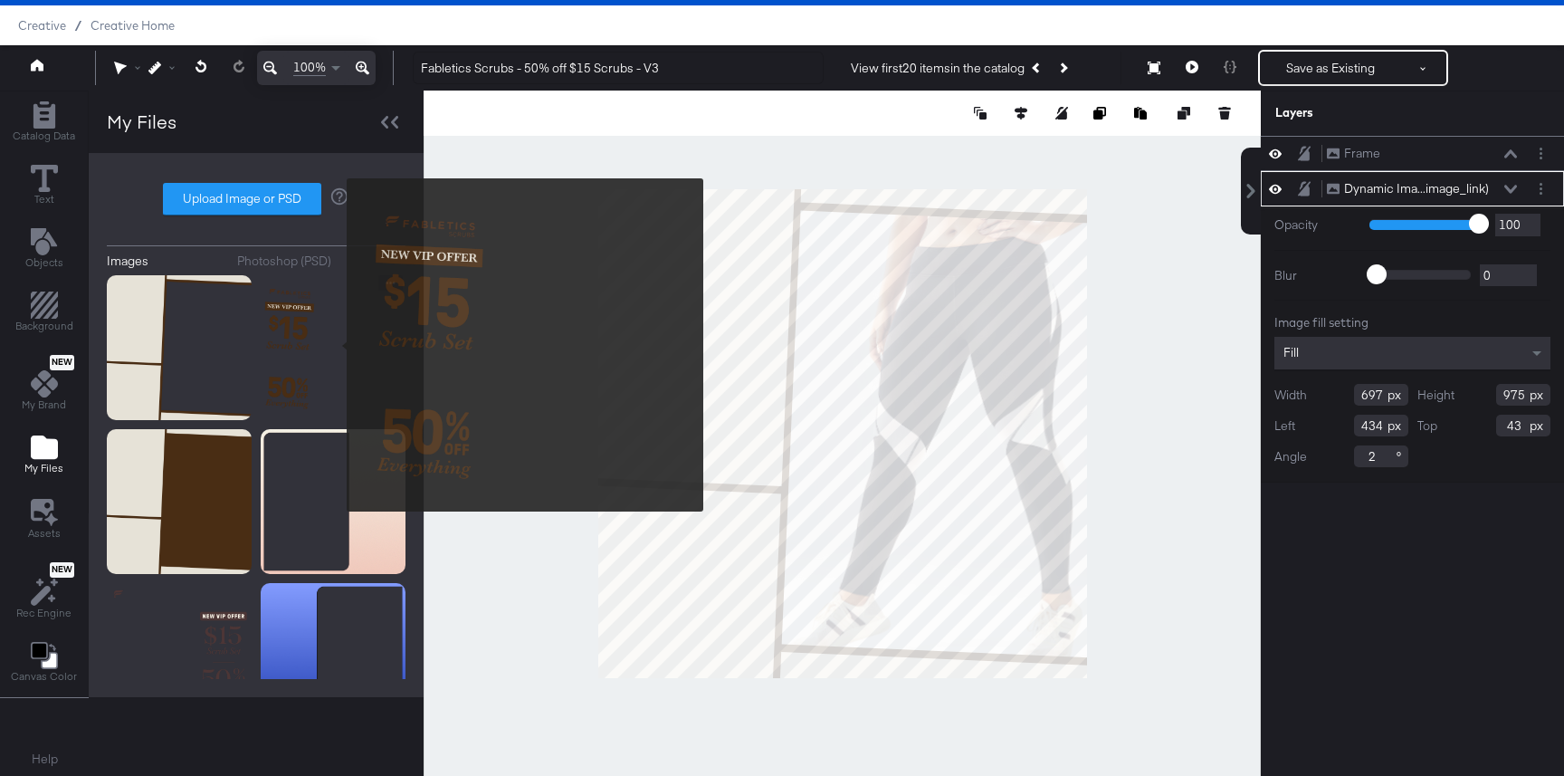
click at [335, 345] on img at bounding box center [333, 347] width 145 height 145
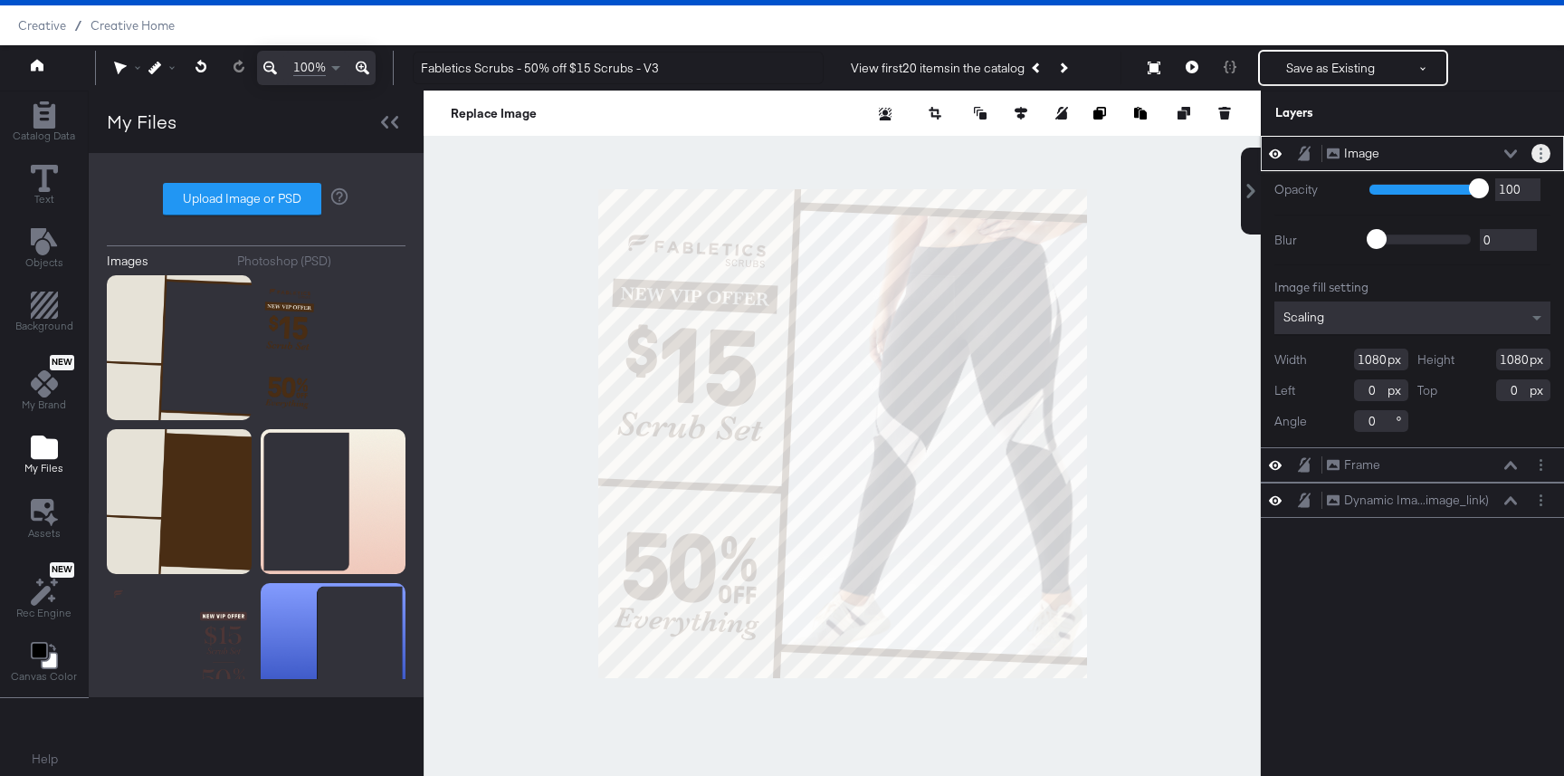
click at [1535, 157] on button "Layer Options" at bounding box center [1540, 153] width 19 height 19
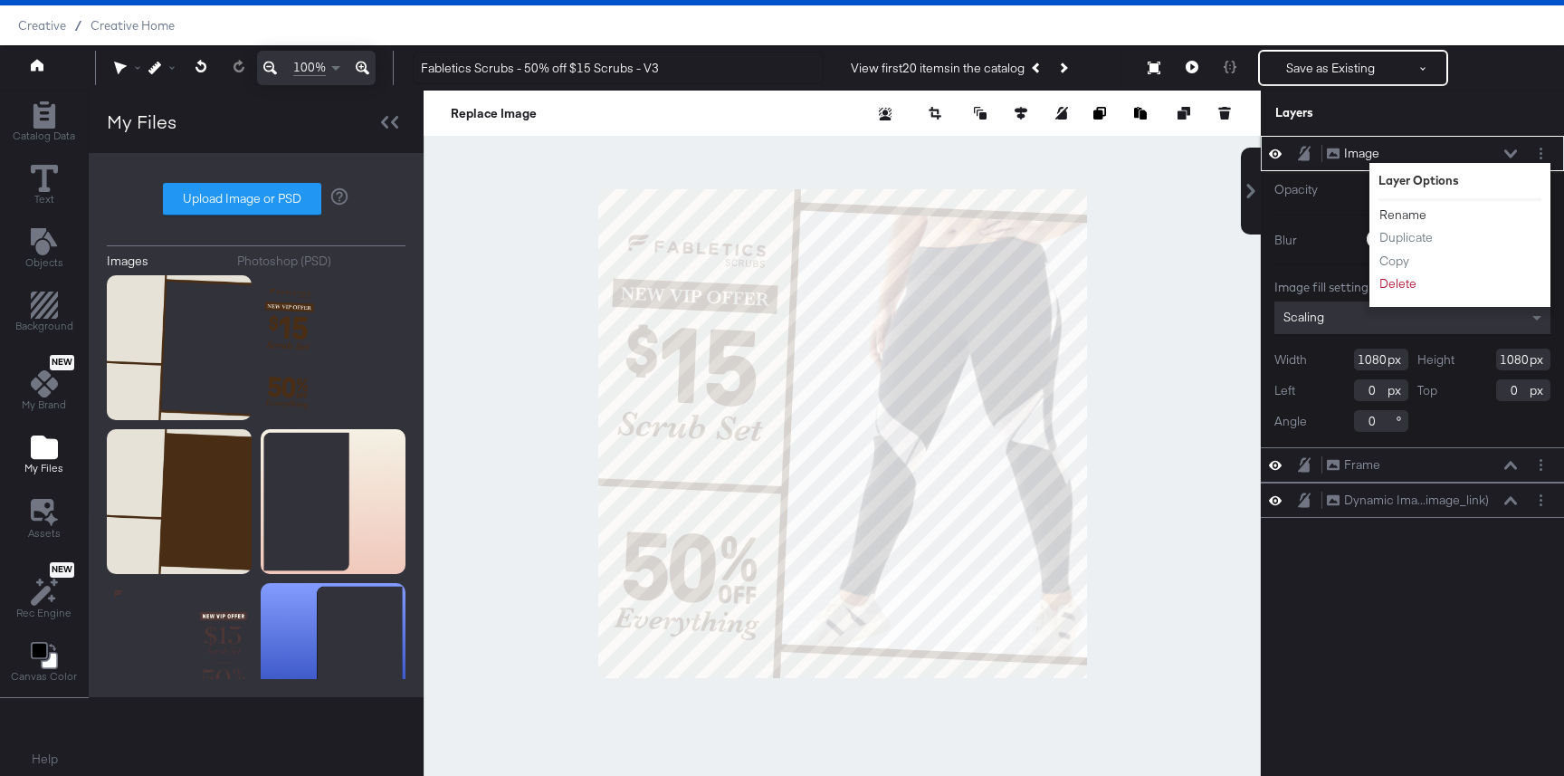
click at [1419, 214] on button "Rename" at bounding box center [1402, 214] width 49 height 19
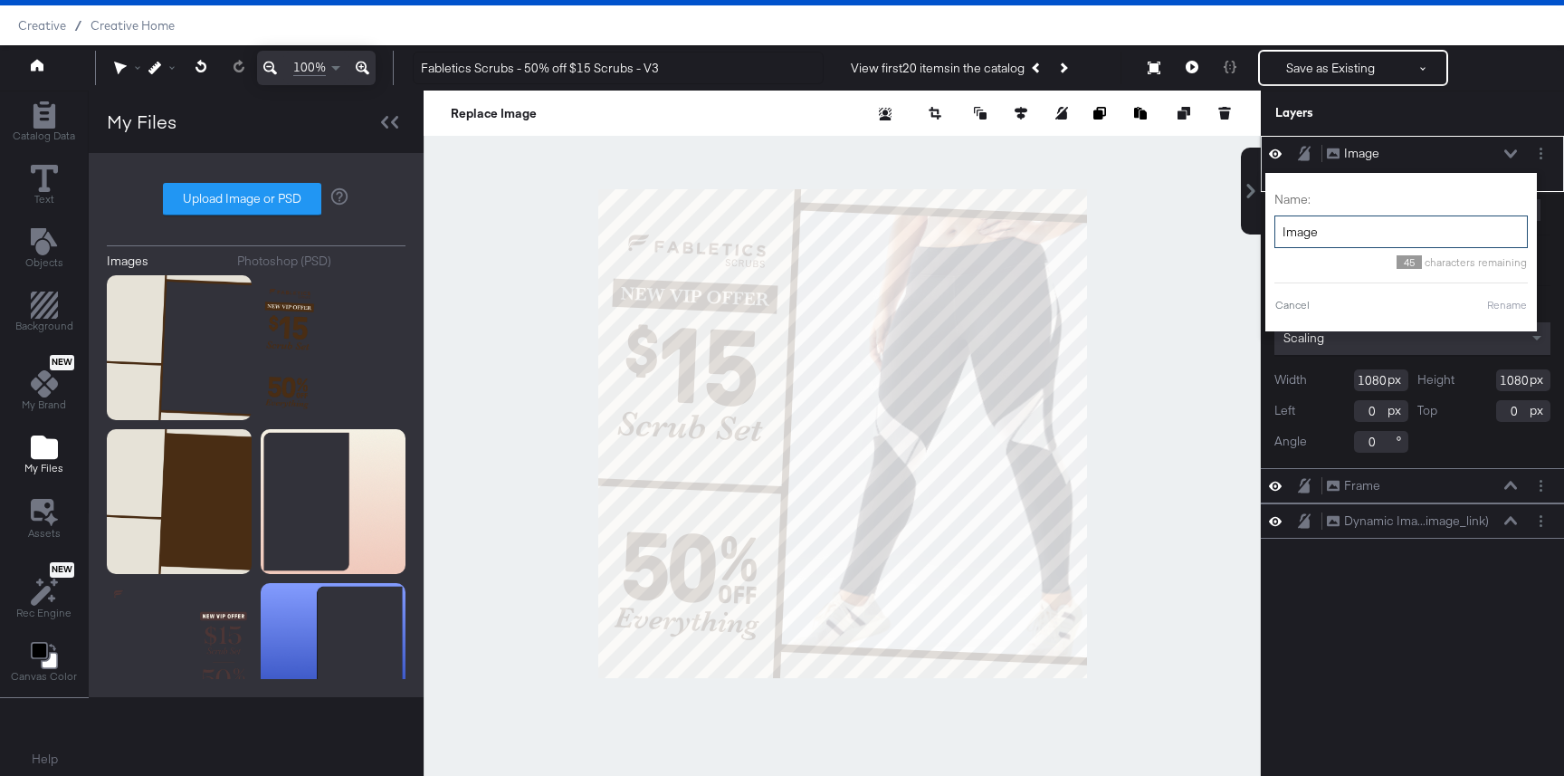
click at [1393, 224] on input "Image" at bounding box center [1400, 231] width 253 height 33
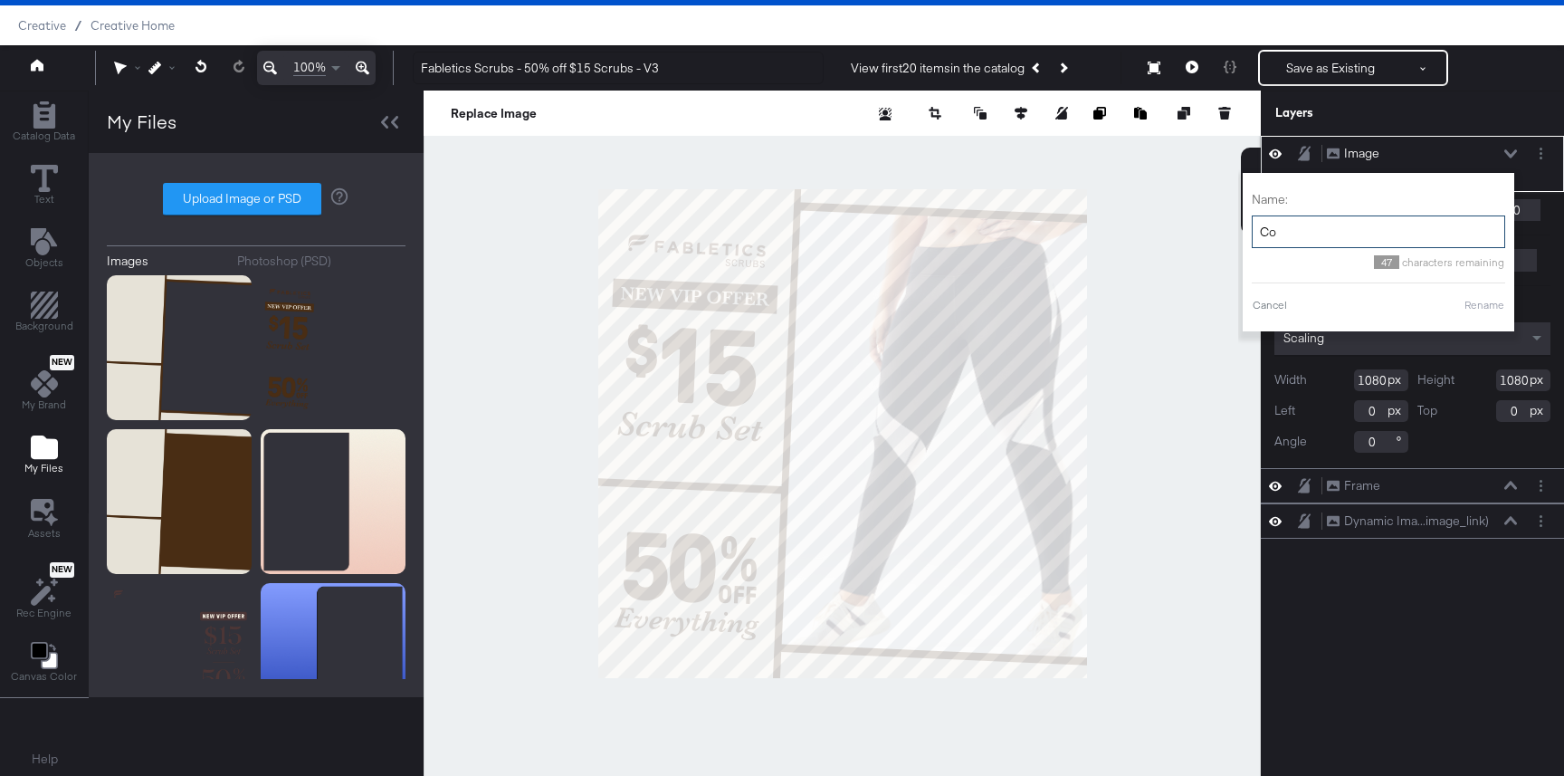
type input "C"
type input "Promo + Logo"
click at [1494, 296] on div "Name: Promo + Logo 38 characters remaining Cancel Rename" at bounding box center [1378, 252] width 253 height 140
click at [1491, 300] on button "Rename" at bounding box center [1484, 305] width 42 height 16
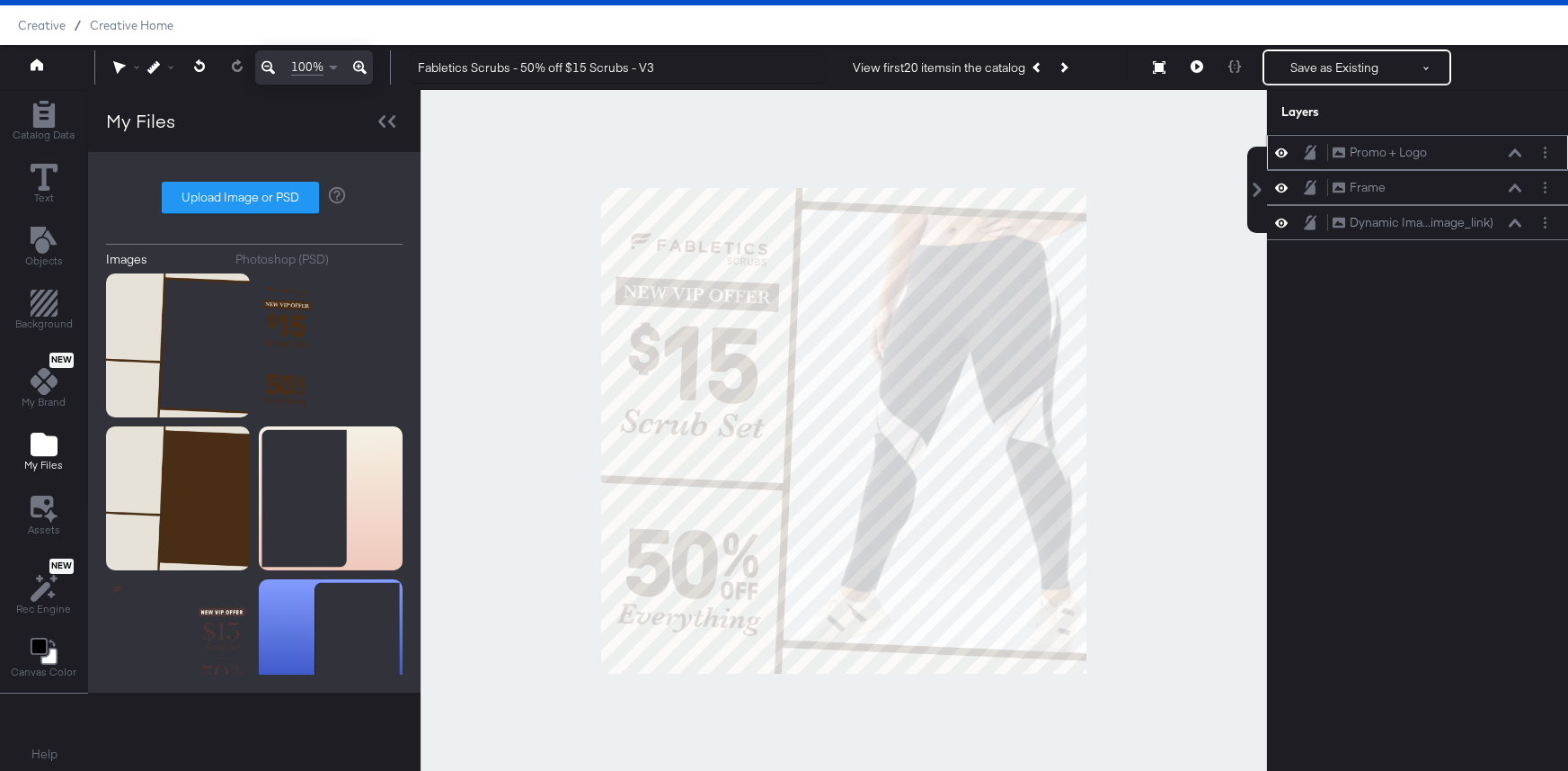
click at [479, 193] on div at bounding box center [844, 430] width 846 height 682
click at [1297, 71] on button "Save as Existing" at bounding box center [1334, 68] width 140 height 33
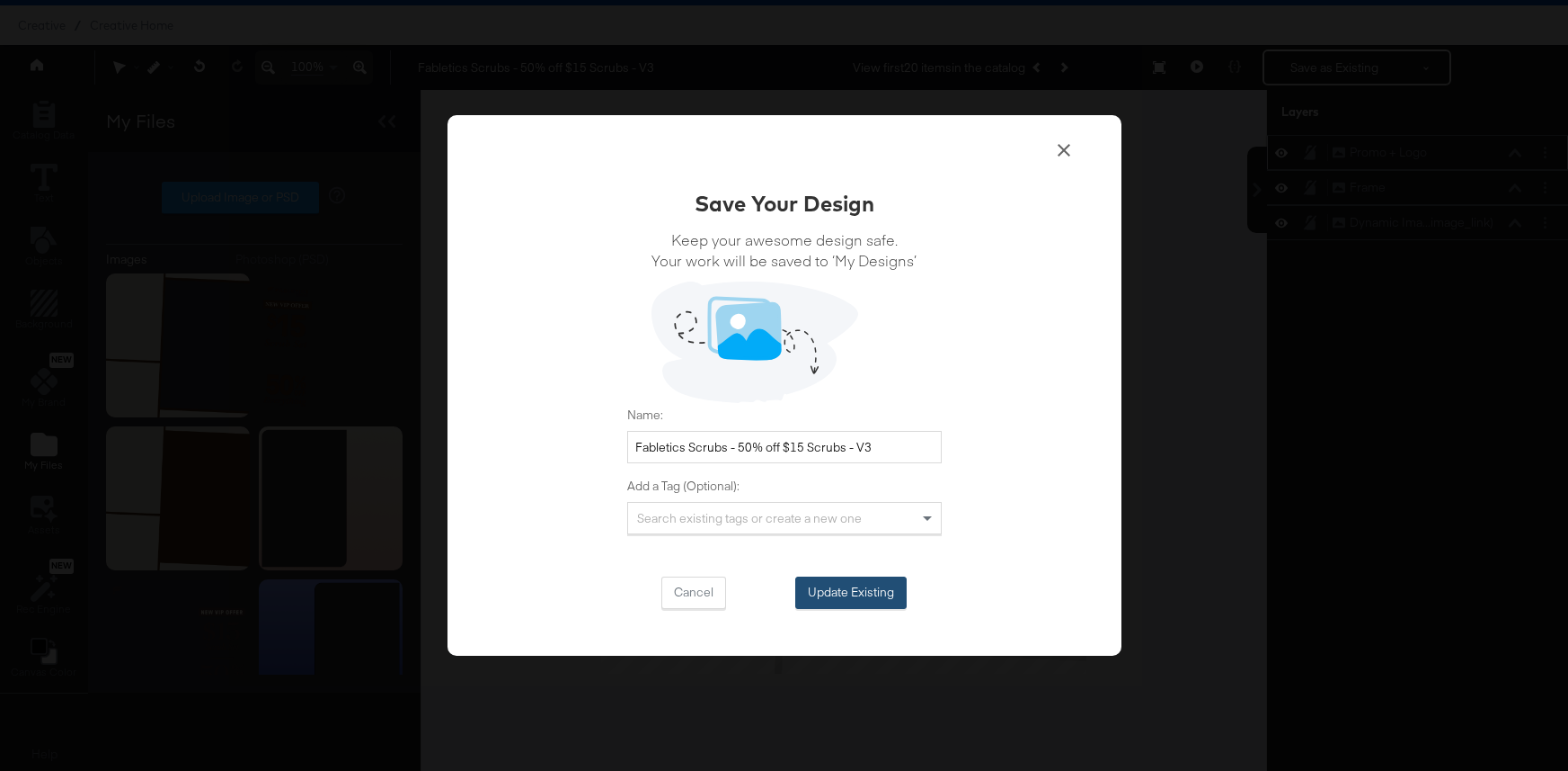
click at [879, 589] on button "Update Existing" at bounding box center [851, 592] width 111 height 33
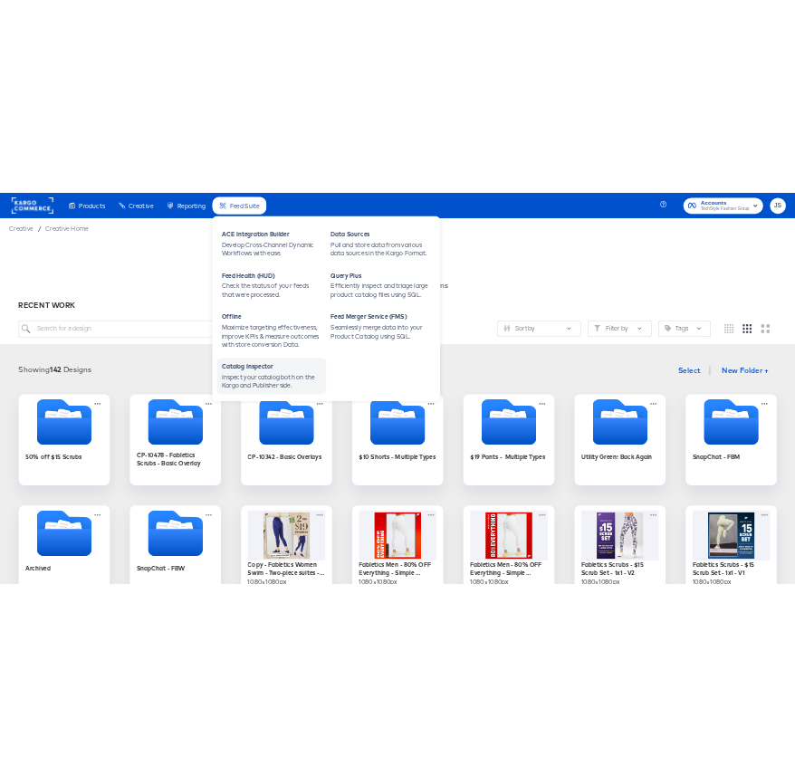
scroll to position [51, 0]
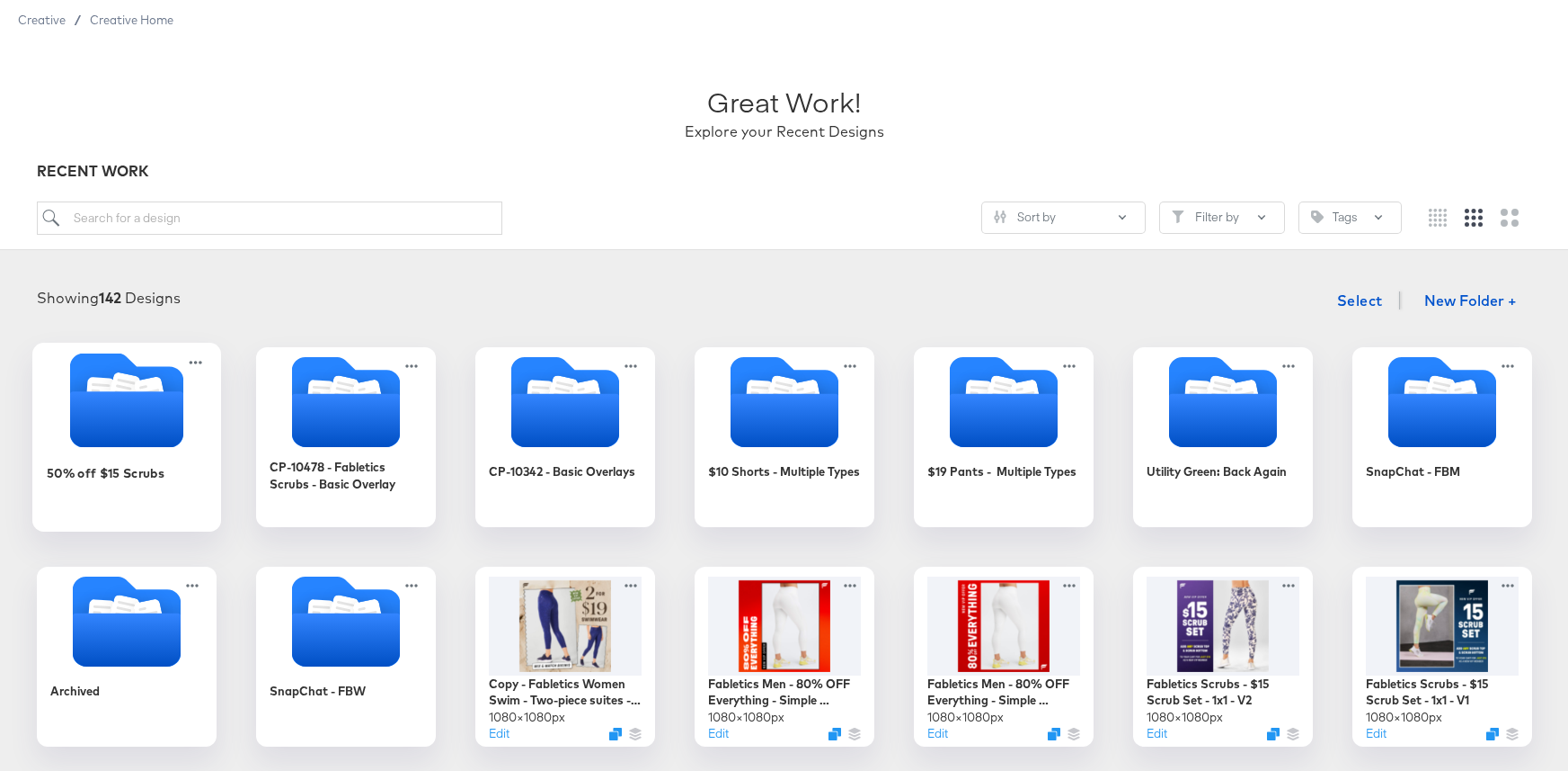
click at [138, 404] on icon "Folder" at bounding box center [126, 419] width 113 height 56
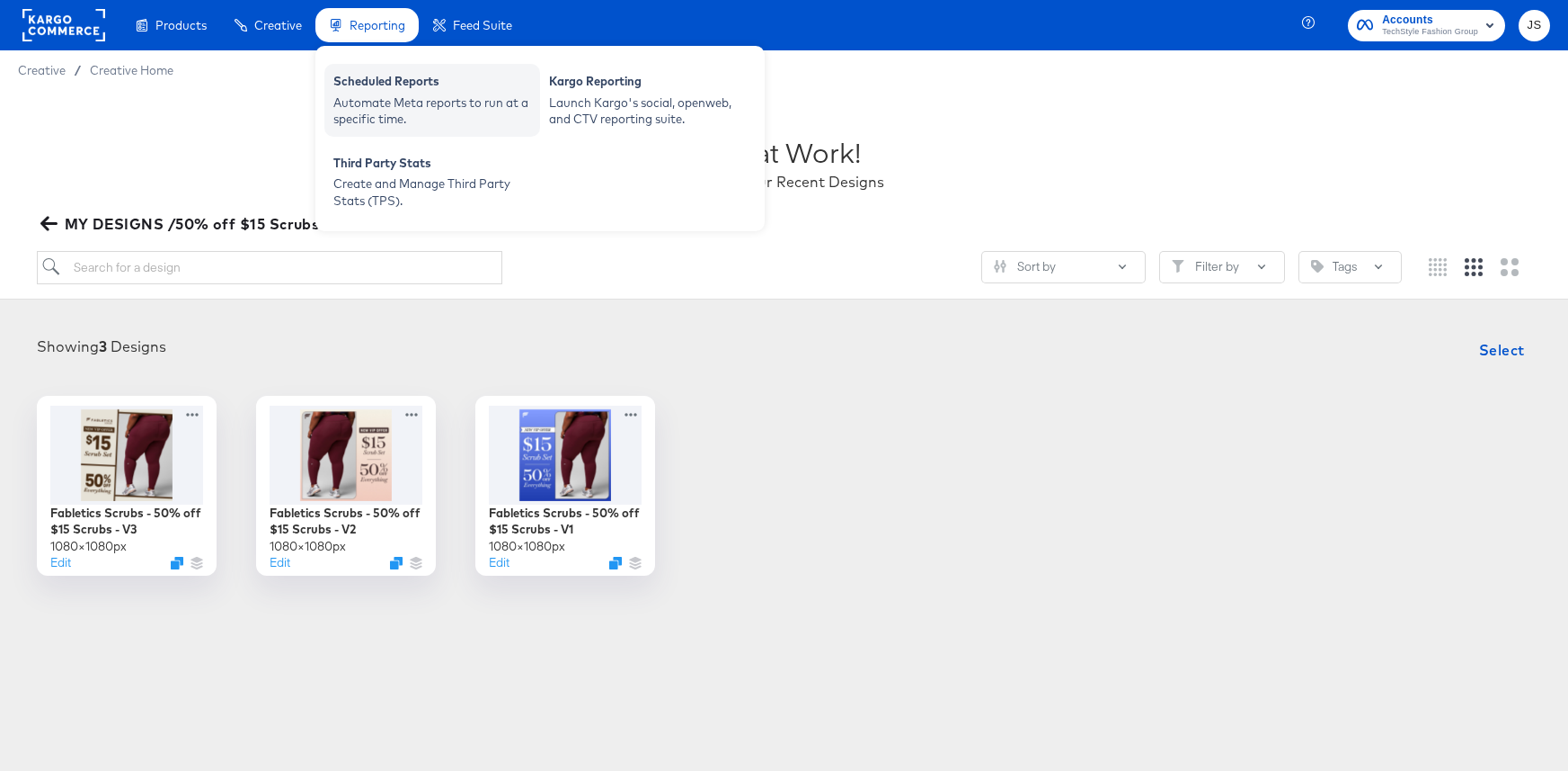
click at [449, 111] on div "Automate Meta reports to run at a specific time." at bounding box center [432, 110] width 198 height 33
